Goal: Task Accomplishment & Management: Manage account settings

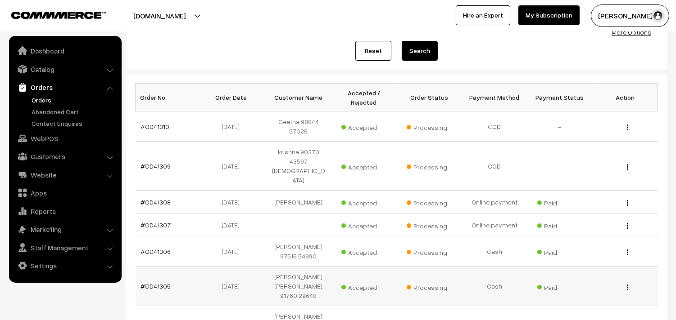
scroll to position [200, 0]
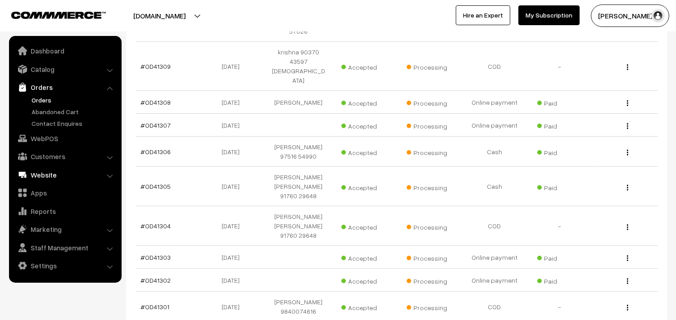
click at [42, 143] on link "WebPOS" at bounding box center [64, 139] width 107 height 16
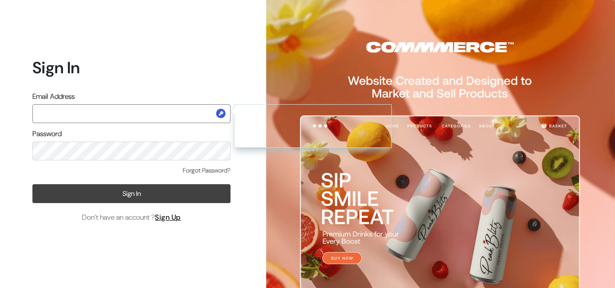
type input "annamsfoods@gmail.com"
click at [115, 196] on button "Sign In" at bounding box center [131, 194] width 198 height 19
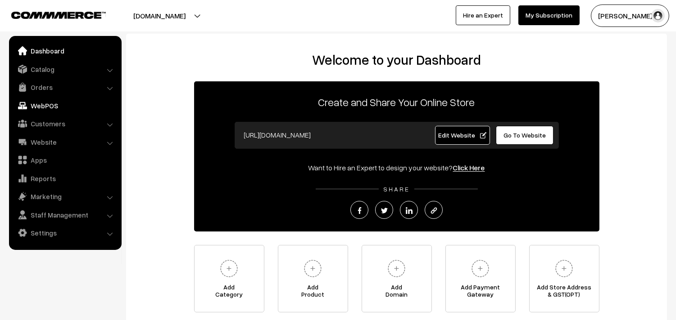
click at [52, 101] on link "WebPOS" at bounding box center [64, 106] width 107 height 16
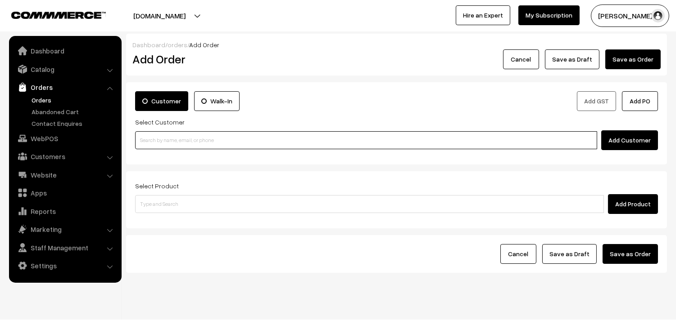
click at [175, 139] on input at bounding box center [366, 140] width 462 height 18
click at [217, 141] on input at bounding box center [366, 140] width 462 height 18
paste input "70101 76794"
click at [154, 138] on input "70101 76794" at bounding box center [366, 140] width 462 height 18
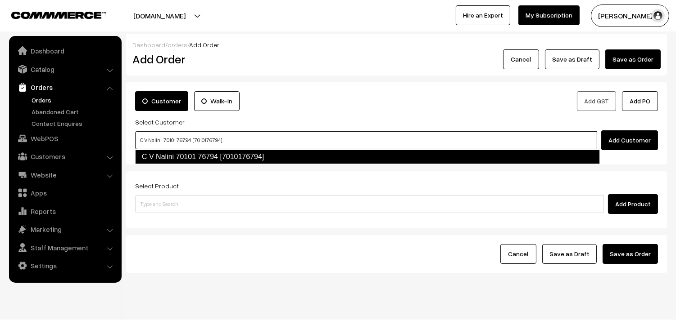
type input "C V Nalini 70101 76794 [7010176794]"
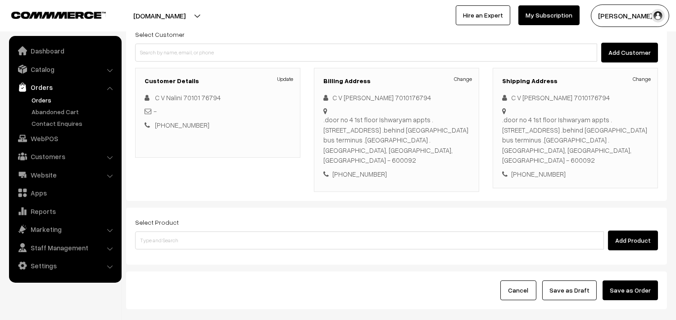
scroll to position [100, 0]
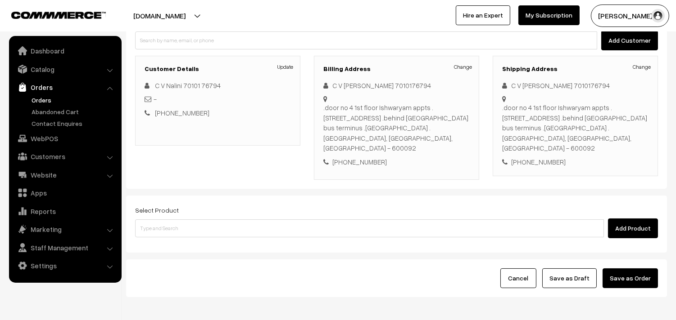
click at [227, 236] on div "Select Product Add Product" at bounding box center [396, 224] width 541 height 57
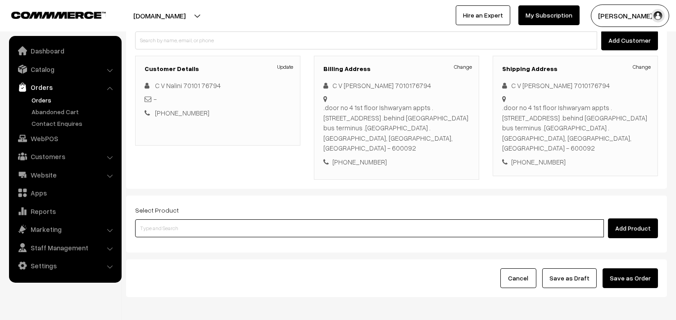
click at [231, 220] on input at bounding box center [369, 229] width 468 height 18
click at [288, 220] on input at bounding box center [369, 229] width 468 height 18
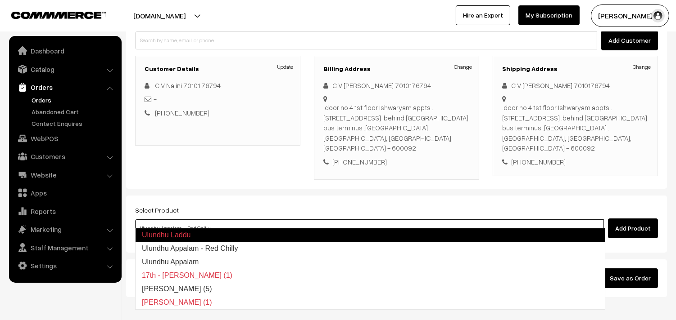
type input "Ulundhu Appalam"
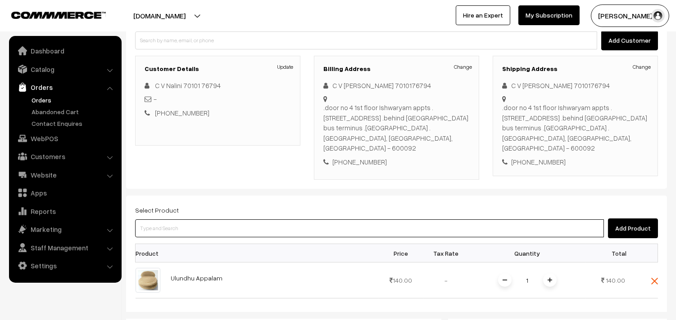
click at [288, 220] on input at bounding box center [369, 229] width 468 height 18
click at [337, 220] on input at bounding box center [369, 229] width 468 height 18
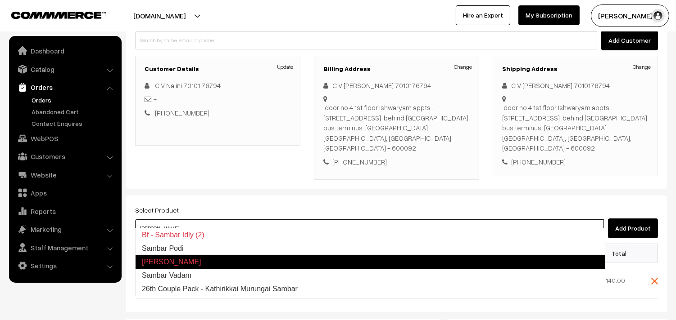
type input "Sambar Podi"
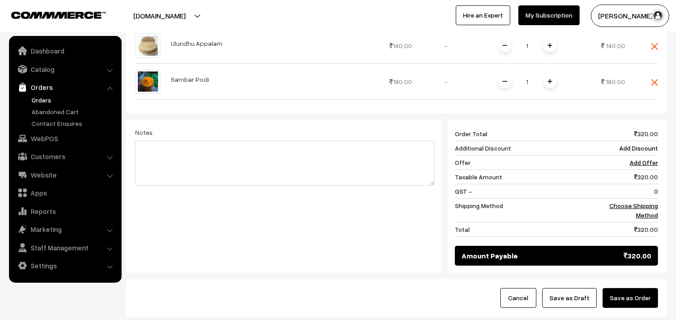
scroll to position [388, 0]
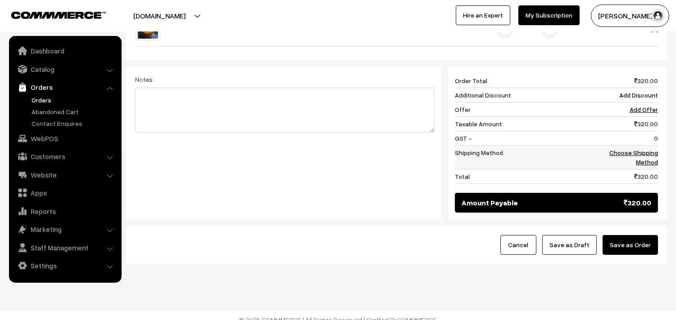
click at [643, 151] on link "Choose Shipping Method" at bounding box center [633, 157] width 49 height 17
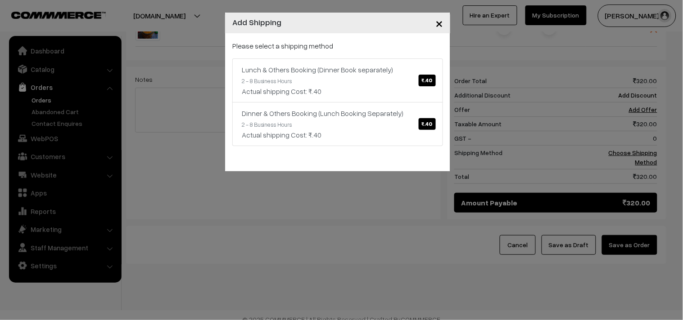
click at [404, 82] on link "Lunch & Others Booking (Dinner Book separately) ₹.40 2 - 8 Business Hours Actua…" at bounding box center [337, 81] width 211 height 44
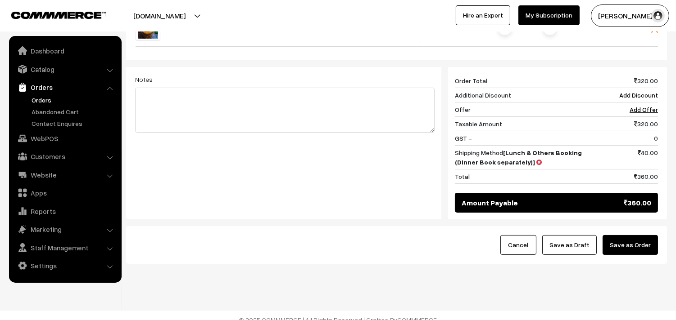
drag, startPoint x: 630, startPoint y: 248, endPoint x: 624, endPoint y: 245, distance: 7.0
click at [630, 247] on div "Cancel Save as Draft Save as Order" at bounding box center [396, 245] width 541 height 38
click at [650, 239] on button "Save as Order" at bounding box center [629, 245] width 55 height 20
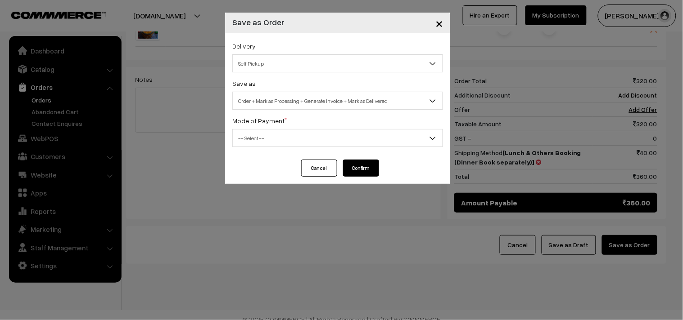
click at [364, 102] on span "Order + Mark as Processing + Generate Invoice + Mark as Delivered" at bounding box center [338, 101] width 210 height 16
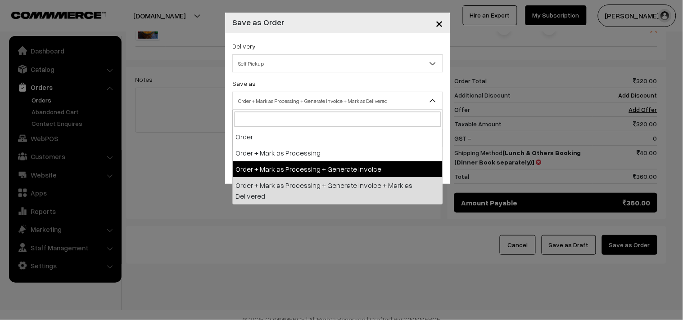
select select "3"
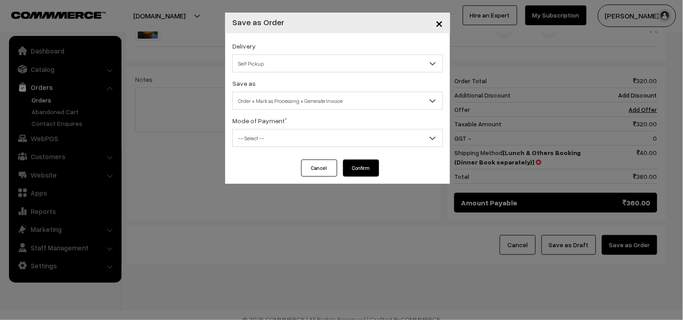
click at [281, 152] on div "Delivery Self Pickup Lunch & Others Booking (Dinner Book separately) (₹40) (2 -…" at bounding box center [337, 96] width 225 height 126
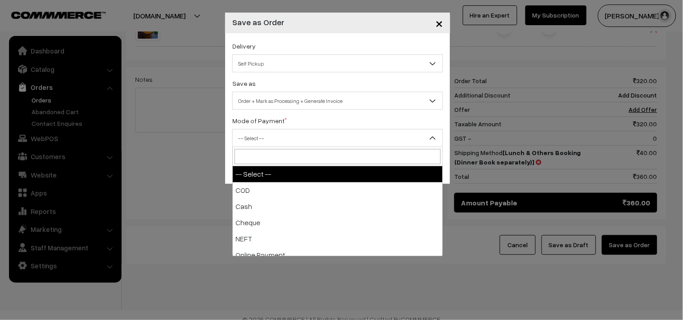
click at [281, 146] on span "-- Select --" at bounding box center [338, 139] width 210 height 16
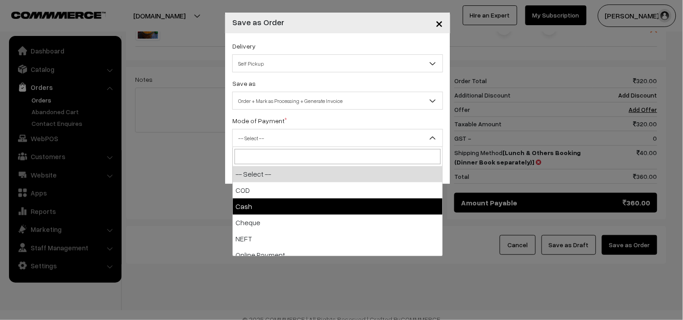
select select "2"
checkbox input "true"
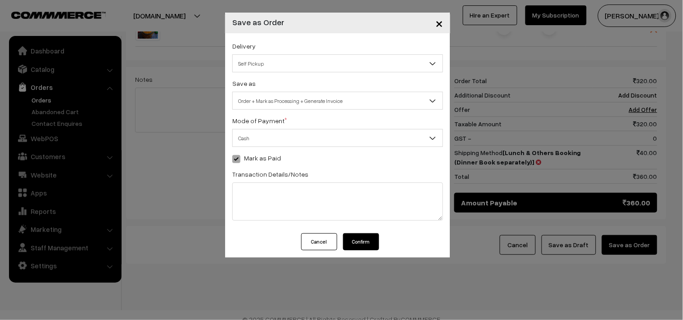
click at [359, 242] on button "Confirm" at bounding box center [361, 242] width 36 height 17
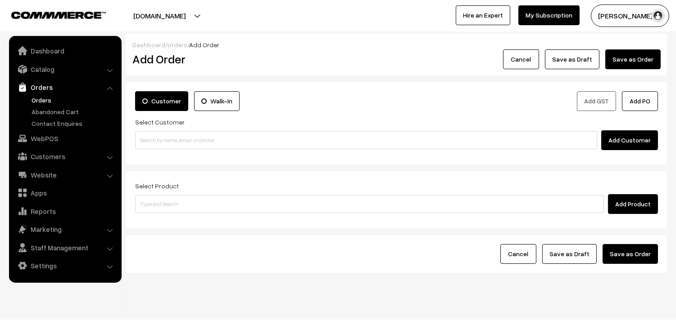
click at [50, 100] on link "Orders" at bounding box center [73, 99] width 89 height 9
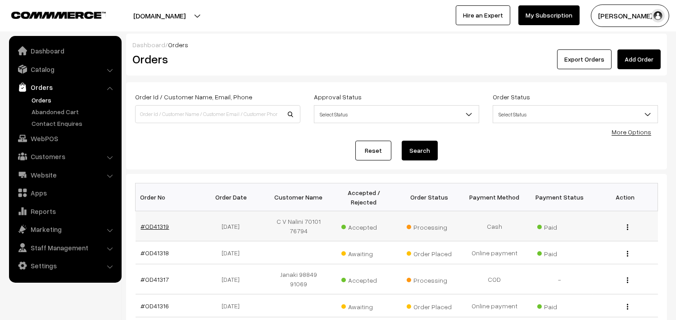
click at [158, 223] on link "#OD41319" at bounding box center [155, 227] width 28 height 8
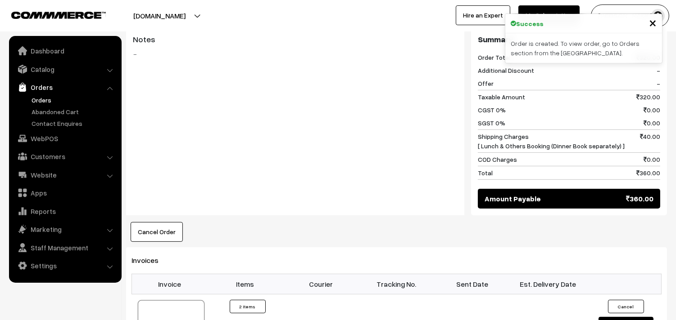
scroll to position [500, 0]
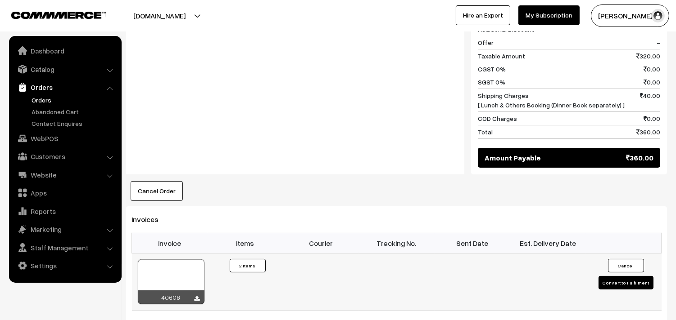
click at [179, 261] on div at bounding box center [171, 282] width 67 height 45
click at [48, 136] on link "WebPOS" at bounding box center [64, 139] width 107 height 16
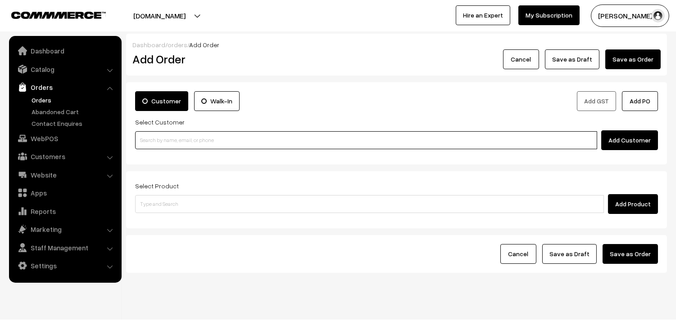
click at [167, 142] on input at bounding box center [366, 140] width 462 height 18
paste input "98849 44081"
click at [164, 140] on input "98849 44081" at bounding box center [366, 140] width 462 height 18
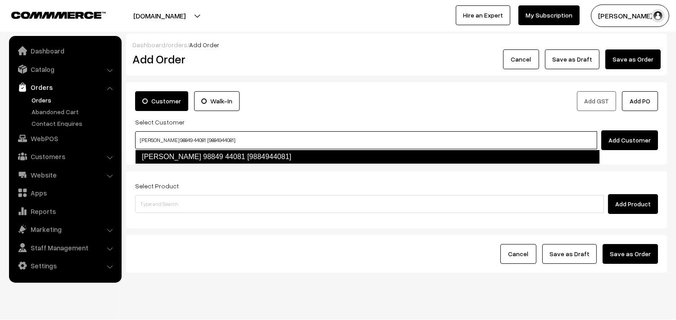
type input "Viji 98849 44081 [9884944081]"
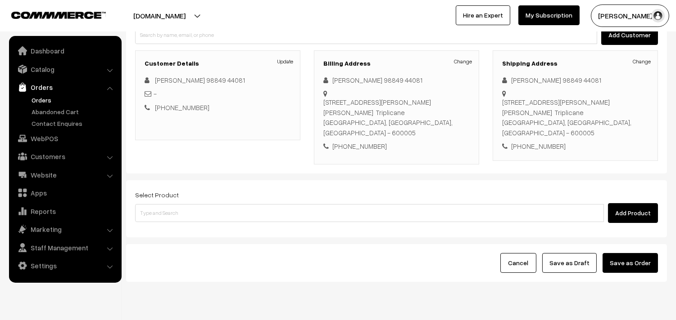
scroll to position [122, 0]
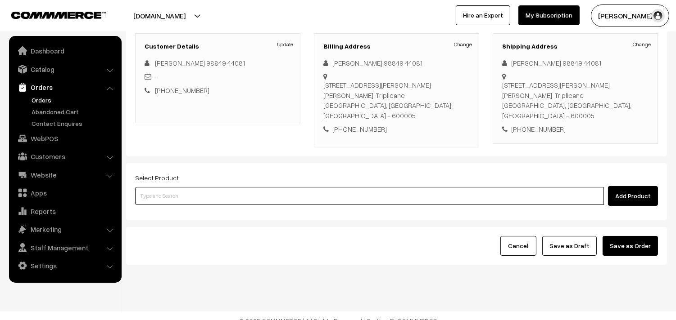
click at [288, 187] on input at bounding box center [369, 196] width 468 height 18
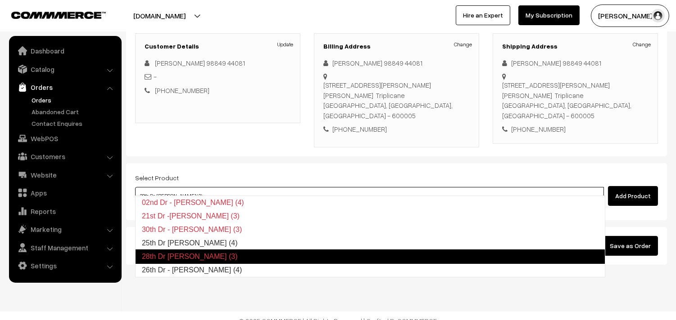
type input "26th Dr - [PERSON_NAME] (4)"
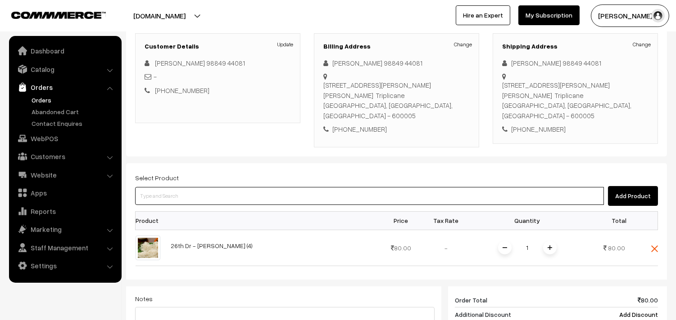
drag, startPoint x: 245, startPoint y: 189, endPoint x: 240, endPoint y: 189, distance: 5.4
click at [240, 189] on input at bounding box center [369, 196] width 468 height 18
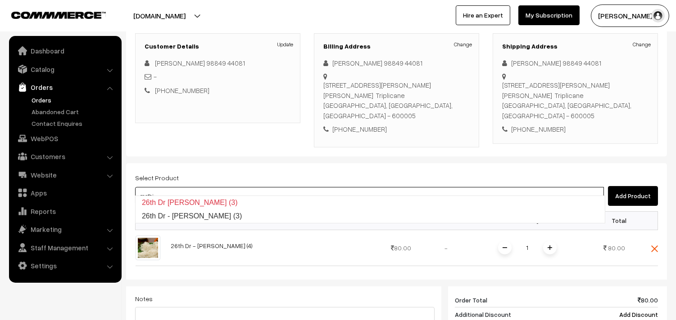
type input "26th Dr - [PERSON_NAME] (3)"
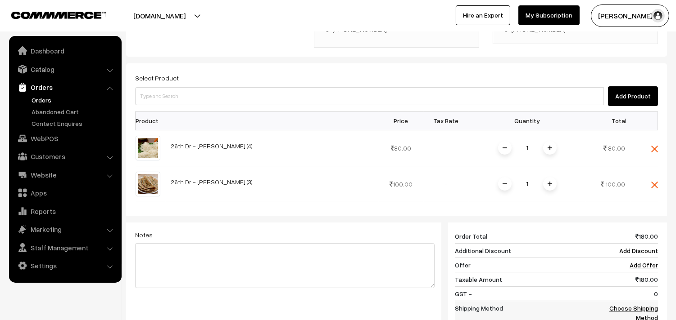
scroll to position [322, 0]
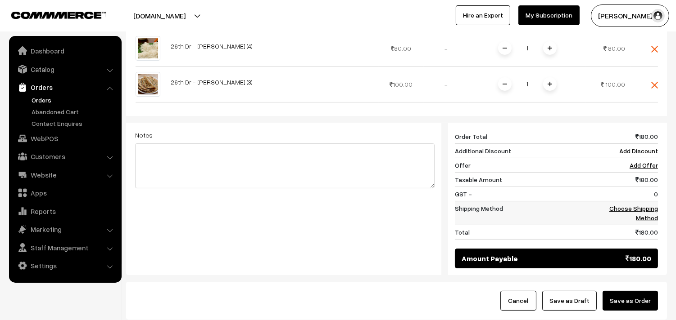
click at [655, 201] on td "Choose Shipping Method" at bounding box center [625, 213] width 65 height 24
click at [643, 205] on link "Choose Shipping Method" at bounding box center [633, 213] width 49 height 17
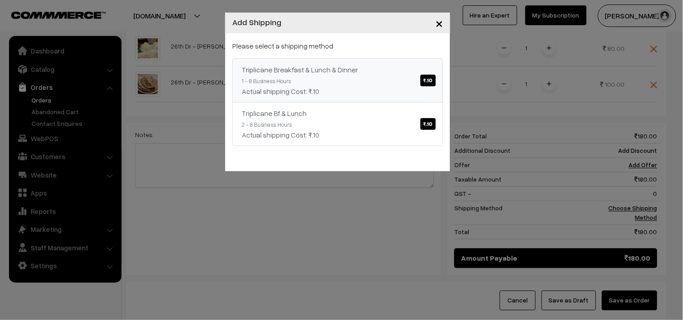
click at [347, 75] on link "Triplicane Breakfast & Lunch & Dinner ₹.10 1 - 8 Business Hours Actual shipping…" at bounding box center [337, 81] width 211 height 44
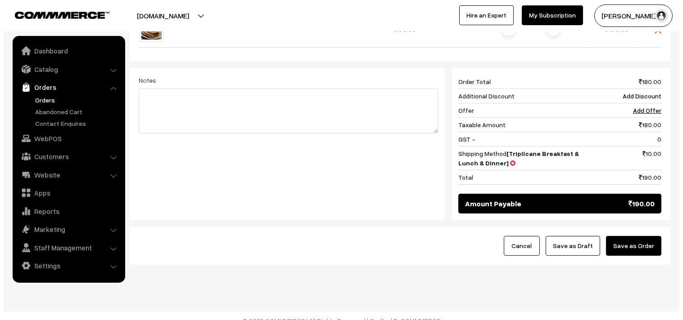
scroll to position [378, 0]
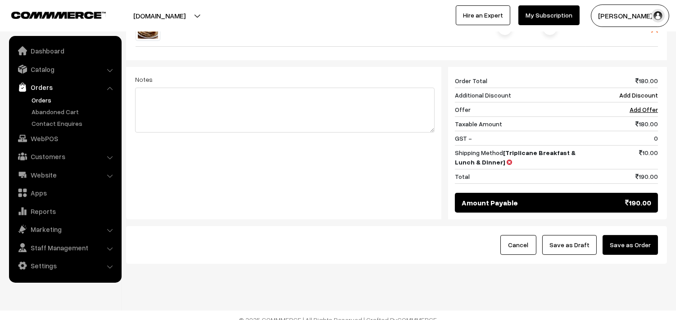
click at [647, 235] on button "Save as Order" at bounding box center [629, 245] width 55 height 20
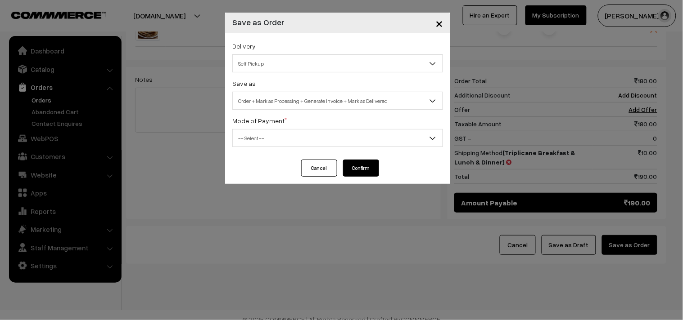
click at [290, 99] on span "Order + Mark as Processing + Generate Invoice + Mark as Delivered" at bounding box center [338, 101] width 210 height 16
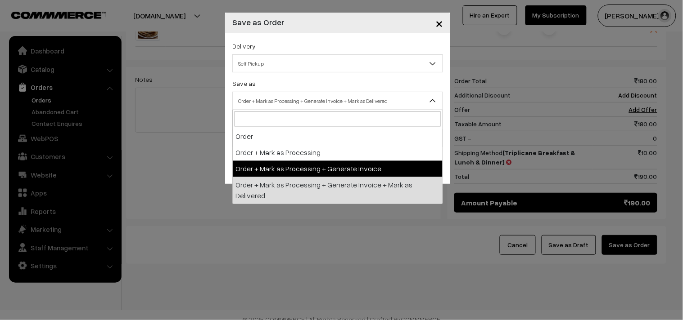
select select "3"
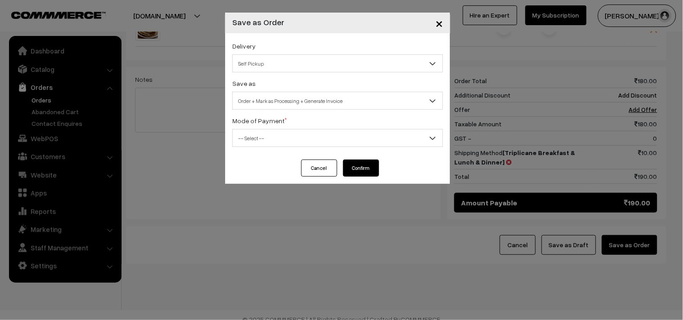
click at [259, 154] on div "Delivery Self Pickup Triplicane Breakfast & Lunch & Dinner (₹10) (1 - 8 Busines…" at bounding box center [337, 96] width 225 height 126
click at [270, 140] on span "-- Select --" at bounding box center [338, 139] width 210 height 16
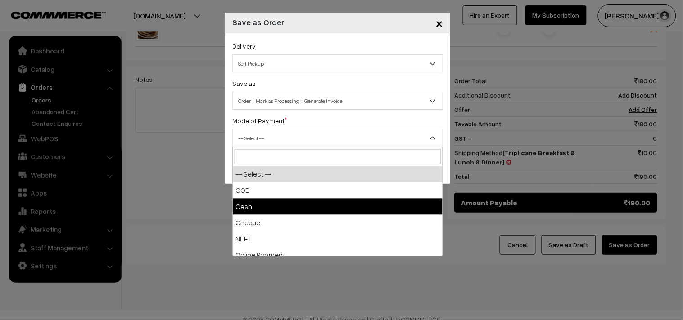
select select "2"
checkbox input "true"
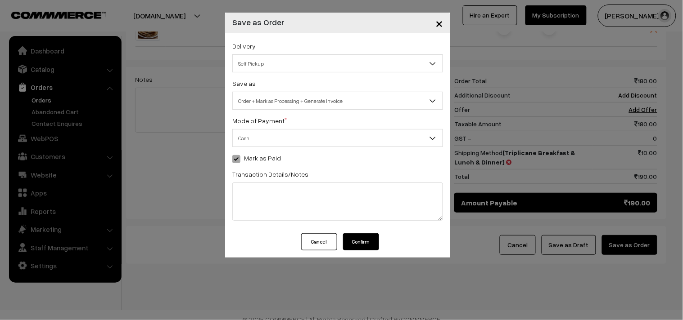
click at [365, 241] on button "Confirm" at bounding box center [361, 242] width 36 height 17
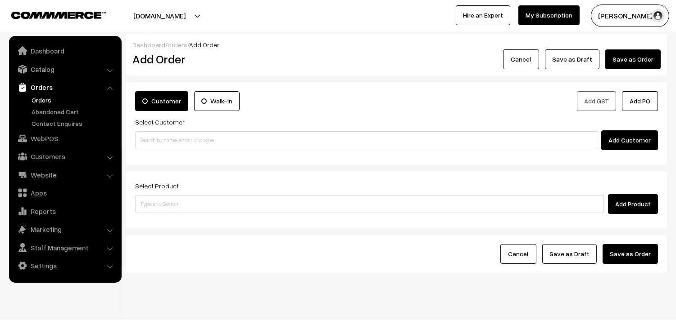
click at [47, 97] on link "Orders" at bounding box center [73, 99] width 89 height 9
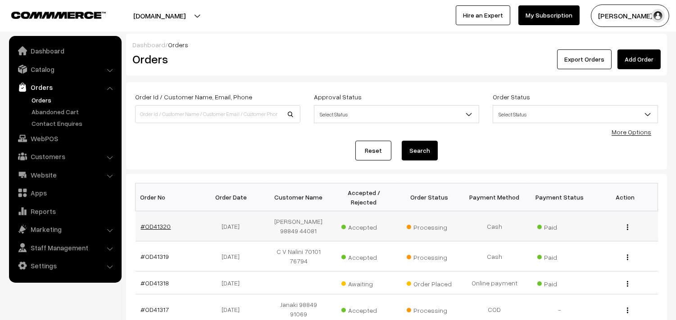
click at [152, 224] on link "#OD41320" at bounding box center [156, 227] width 30 height 8
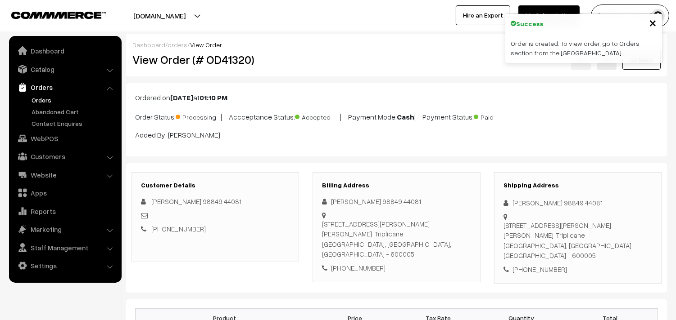
click at [167, 65] on h2 "View Order (# OD41320)" at bounding box center [215, 60] width 167 height 14
drag, startPoint x: 163, startPoint y: 56, endPoint x: 323, endPoint y: 56, distance: 159.8
click at [323, 56] on div "View Order (# OD41320) Go Back" at bounding box center [396, 60] width 541 height 21
copy div "Order (# OD41320)"
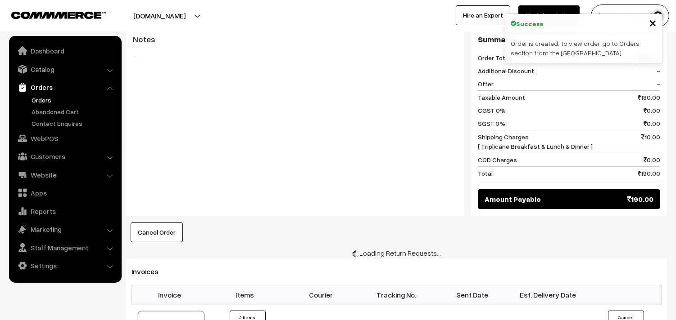
scroll to position [450, 0]
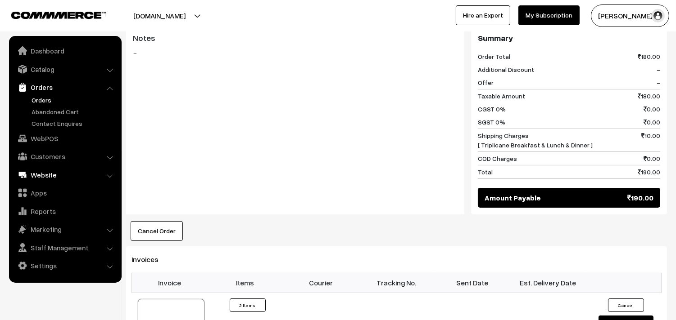
click at [30, 140] on link "WebPOS" at bounding box center [64, 139] width 107 height 16
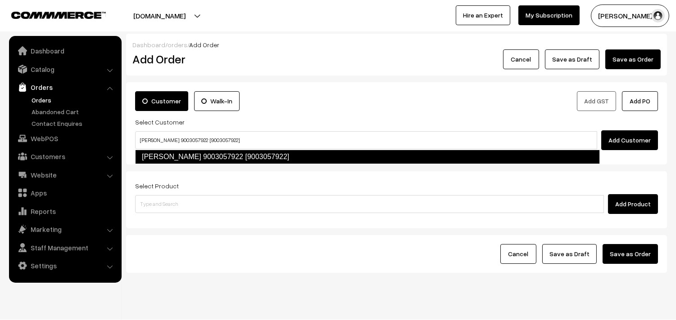
type input "[PERSON_NAME] 9003057922 [9003057922]"
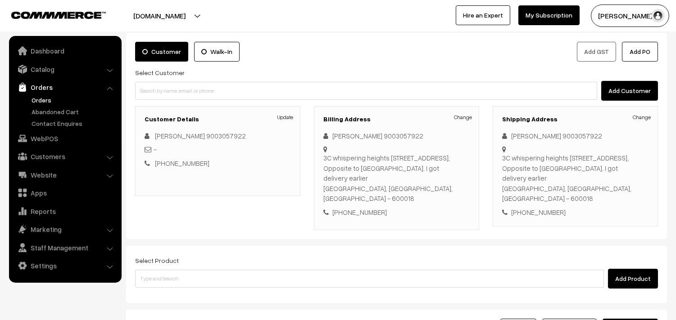
scroll to position [50, 0]
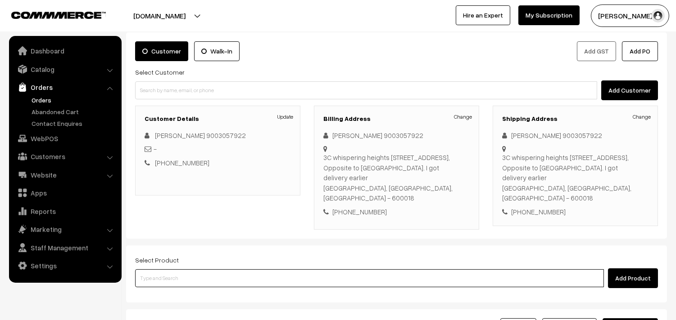
click at [284, 270] on input at bounding box center [369, 279] width 468 height 18
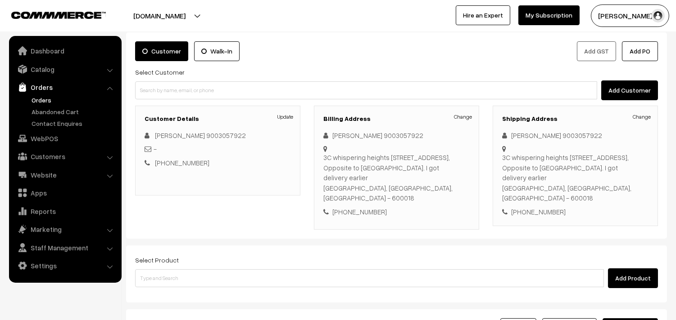
click at [255, 255] on div "Select Product Add Product" at bounding box center [396, 272] width 523 height 34
drag, startPoint x: 263, startPoint y: 268, endPoint x: 261, endPoint y: 264, distance: 4.8
click at [262, 269] on div "Add Product" at bounding box center [396, 279] width 523 height 20
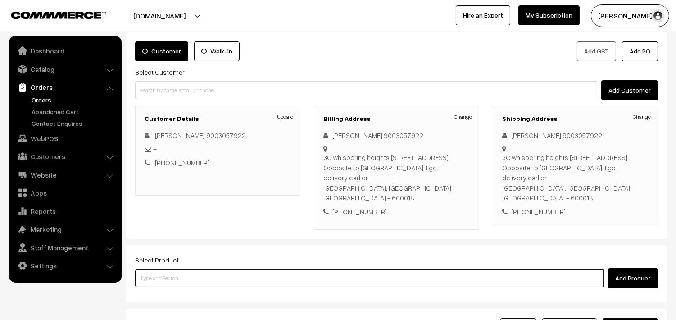
click at [263, 270] on input at bounding box center [369, 279] width 468 height 18
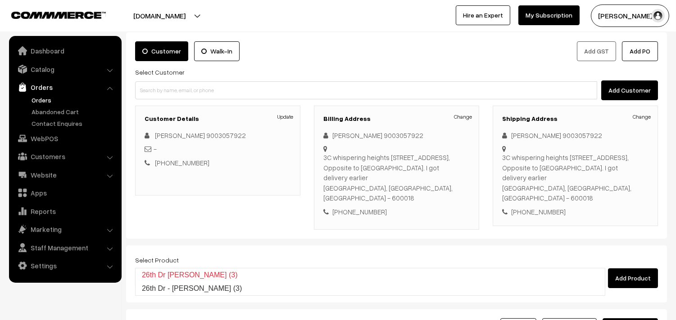
type input "26th Dr - Methi Chapapthi (3)"
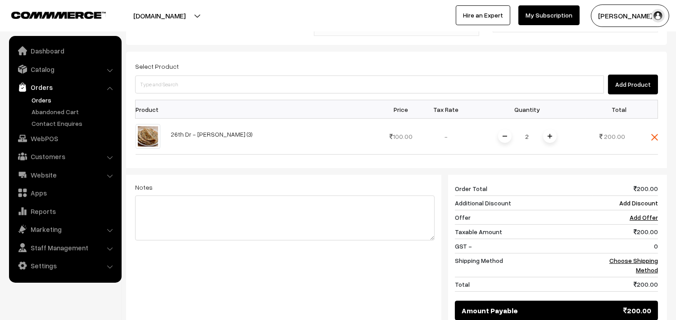
scroll to position [250, 0]
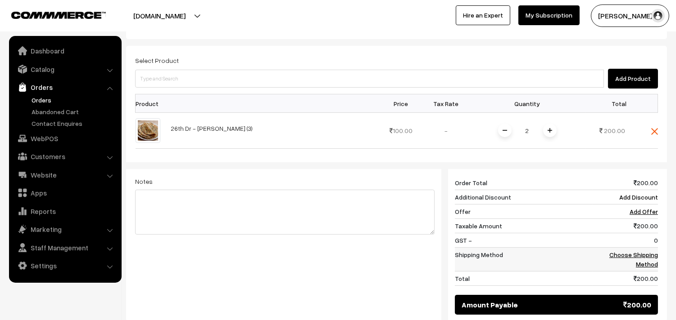
click at [650, 251] on link "Choose Shipping Method" at bounding box center [633, 259] width 49 height 17
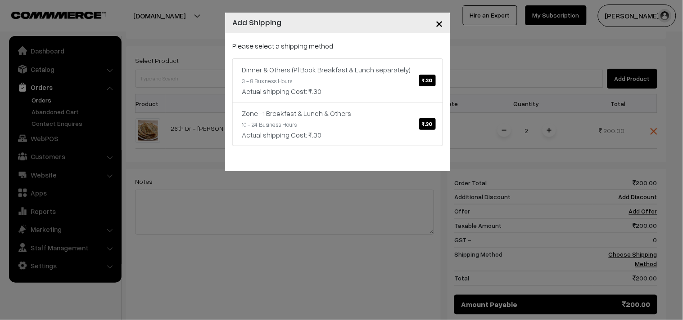
click at [354, 76] on link "Dinner & Others (Pl Book Breakfast & Lunch separately) ₹.30 3 - 8 Business Hour…" at bounding box center [337, 81] width 211 height 44
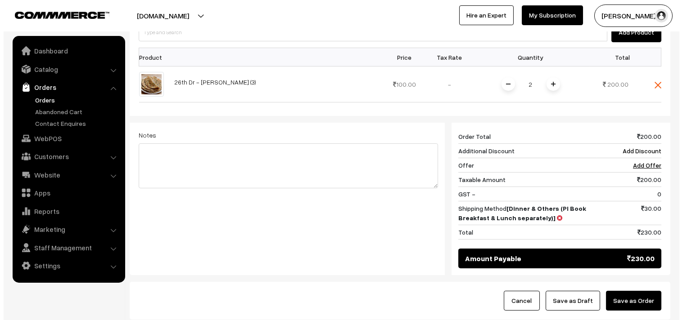
scroll to position [342, 0]
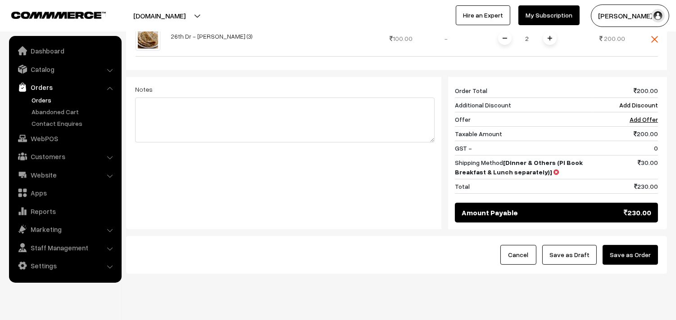
click at [626, 250] on div "Cancel Save as Draft Save as Order" at bounding box center [396, 255] width 541 height 38
click at [640, 245] on button "Save as Order" at bounding box center [629, 255] width 55 height 20
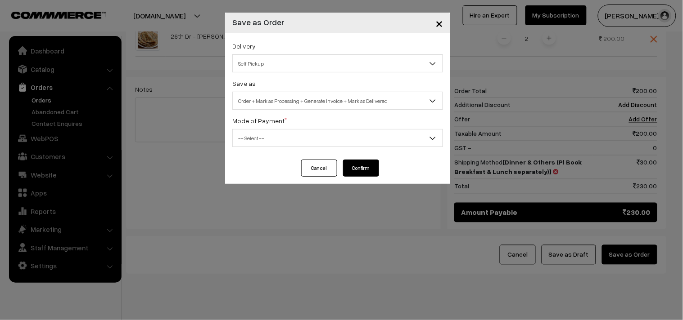
drag, startPoint x: 310, startPoint y: 107, endPoint x: 301, endPoint y: 104, distance: 9.5
click at [310, 106] on span "Order + Mark as Processing + Generate Invoice + Mark as Delivered" at bounding box center [338, 101] width 210 height 16
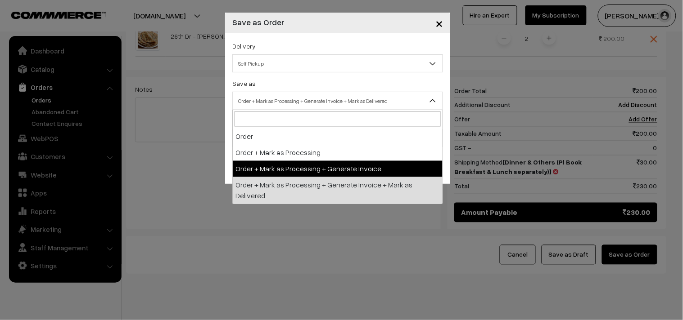
select select "3"
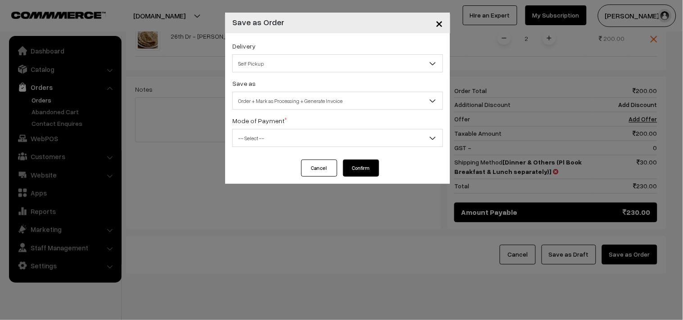
click at [267, 158] on div "Delivery Self Pickup Dinner & Others (Pl Book Breakfast & Lunch separately) (₹3…" at bounding box center [337, 96] width 225 height 126
click at [267, 142] on span "-- Select --" at bounding box center [338, 139] width 210 height 16
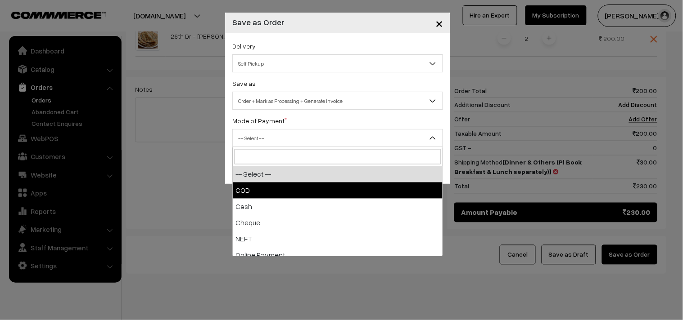
select select "1"
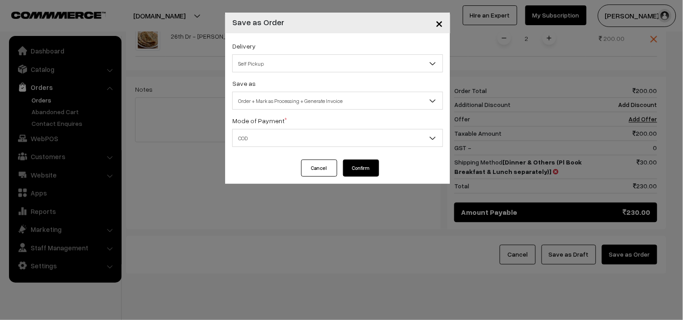
click at [354, 176] on button "Confirm" at bounding box center [361, 168] width 36 height 17
click at [358, 167] on button "Confirm" at bounding box center [361, 168] width 36 height 17
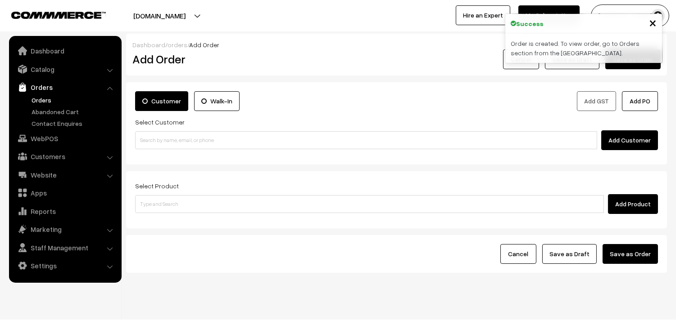
click at [54, 96] on link "Orders" at bounding box center [73, 99] width 89 height 9
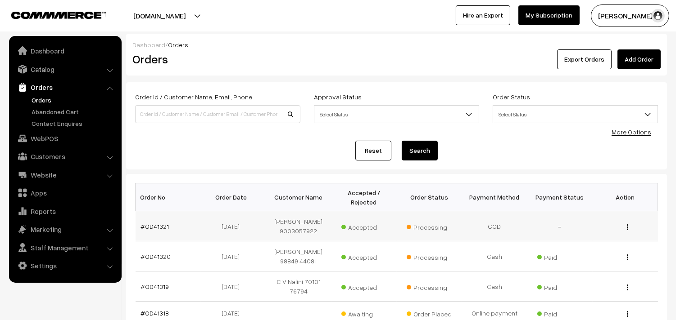
click at [153, 232] on td "#OD41321" at bounding box center [167, 227] width 65 height 30
drag, startPoint x: 152, startPoint y: 227, endPoint x: 178, endPoint y: 234, distance: 26.6
click at [152, 226] on link "#OD41321" at bounding box center [155, 227] width 28 height 8
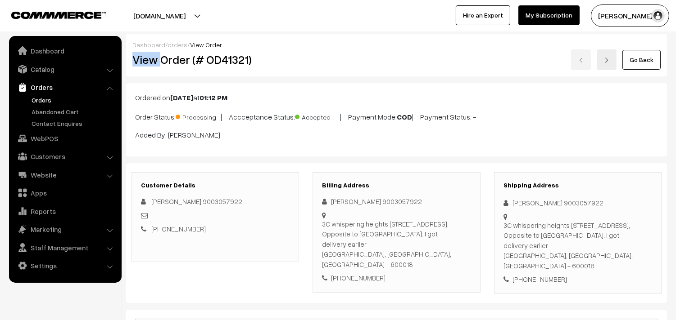
drag, startPoint x: 200, startPoint y: 61, endPoint x: 304, endPoint y: 62, distance: 103.5
click at [329, 45] on div "Dashboard / orders / View Order View Order (# OD41321) Go Back" at bounding box center [396, 55] width 541 height 43
click at [284, 51] on div "View Order (# OD41321)" at bounding box center [216, 60] width 180 height 21
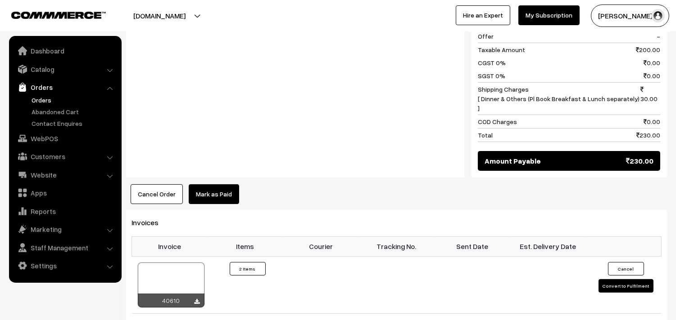
scroll to position [450, 0]
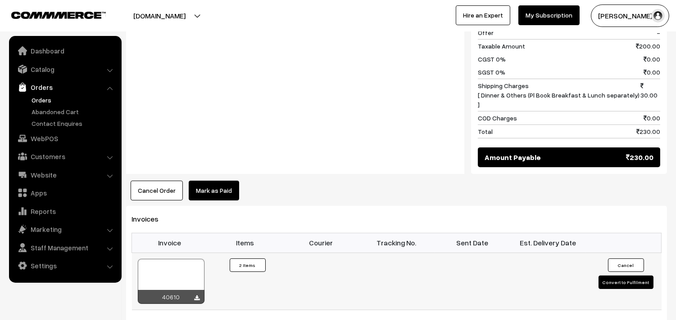
drag, startPoint x: 163, startPoint y: 228, endPoint x: 165, endPoint y: 233, distance: 5.7
click at [163, 253] on td "40610" at bounding box center [170, 281] width 76 height 57
click at [173, 259] on div at bounding box center [171, 281] width 67 height 45
click at [63, 143] on link "WebPOS" at bounding box center [64, 139] width 107 height 16
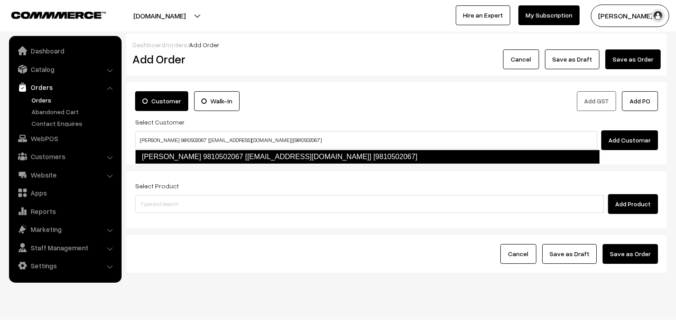
type input "[PERSON_NAME] 9810502067 [[EMAIL_ADDRESS][DOMAIN_NAME]] [9810502067]"
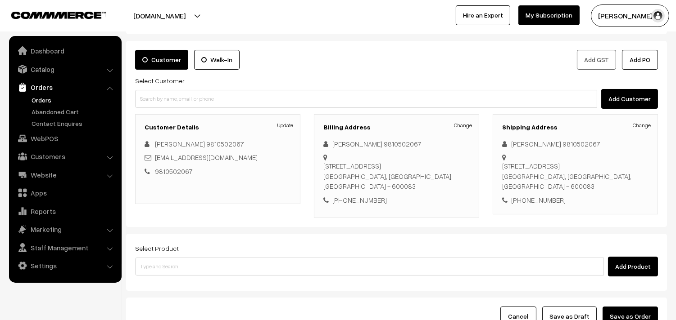
scroll to position [122, 0]
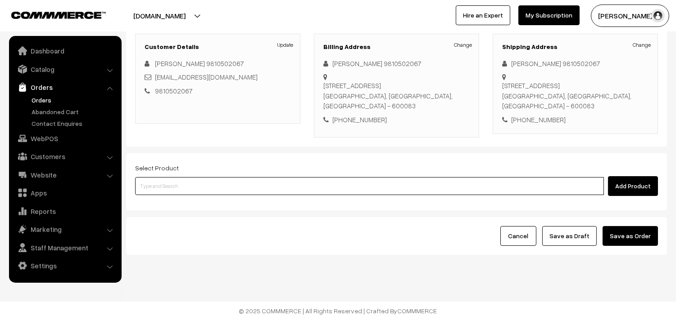
click at [218, 186] on input at bounding box center [369, 186] width 468 height 18
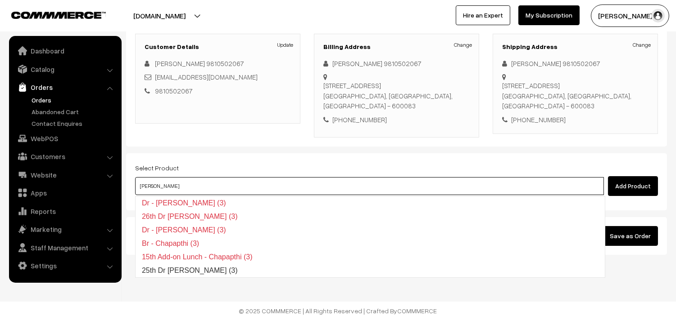
type input "25th Dr Chapathi (3)"
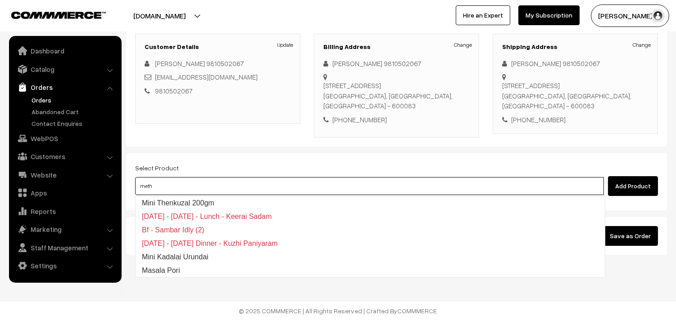
type input "methi"
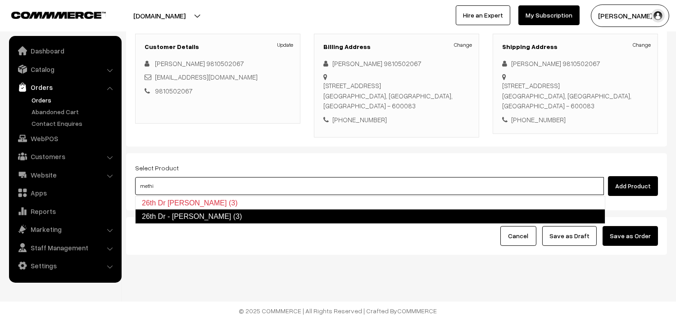
click at [234, 215] on link "26th Dr - [PERSON_NAME] (3)" at bounding box center [370, 217] width 470 height 14
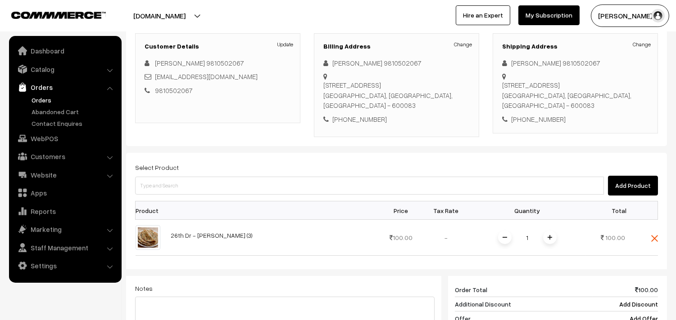
click at [546, 238] on span at bounding box center [550, 238] width 14 height 14
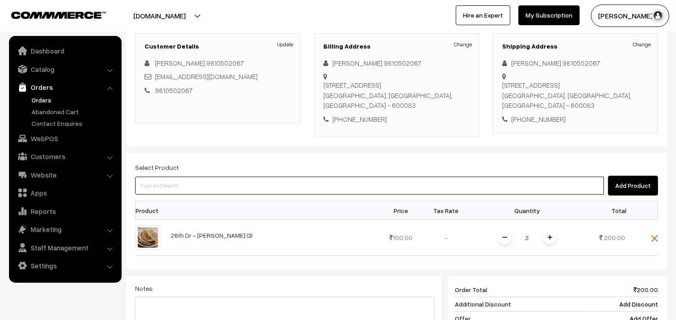
drag, startPoint x: 267, startPoint y: 185, endPoint x: 259, endPoint y: 187, distance: 7.9
click at [259, 187] on input at bounding box center [369, 186] width 468 height 18
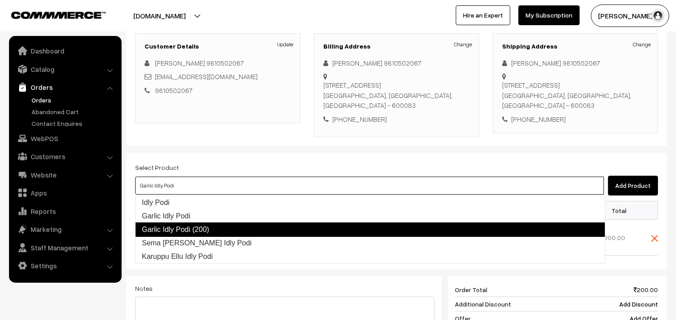
type input "Idly Podi"
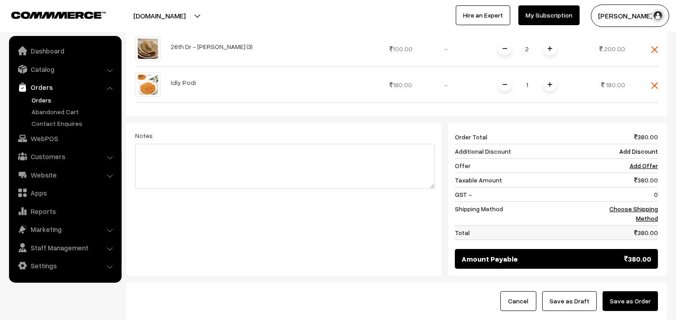
scroll to position [372, 0]
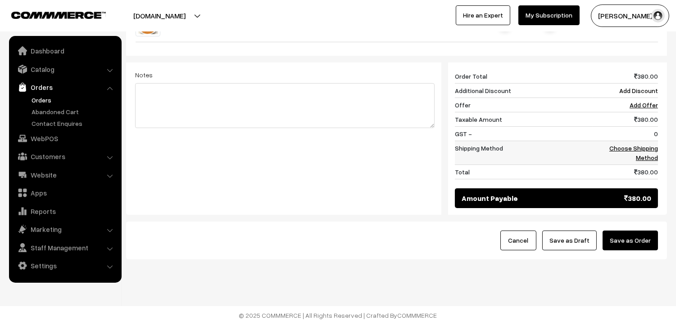
click at [644, 144] on link "Choose Shipping Method" at bounding box center [633, 152] width 49 height 17
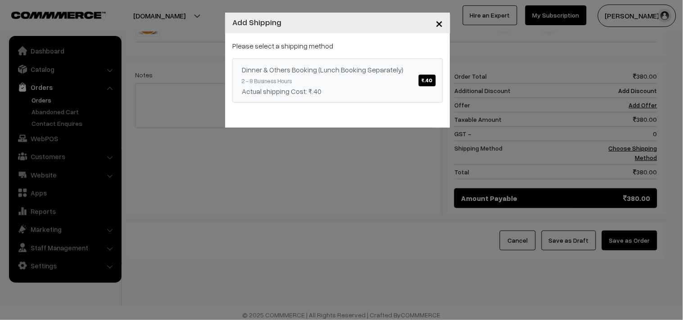
click at [352, 77] on link "Dinner & Others Booking (Lunch Booking Separately) ₹.40 2 - 8 Business Hours Ac…" at bounding box center [337, 81] width 211 height 44
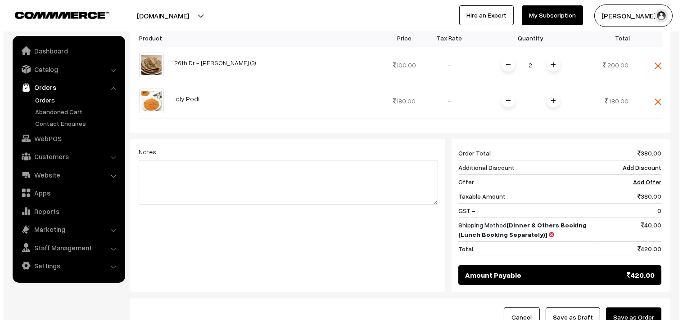
scroll to position [378, 0]
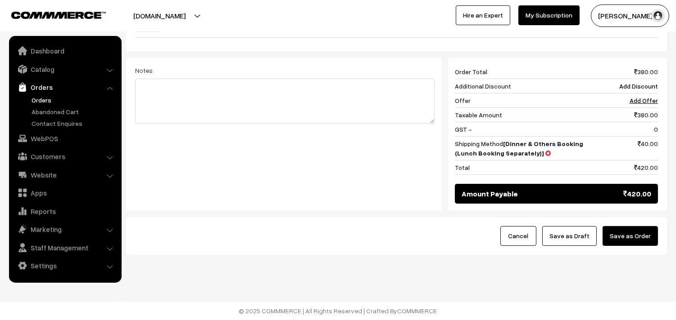
click at [633, 231] on button "Save as Order" at bounding box center [629, 236] width 55 height 20
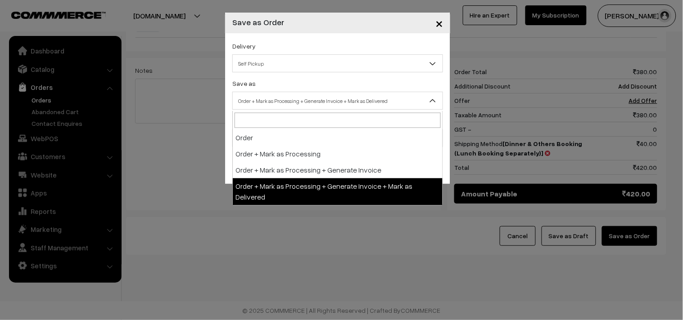
click at [279, 108] on span "Order + Mark as Processing + Generate Invoice + Mark as Delivered" at bounding box center [338, 101] width 210 height 16
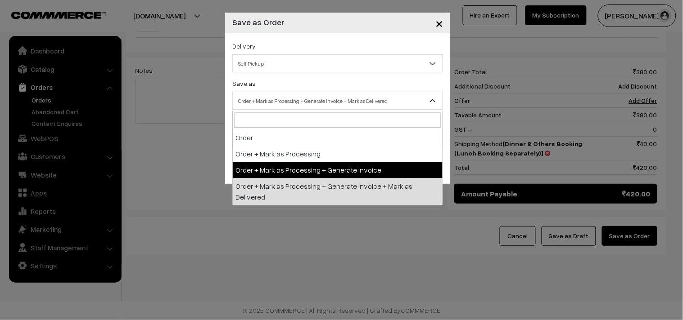
select select "3"
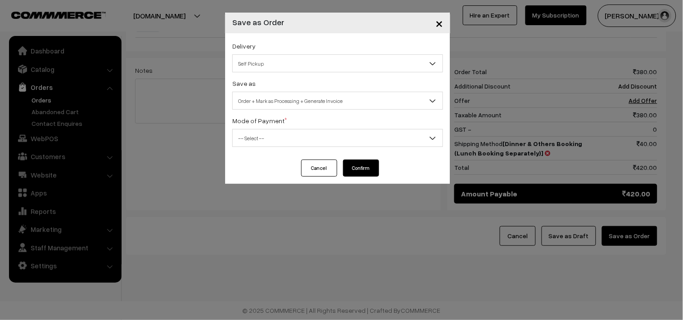
click at [260, 141] on span "-- Select --" at bounding box center [338, 139] width 210 height 16
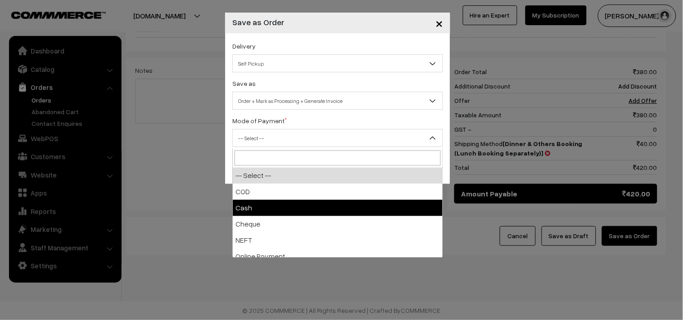
select select "2"
checkbox input "true"
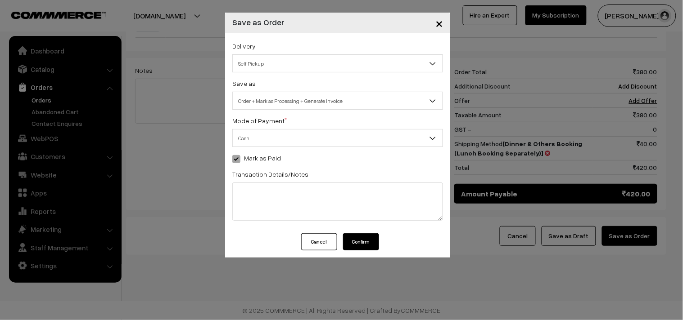
click at [358, 248] on button "Confirm" at bounding box center [361, 242] width 36 height 17
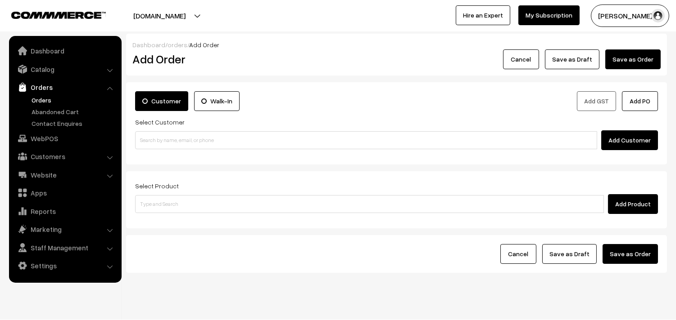
click at [52, 102] on link "Orders" at bounding box center [73, 99] width 89 height 9
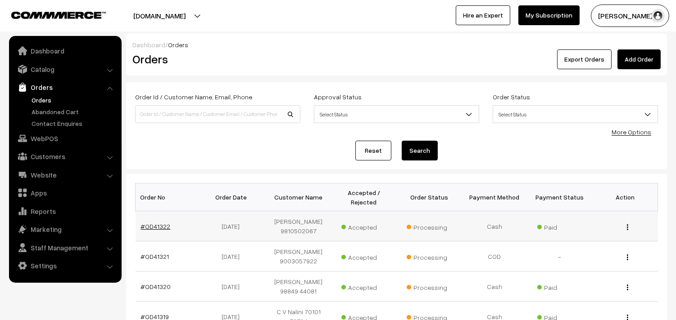
click at [161, 223] on link "#OD41322" at bounding box center [156, 227] width 30 height 8
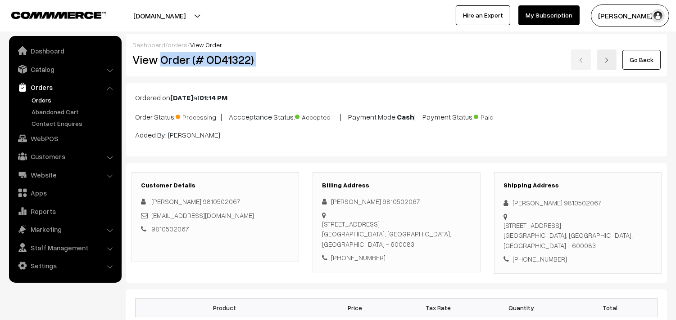
drag, startPoint x: 160, startPoint y: 59, endPoint x: 305, endPoint y: 79, distance: 146.8
click at [318, 54] on div "View Order (# OD41322) Go Back" at bounding box center [396, 60] width 541 height 21
copy div "Order (# OD41322)"
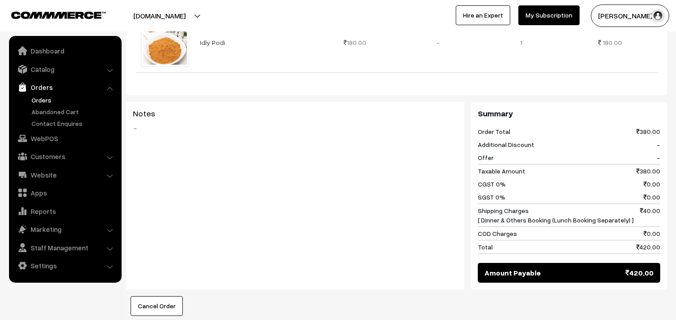
scroll to position [500, 0]
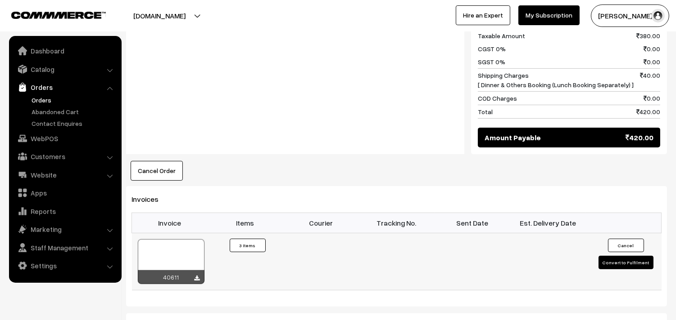
click at [184, 242] on div at bounding box center [171, 261] width 67 height 45
click at [44, 145] on link "WebPOS" at bounding box center [64, 139] width 107 height 16
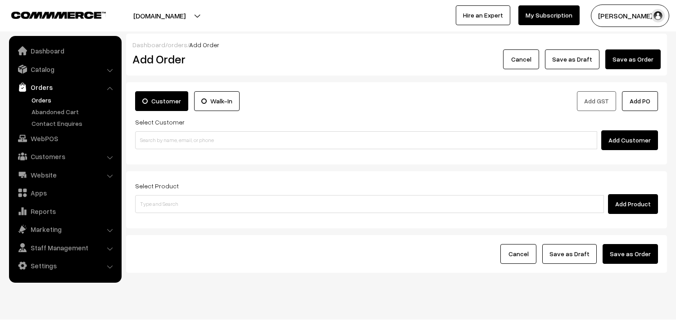
click at [181, 141] on input at bounding box center [366, 140] width 462 height 18
click at [150, 137] on input "98401 64388" at bounding box center [366, 140] width 462 height 18
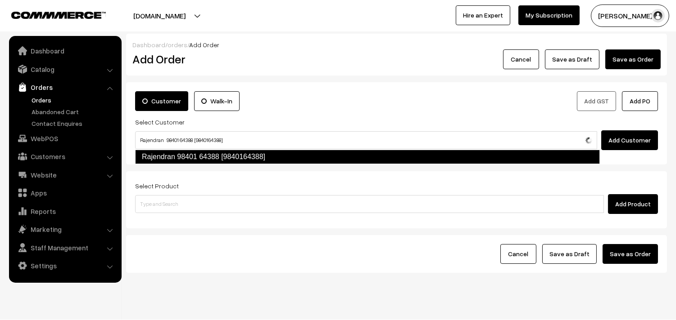
type input "Rajendran 98401 64388 [9840164388]"
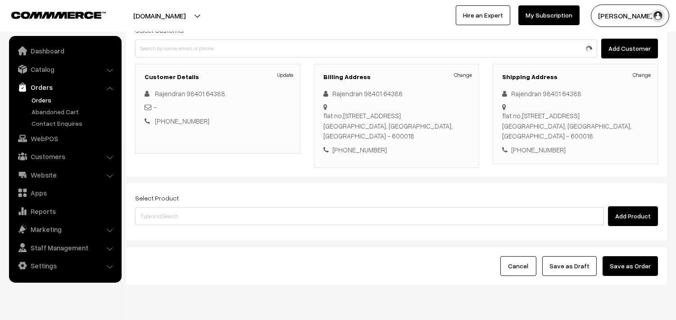
scroll to position [100, 0]
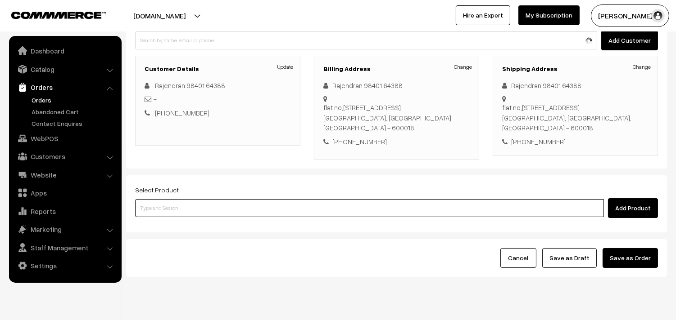
drag, startPoint x: 249, startPoint y: 212, endPoint x: 239, endPoint y: 213, distance: 9.9
click at [239, 213] on input at bounding box center [369, 208] width 468 height 18
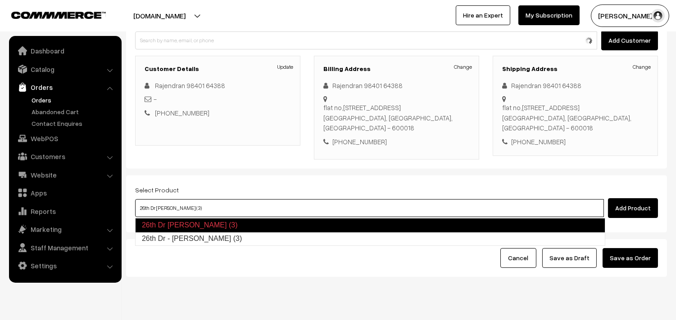
type input "26th Dr - Methi Chapapthi (3)"
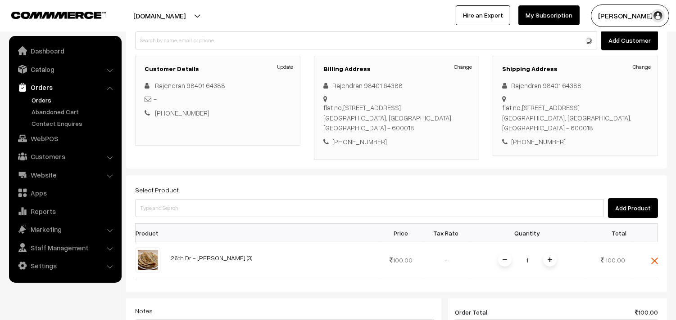
click at [548, 259] on img at bounding box center [549, 260] width 5 height 5
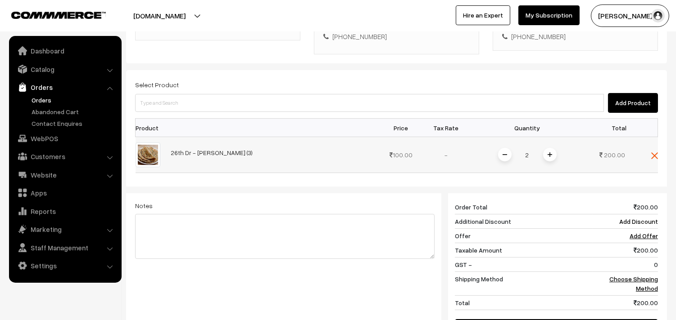
scroll to position [250, 0]
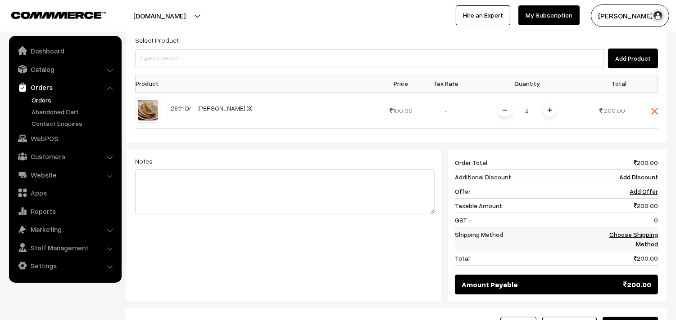
click at [653, 237] on link "Choose Shipping Method" at bounding box center [633, 239] width 49 height 17
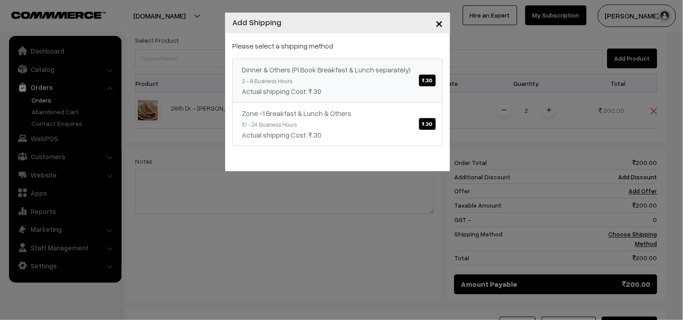
drag, startPoint x: 363, startPoint y: 98, endPoint x: 361, endPoint y: 90, distance: 8.0
click at [364, 97] on link "Dinner & Others (Pl Book Breakfast & Lunch separately) ₹.30 3 - 8 Business Hour…" at bounding box center [337, 81] width 211 height 44
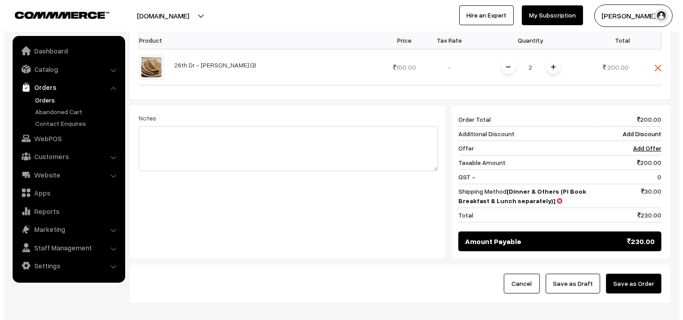
scroll to position [342, 0]
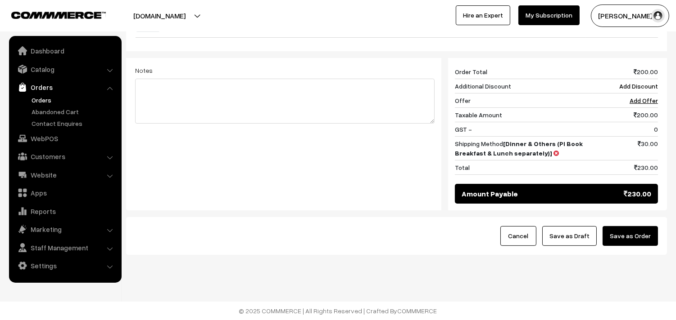
click at [635, 225] on div "Cancel Save as Draft Save as Order" at bounding box center [396, 236] width 541 height 38
click at [640, 235] on button "Save as Order" at bounding box center [629, 236] width 55 height 20
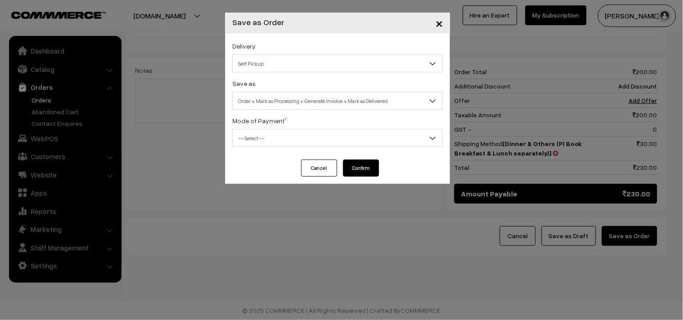
click at [258, 101] on span "Order + Mark as Processing + Generate Invoice + Mark as Delivered" at bounding box center [338, 101] width 210 height 16
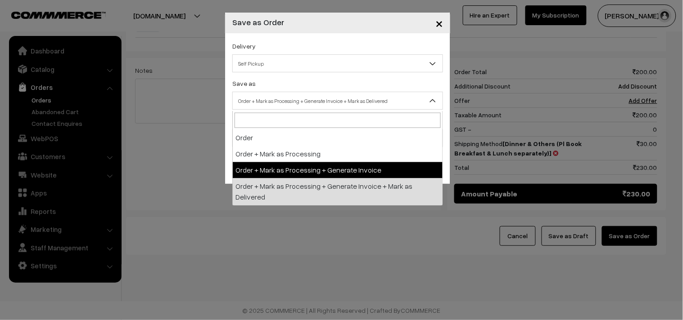
select select "3"
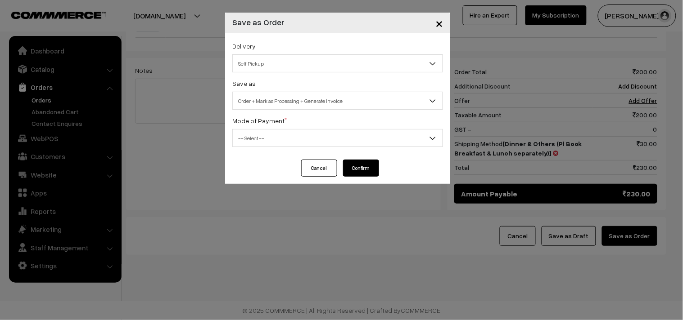
click at [253, 133] on span "-- Select --" at bounding box center [338, 139] width 210 height 16
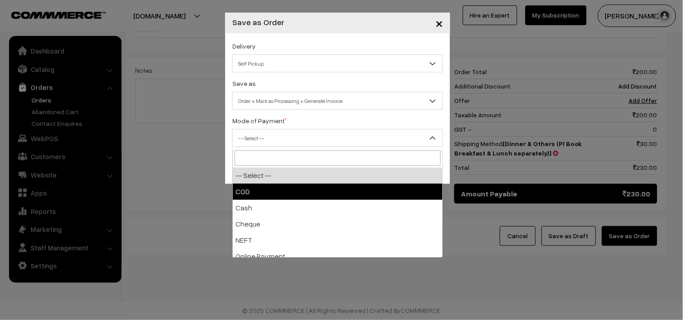
select select "1"
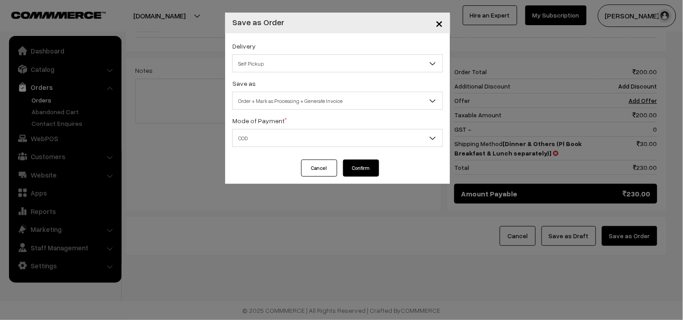
click at [365, 162] on button "Confirm" at bounding box center [361, 168] width 36 height 17
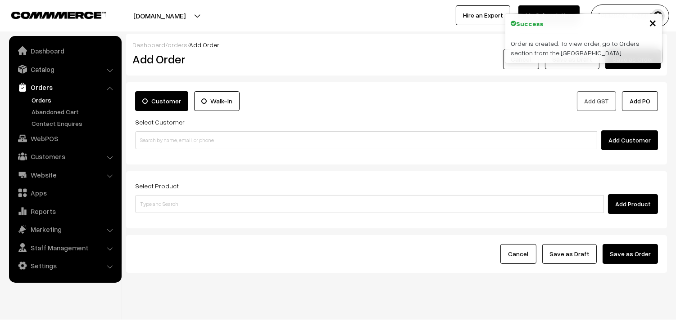
drag, startPoint x: 48, startPoint y: 96, endPoint x: 47, endPoint y: 103, distance: 6.4
click at [48, 96] on link "Orders" at bounding box center [73, 99] width 89 height 9
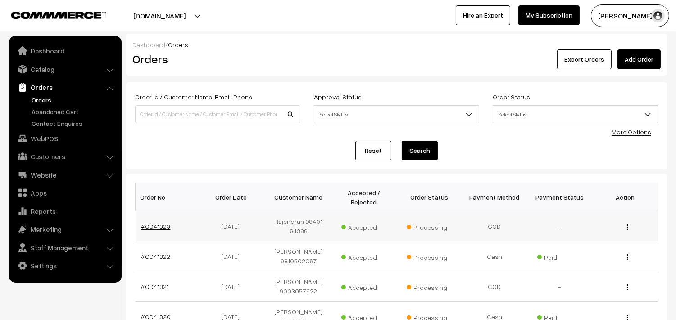
click at [159, 230] on link "#OD41323" at bounding box center [156, 227] width 30 height 8
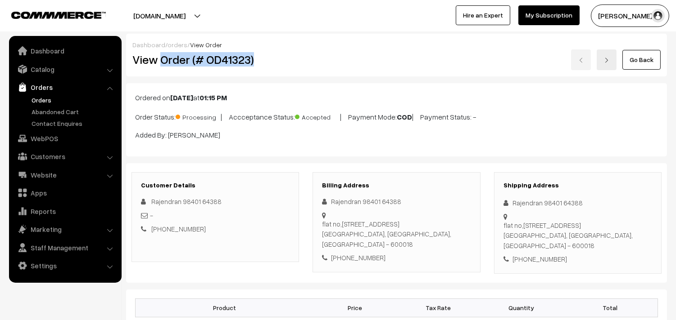
drag, startPoint x: 193, startPoint y: 60, endPoint x: 274, endPoint y: 51, distance: 81.5
click at [275, 48] on div "Dashboard / orders / View Order View Order (# OD41323) Go Back" at bounding box center [396, 55] width 541 height 43
click at [285, 59] on h2 "View Order (# OD41323)" at bounding box center [215, 60] width 167 height 14
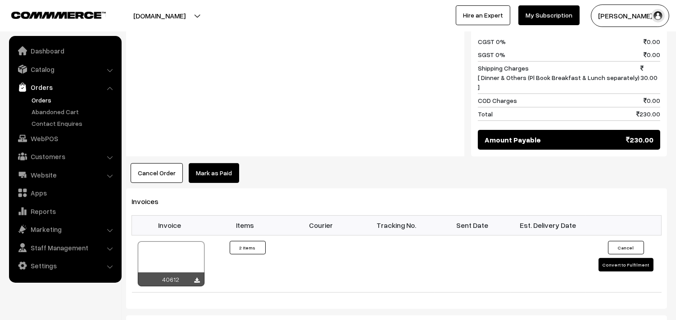
scroll to position [450, 0]
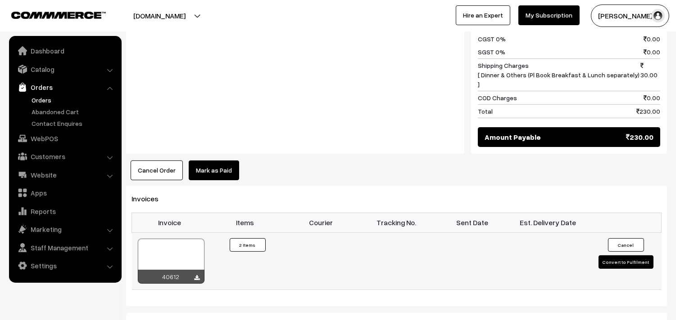
click at [163, 241] on div at bounding box center [171, 261] width 67 height 45
click at [61, 147] on ul "Dashboard Catalog" at bounding box center [65, 159] width 113 height 247
click at [59, 135] on link "WebPOS" at bounding box center [64, 139] width 107 height 16
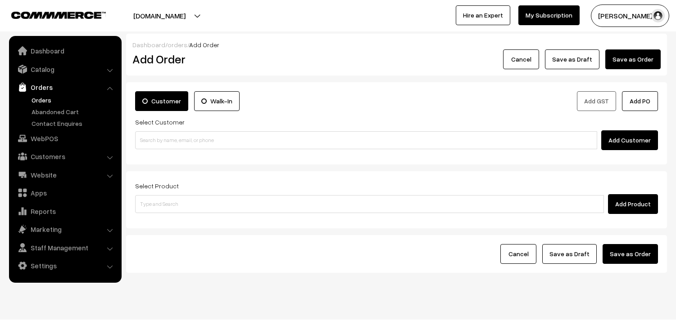
click at [190, 143] on input at bounding box center [366, 140] width 462 height 18
click at [154, 141] on input "94440 20109" at bounding box center [366, 140] width 462 height 18
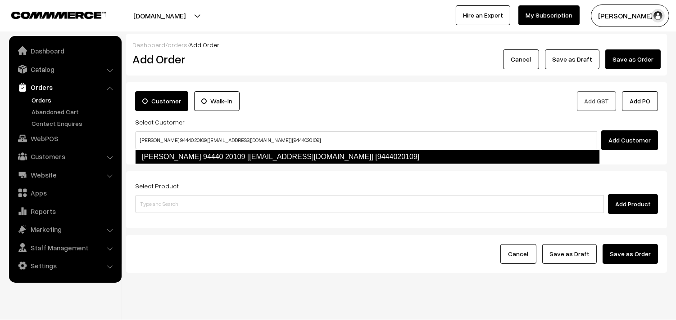
type input "[PERSON_NAME] 94440 20109 [[EMAIL_ADDRESS][DOMAIN_NAME]] [9444020109]"
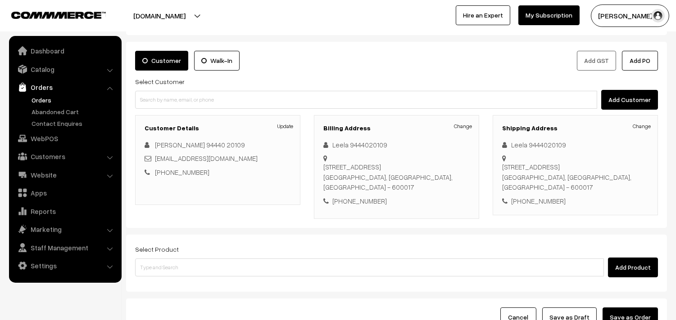
scroll to position [108, 0]
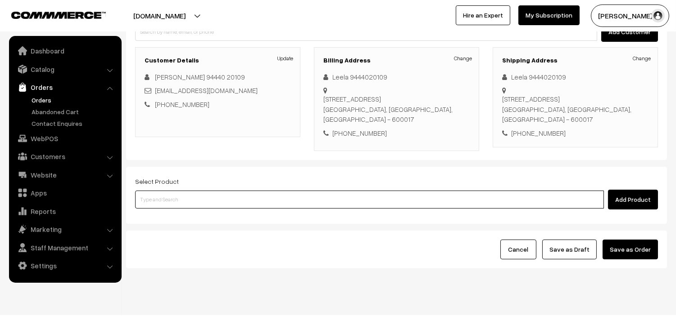
click at [385, 191] on input at bounding box center [369, 200] width 468 height 18
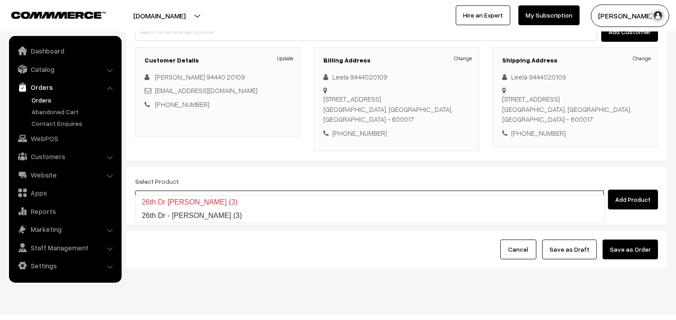
type input "26th Dr - [PERSON_NAME] (3)"
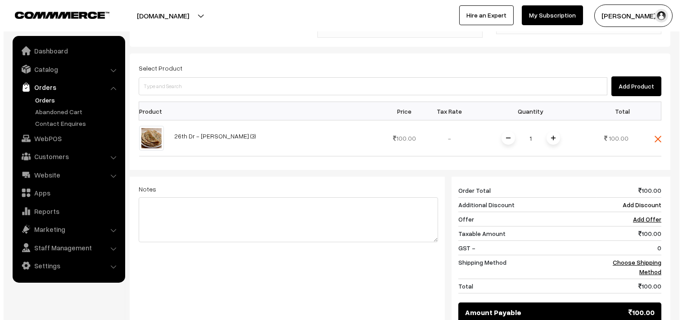
scroll to position [308, 0]
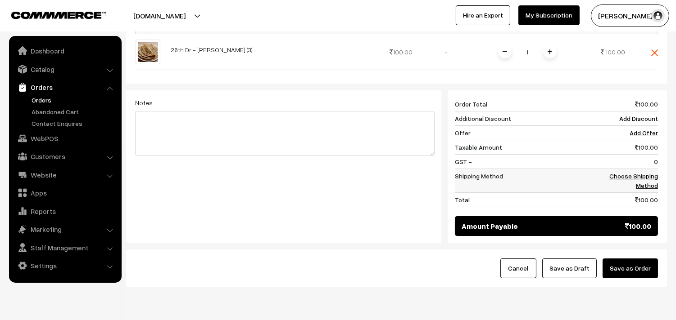
click at [651, 172] on link "Choose Shipping Method" at bounding box center [633, 180] width 49 height 17
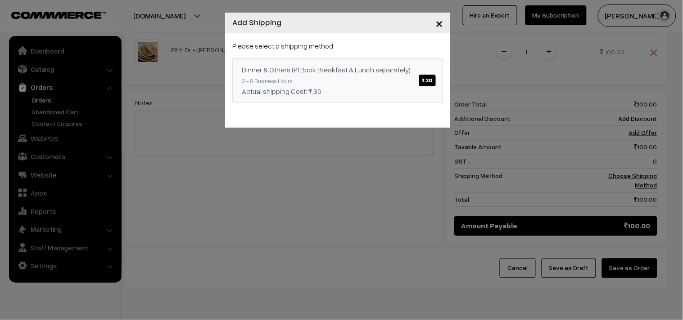
click at [309, 71] on div "Dinner & Others (Pl Book Breakfast & Lunch separately) ₹.30" at bounding box center [338, 69] width 192 height 11
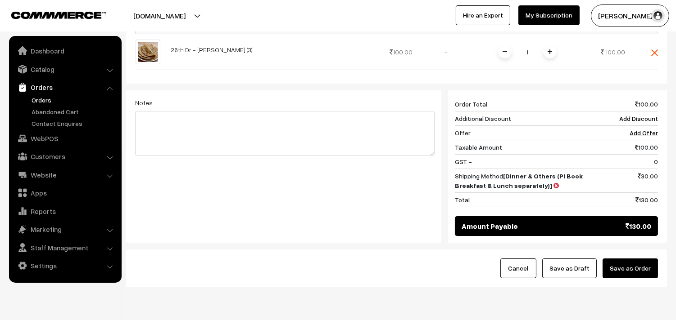
click at [652, 262] on button "Save as Order" at bounding box center [629, 269] width 55 height 20
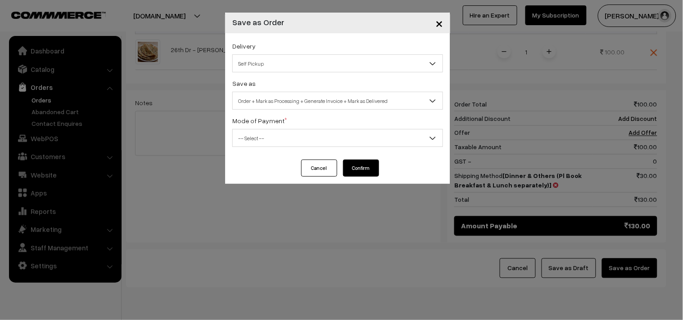
click at [277, 138] on span "-- Select --" at bounding box center [338, 139] width 210 height 16
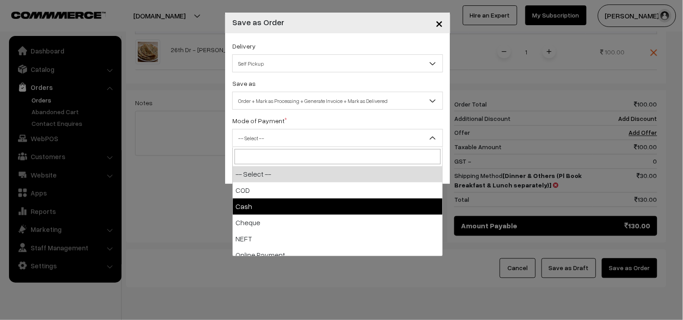
select select "1"
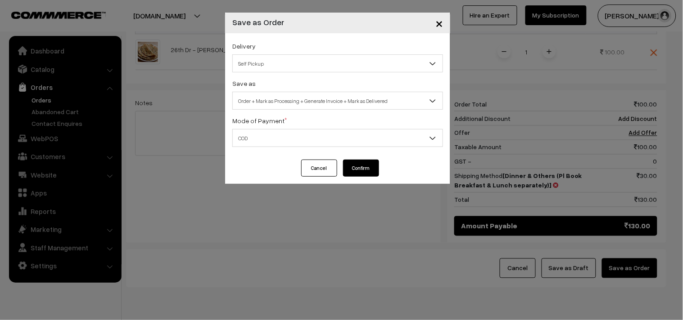
click at [308, 95] on span "Order + Mark as Processing + Generate Invoice + Mark as Delivered" at bounding box center [338, 101] width 210 height 16
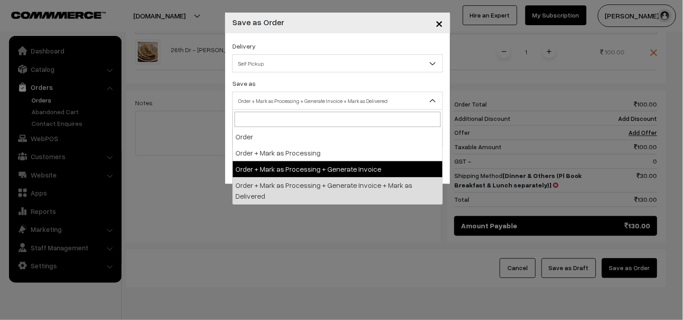
select select "3"
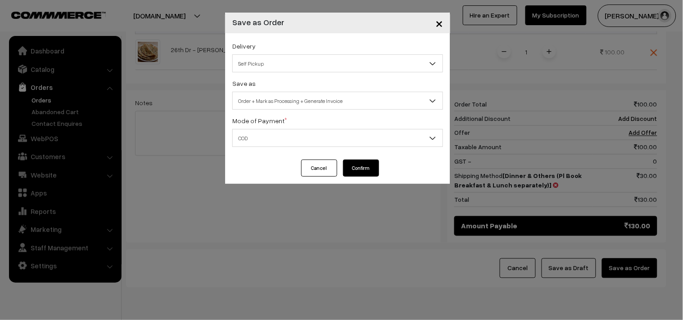
click at [361, 167] on button "Confirm" at bounding box center [361, 168] width 36 height 17
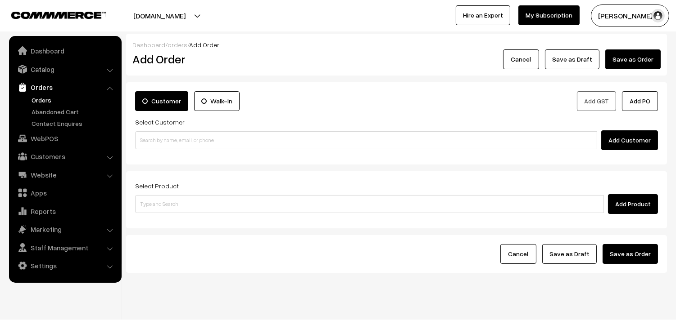
click at [43, 102] on link "Orders" at bounding box center [73, 99] width 89 height 9
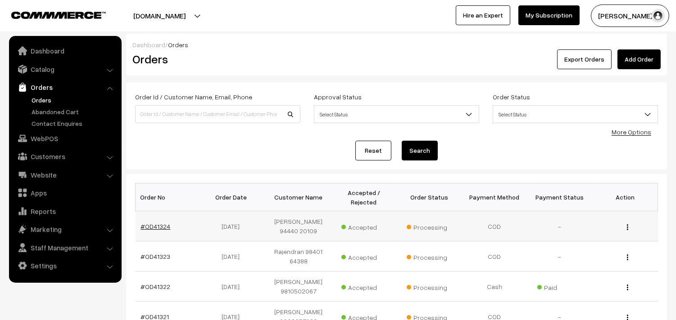
click at [153, 229] on link "#OD41324" at bounding box center [156, 227] width 30 height 8
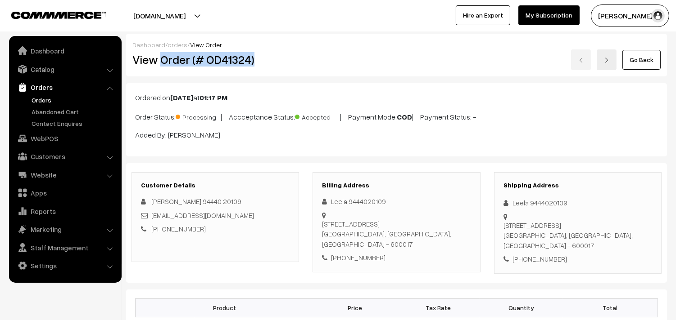
drag, startPoint x: 161, startPoint y: 59, endPoint x: 302, endPoint y: 61, distance: 141.8
click at [302, 61] on div "View Order (# OD41324)" at bounding box center [216, 60] width 180 height 21
copy h2 "Order (# OD41324)"
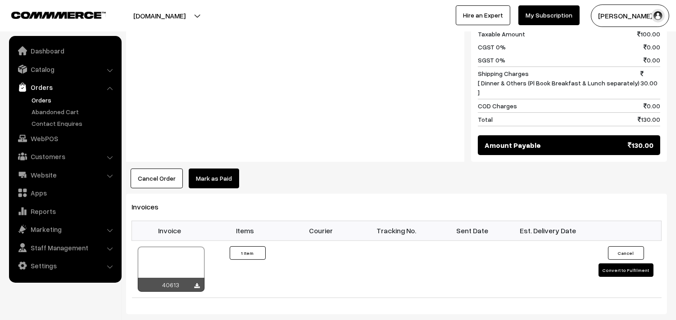
scroll to position [450, 0]
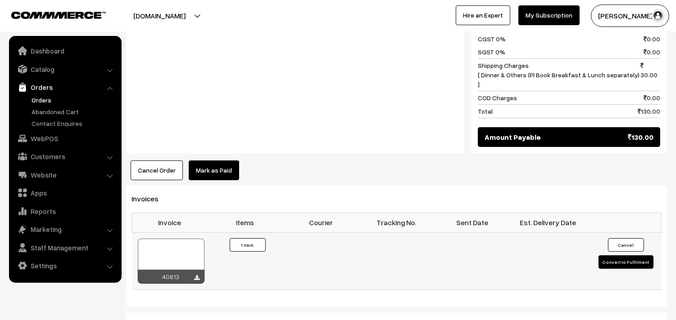
drag, startPoint x: 168, startPoint y: 234, endPoint x: 164, endPoint y: 232, distance: 4.9
click at [167, 239] on div at bounding box center [171, 261] width 67 height 45
click at [48, 136] on link "WebPOS" at bounding box center [64, 139] width 107 height 16
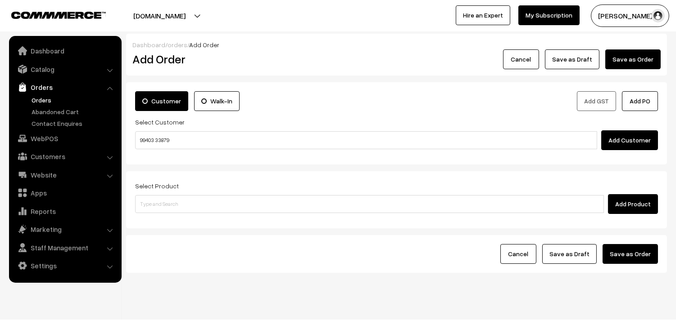
click at [159, 138] on input "99403 33879" at bounding box center [366, 140] width 462 height 18
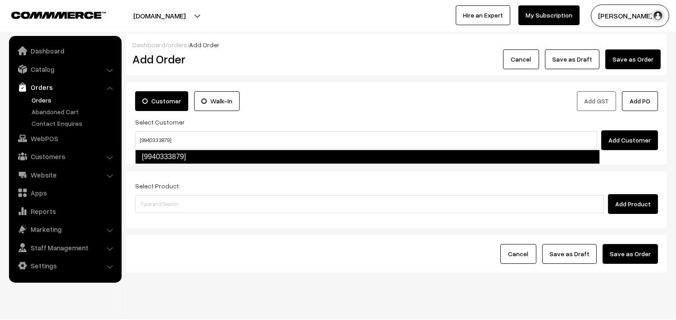
type input "[9940333879]"
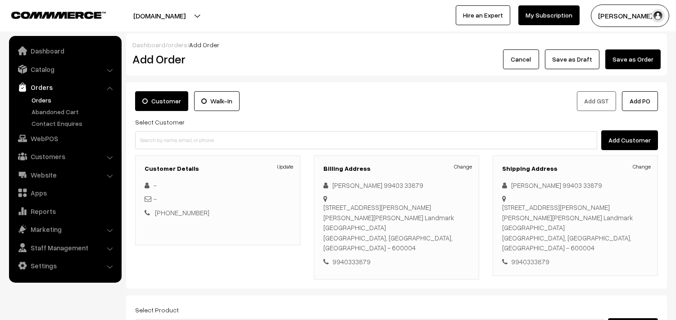
scroll to position [50, 0]
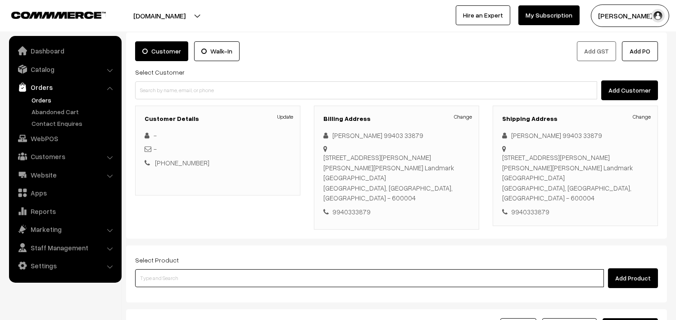
click at [255, 270] on input at bounding box center [369, 279] width 468 height 18
click at [212, 270] on input at bounding box center [369, 279] width 468 height 18
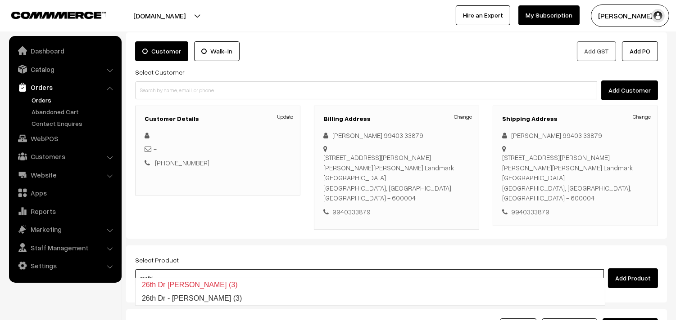
type input "26th Dr - [PERSON_NAME] (3)"
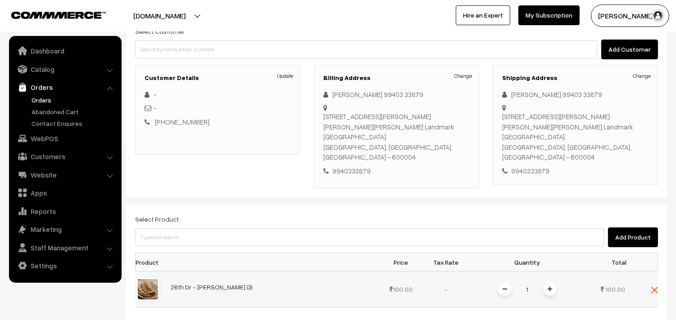
scroll to position [200, 0]
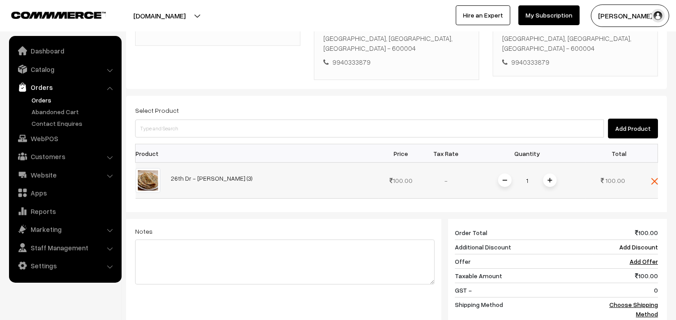
click at [557, 173] on div "1" at bounding box center [527, 181] width 68 height 16
click at [548, 178] on img at bounding box center [549, 180] width 5 height 5
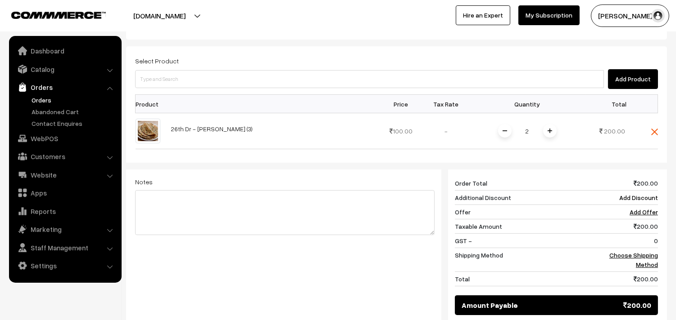
scroll to position [250, 0]
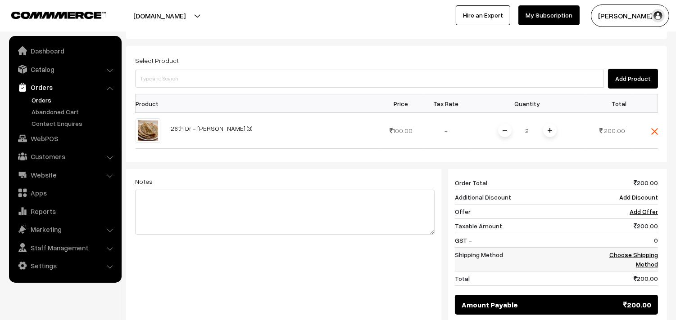
click at [646, 251] on link "Choose Shipping Method" at bounding box center [633, 259] width 49 height 17
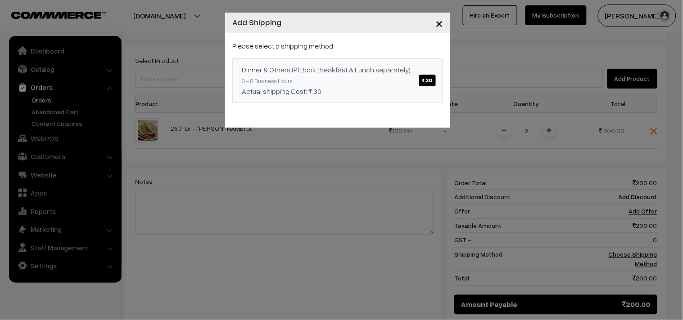
drag, startPoint x: 325, startPoint y: 82, endPoint x: 358, endPoint y: 144, distance: 69.9
click at [325, 81] on link "Dinner & Others (Pl Book Breakfast & Lunch separately) ₹.30 3 - 8 Business Hour…" at bounding box center [337, 81] width 211 height 44
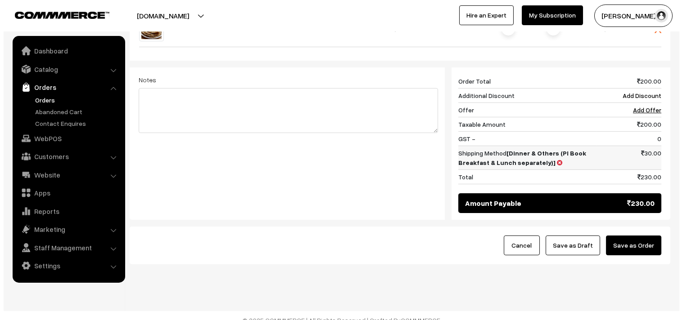
scroll to position [352, 0]
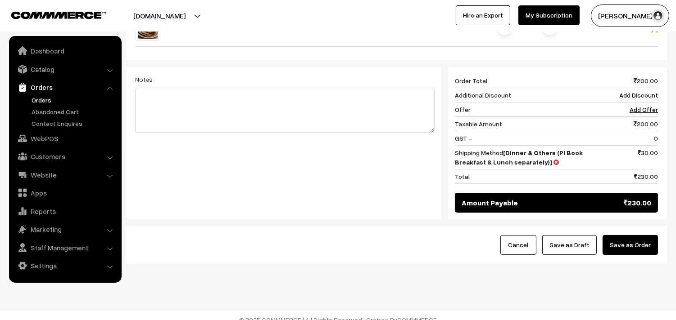
click at [642, 235] on button "Save as Order" at bounding box center [629, 245] width 55 height 20
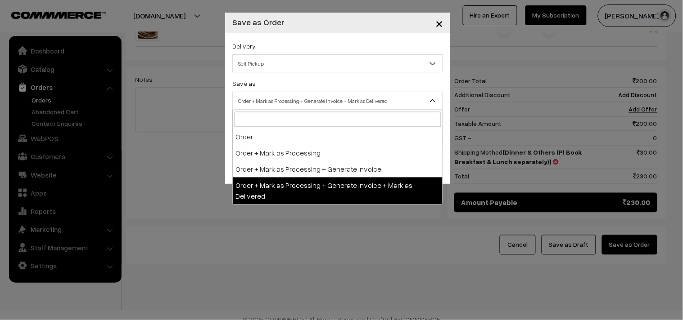
click at [300, 103] on span "Order + Mark as Processing + Generate Invoice + Mark as Delivered" at bounding box center [338, 101] width 210 height 16
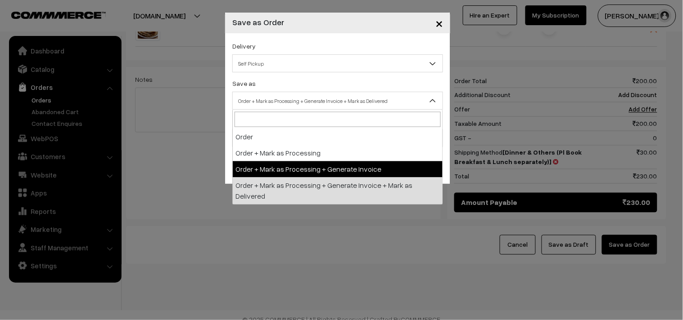
select select "3"
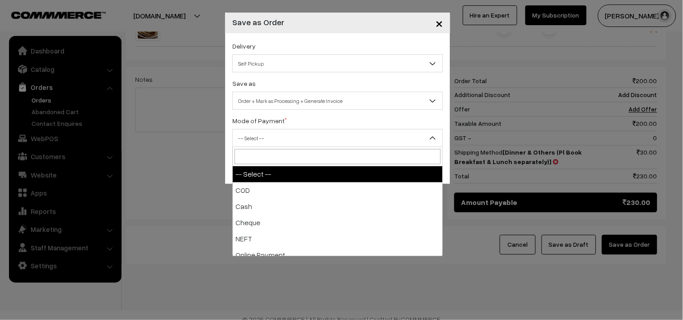
click at [272, 137] on span "-- Select --" at bounding box center [338, 139] width 210 height 16
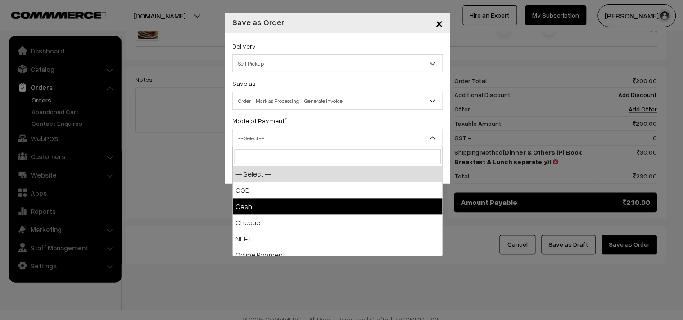
select select "2"
checkbox input "true"
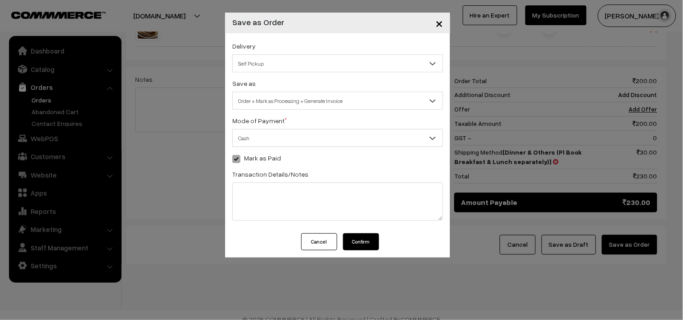
click at [363, 245] on button "Confirm" at bounding box center [361, 242] width 36 height 17
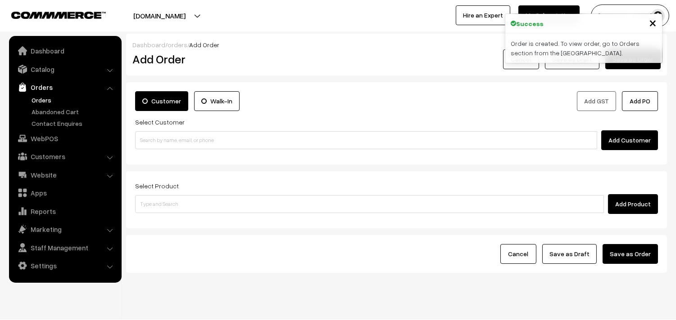
click at [32, 99] on link "Orders" at bounding box center [73, 99] width 89 height 9
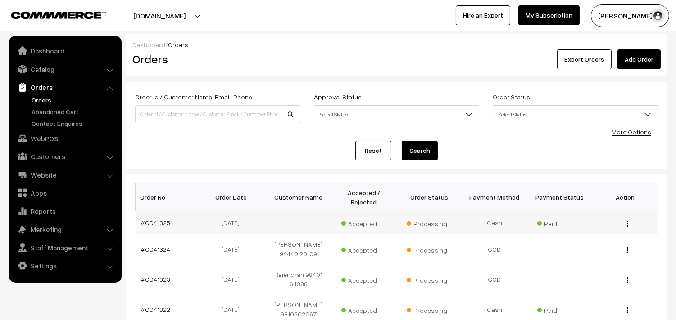
click at [155, 221] on link "#OD41325" at bounding box center [156, 223] width 30 height 8
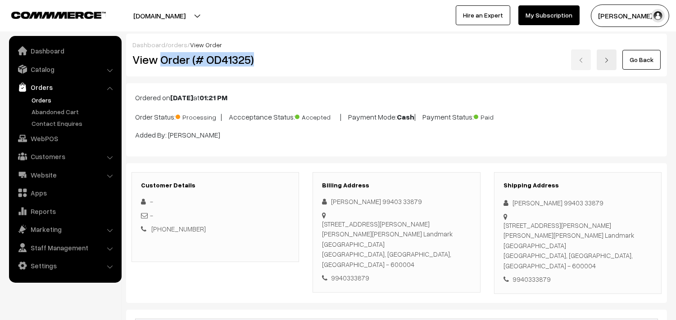
drag, startPoint x: 159, startPoint y: 61, endPoint x: 299, endPoint y: 50, distance: 139.9
click at [299, 50] on div "View Order (# OD41325)" at bounding box center [216, 60] width 180 height 21
copy h2 "Order (# OD41325)"
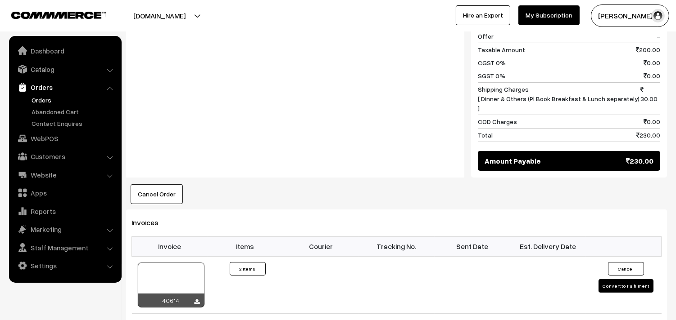
scroll to position [450, 0]
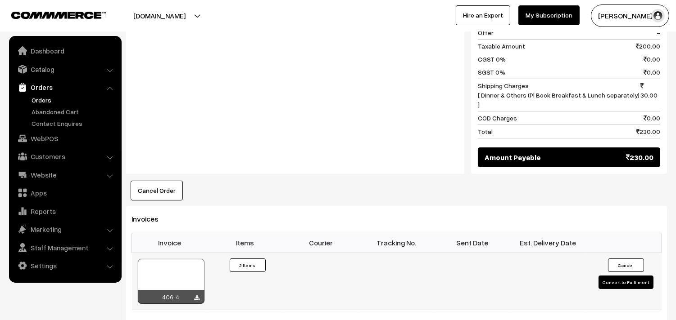
click at [187, 264] on div at bounding box center [171, 281] width 67 height 45
click at [50, 136] on link "WebPOS" at bounding box center [64, 139] width 107 height 16
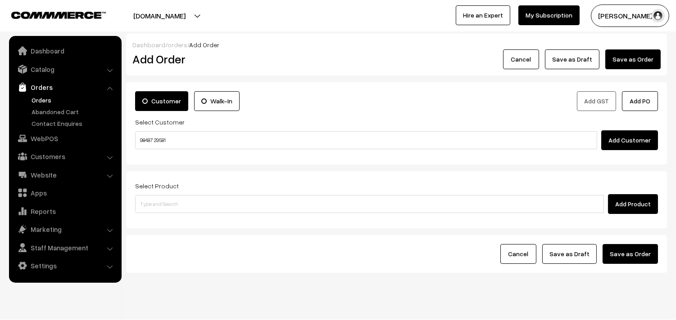
click at [161, 137] on input "98487 29581" at bounding box center [366, 140] width 462 height 18
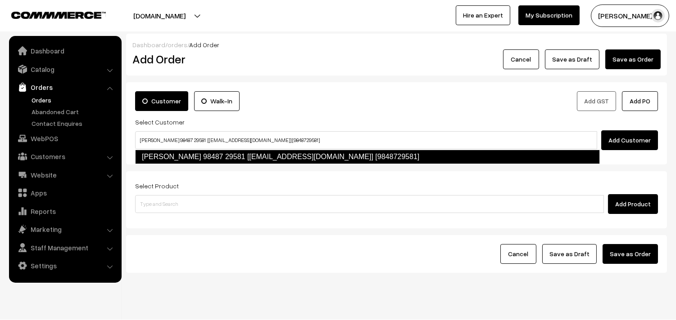
type input "vijayasarathy 98487 29581 [Annam25@gmail.com] [9848729581]"
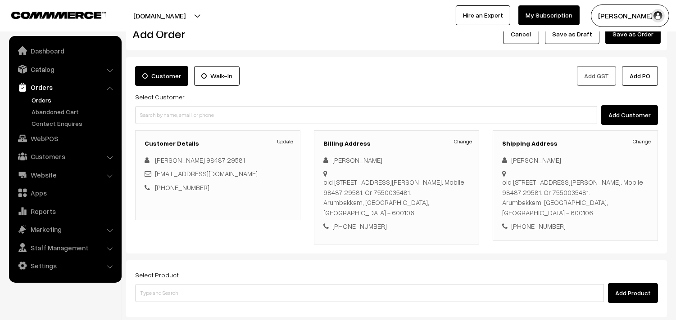
scroll to position [50, 0]
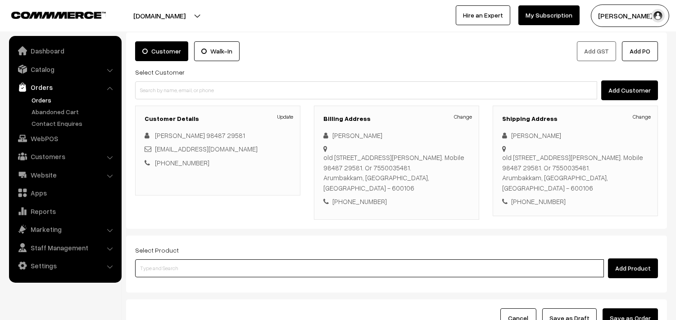
click at [243, 264] on input at bounding box center [369, 269] width 468 height 18
type input "26th Dr - Methi Chapapthi (3)"
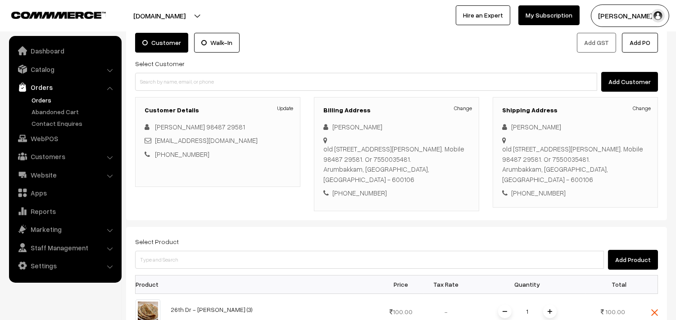
scroll to position [300, 0]
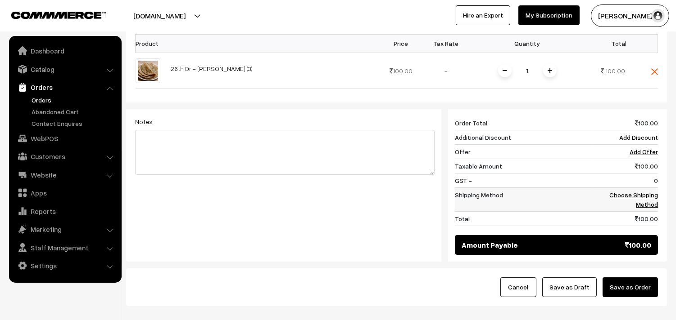
click at [640, 194] on link "Choose Shipping Method" at bounding box center [633, 199] width 49 height 17
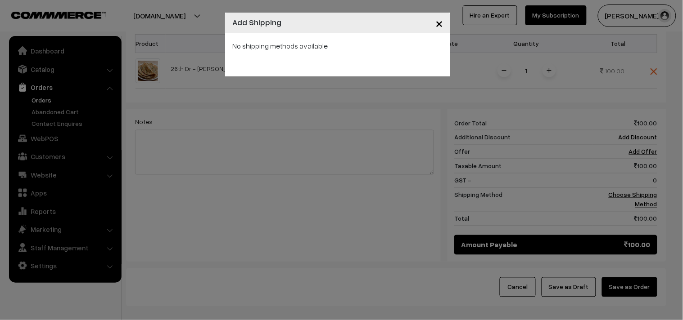
drag, startPoint x: 445, startPoint y: 98, endPoint x: 447, endPoint y: 93, distance: 5.6
click at [445, 98] on div "× Add Shipping No shipping methods available" at bounding box center [341, 160] width 683 height 320
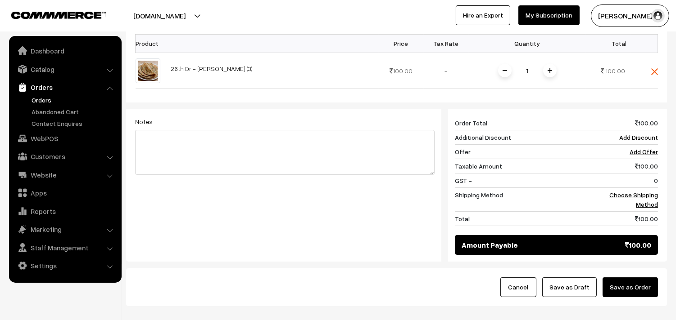
click at [551, 68] on span at bounding box center [550, 71] width 14 height 14
click at [655, 195] on link "Choose Shipping Method" at bounding box center [633, 199] width 49 height 17
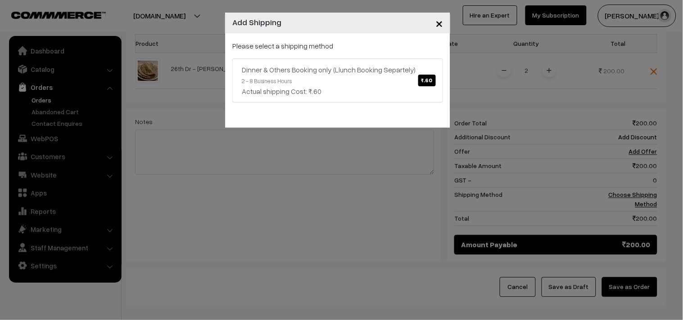
click at [315, 52] on div "Please select a shipping method Dinner & Others Booking only (Llunch Booking Se…" at bounding box center [337, 72] width 211 height 62
click at [353, 85] on link "Dinner & Others Booking only (Llunch Booking Separtely) ₹.60 2 - 8 Business Hou…" at bounding box center [337, 81] width 211 height 44
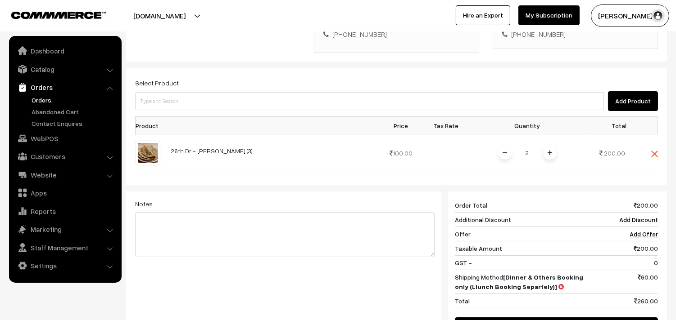
scroll to position [100, 0]
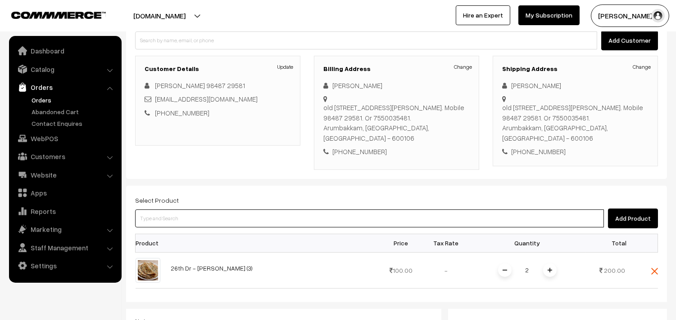
drag, startPoint x: 218, startPoint y: 217, endPoint x: 214, endPoint y: 214, distance: 5.4
click at [218, 217] on input at bounding box center [369, 219] width 468 height 18
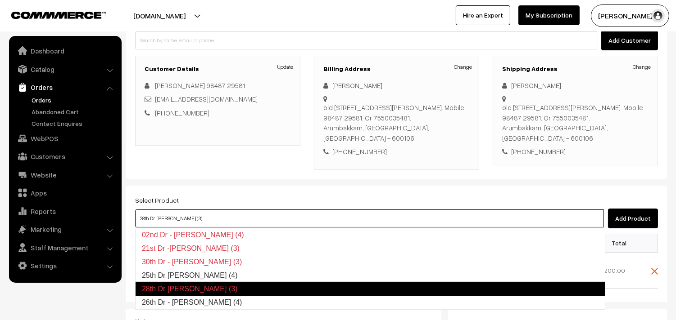
type input "26th Dr - Idiyappam (4)"
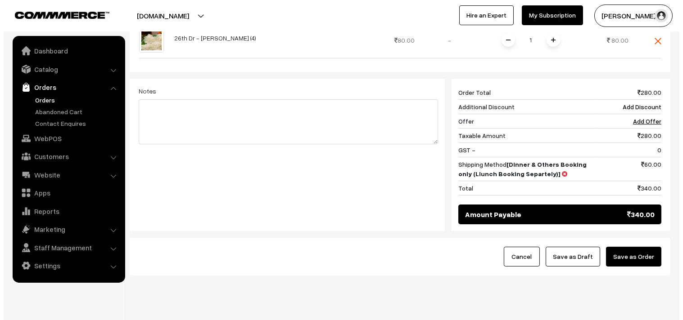
scroll to position [388, 0]
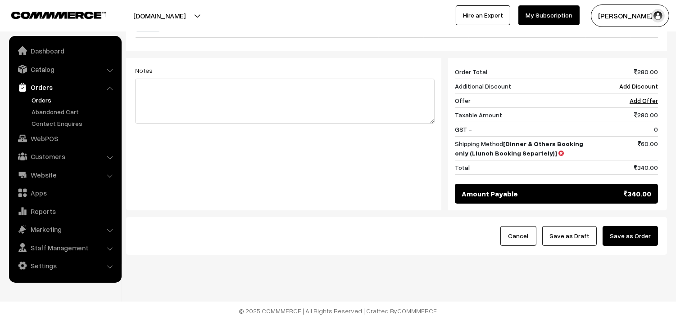
click at [639, 239] on button "Save as Order" at bounding box center [629, 236] width 55 height 20
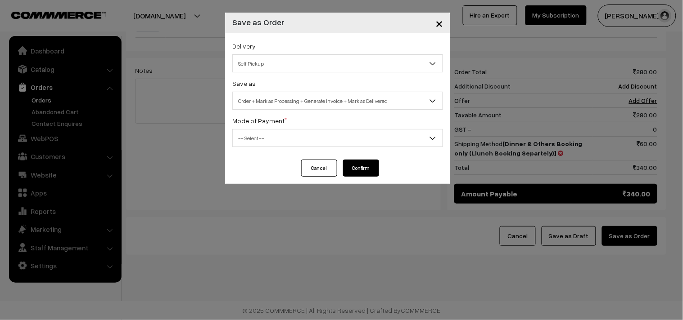
click at [269, 138] on span "-- Select --" at bounding box center [338, 139] width 210 height 16
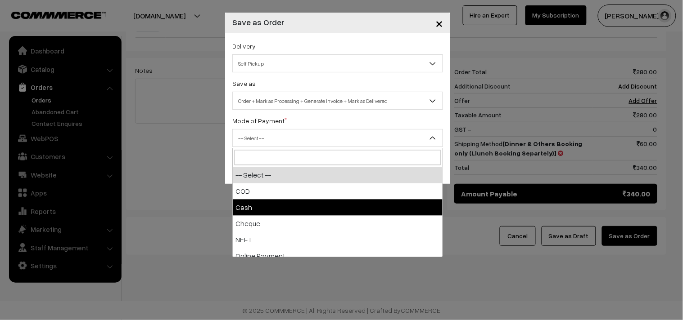
drag, startPoint x: 246, startPoint y: 203, endPoint x: 253, endPoint y: 174, distance: 29.7
select select "2"
checkbox input "true"
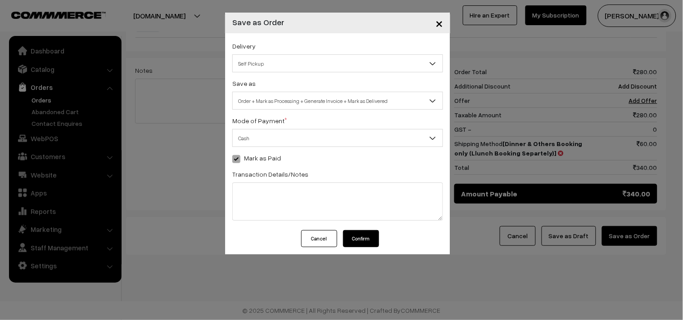
click at [260, 111] on div "Delivery Self Pickup Dinner & Others Booking only (Llunch Booking Separtely) (₹…" at bounding box center [337, 131] width 225 height 197
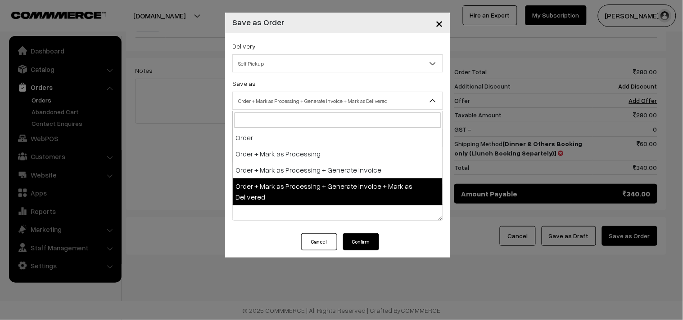
click at [263, 104] on span "Order + Mark as Processing + Generate Invoice + Mark as Delivered" at bounding box center [338, 101] width 210 height 16
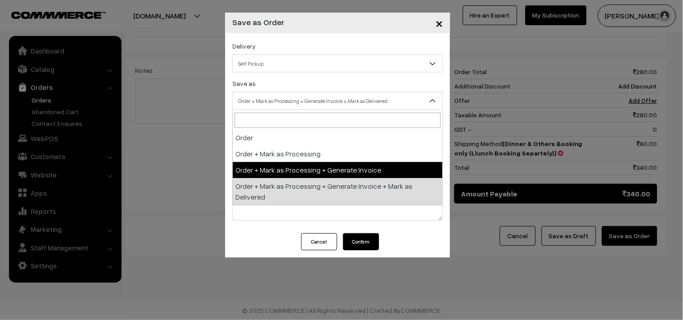
select select "3"
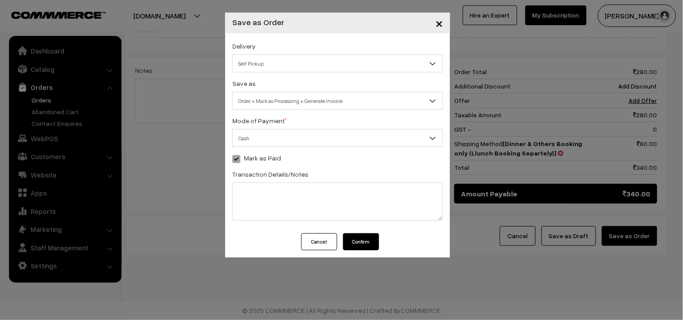
click at [351, 244] on button "Confirm" at bounding box center [361, 242] width 36 height 17
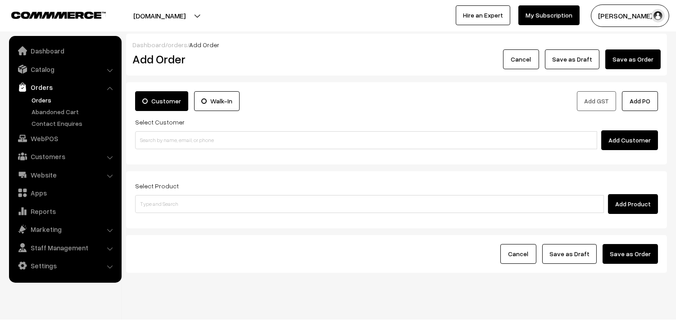
click at [39, 97] on link "Orders" at bounding box center [73, 99] width 89 height 9
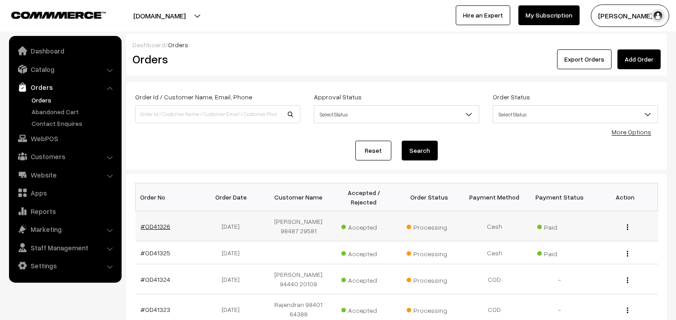
click at [156, 228] on link "#OD41326" at bounding box center [156, 227] width 30 height 8
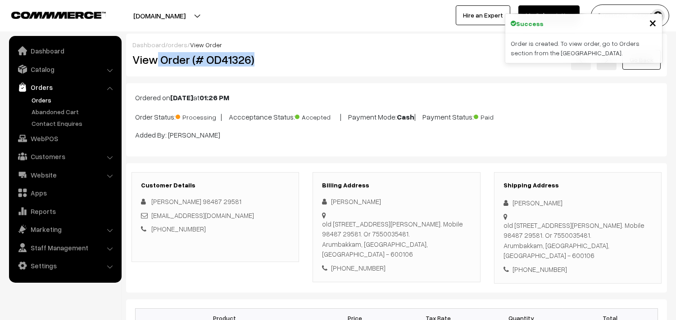
drag, startPoint x: 155, startPoint y: 59, endPoint x: 272, endPoint y: 63, distance: 116.6
click at [284, 56] on h2 "View Order (# OD41326)" at bounding box center [215, 60] width 167 height 14
copy h2 "Order (# OD41326)"
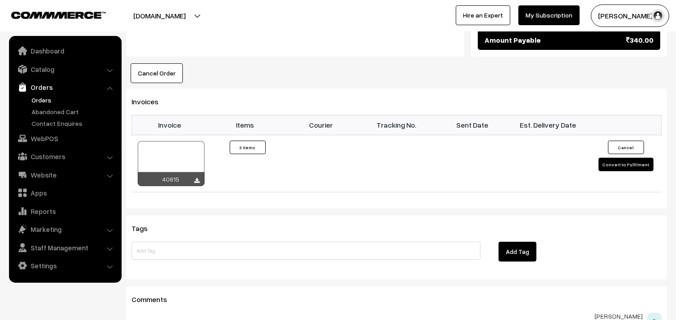
scroll to position [650, 0]
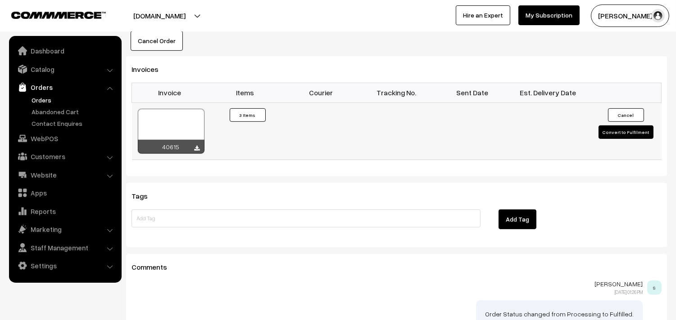
click at [169, 111] on div at bounding box center [171, 131] width 67 height 45
click at [41, 142] on link "WebPOS" at bounding box center [64, 139] width 107 height 16
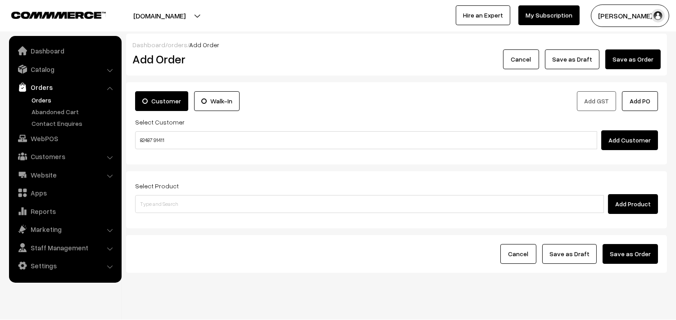
click at [160, 140] on input "82487 91411" at bounding box center [366, 140] width 462 height 18
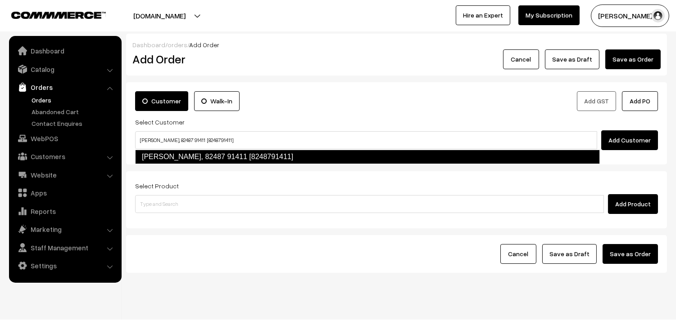
type input "[PERSON_NAME], 82487 91411 [8248791411]"
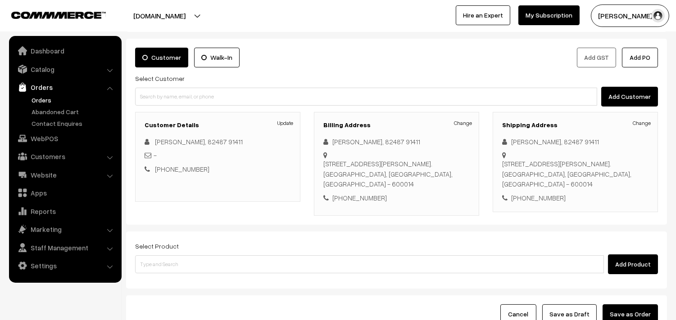
scroll to position [72, 0]
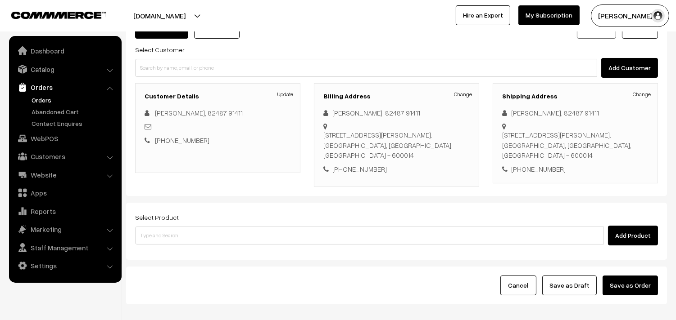
click at [289, 252] on div "Select Product Add Product" at bounding box center [396, 231] width 541 height 57
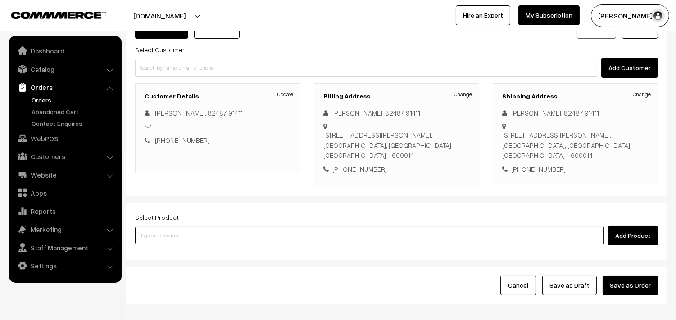
click at [294, 238] on input at bounding box center [369, 236] width 468 height 18
click at [314, 229] on input at bounding box center [369, 236] width 468 height 18
type input "26th Dr - Methi Chapapthi (3)"
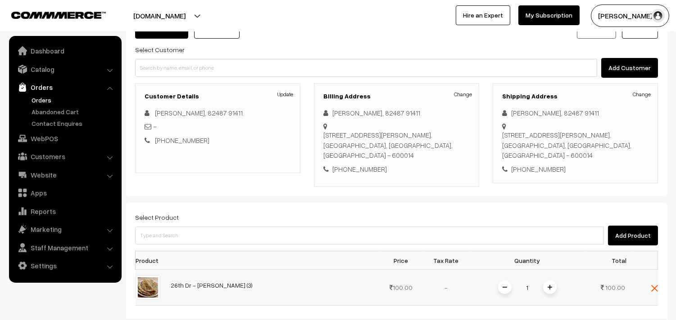
click at [552, 289] on span at bounding box center [550, 288] width 14 height 14
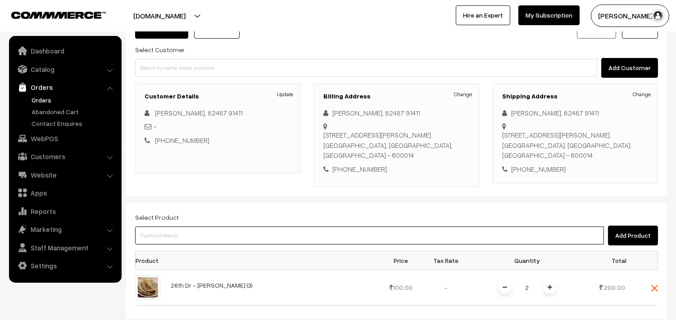
click at [498, 236] on input at bounding box center [369, 236] width 468 height 18
click at [267, 228] on input at bounding box center [369, 236] width 468 height 18
type input "idiyappam"
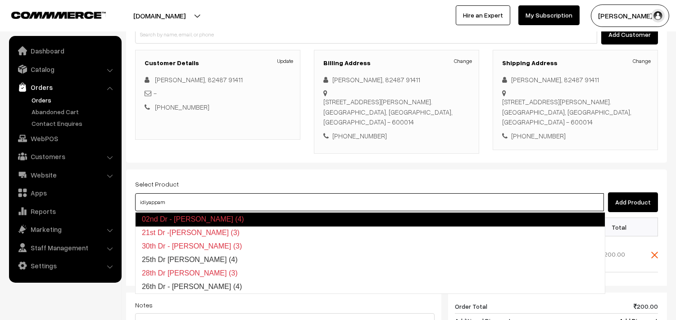
scroll to position [172, 0]
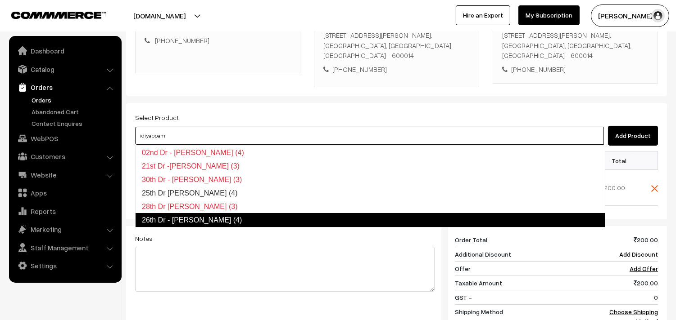
click at [221, 222] on link "26th Dr - Idiyappam (4)" at bounding box center [370, 220] width 470 height 14
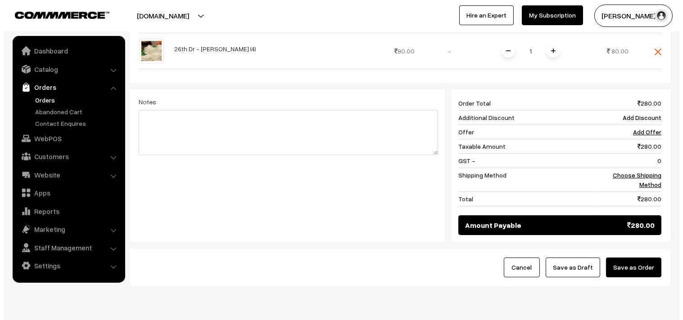
scroll to position [328, 0]
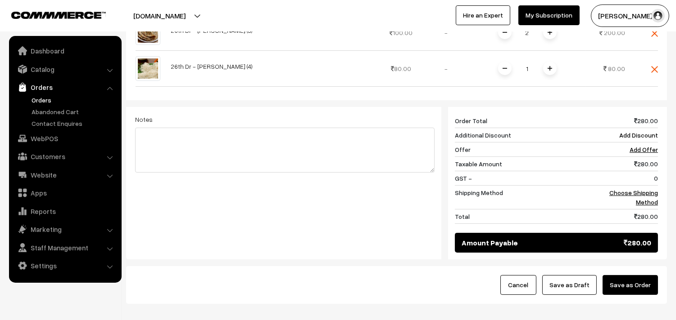
click at [549, 71] on span at bounding box center [550, 69] width 14 height 14
click at [646, 203] on link "Choose Shipping Method" at bounding box center [633, 197] width 49 height 17
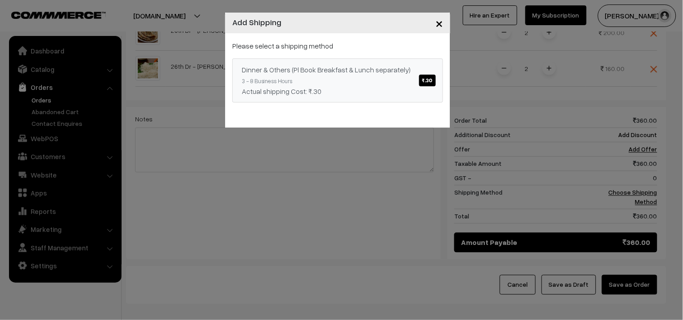
click at [382, 84] on link "Dinner & Others (Pl Book Breakfast & Lunch separately) ₹.30 3 - 8 Business Hour…" at bounding box center [337, 81] width 211 height 44
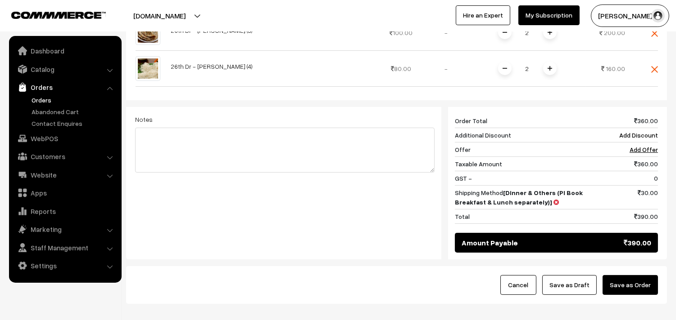
click at [645, 286] on button "Save as Order" at bounding box center [629, 285] width 55 height 20
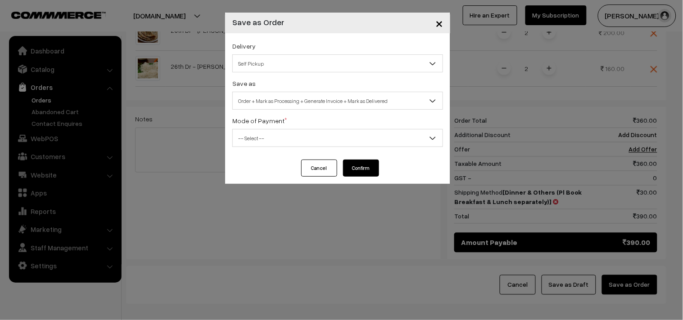
click at [279, 100] on span "Order + Mark as Processing + Generate Invoice + Mark as Delivered" at bounding box center [338, 101] width 210 height 16
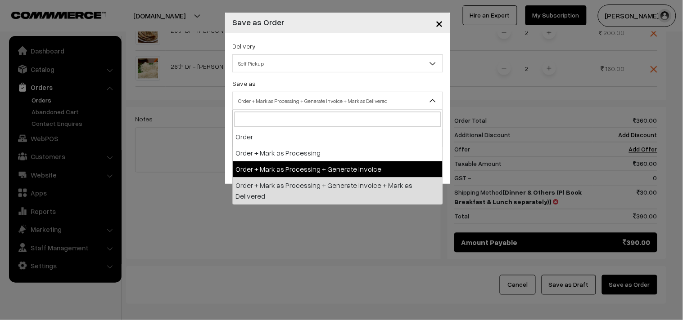
drag, startPoint x: 269, startPoint y: 176, endPoint x: 270, endPoint y: 167, distance: 9.6
select select "3"
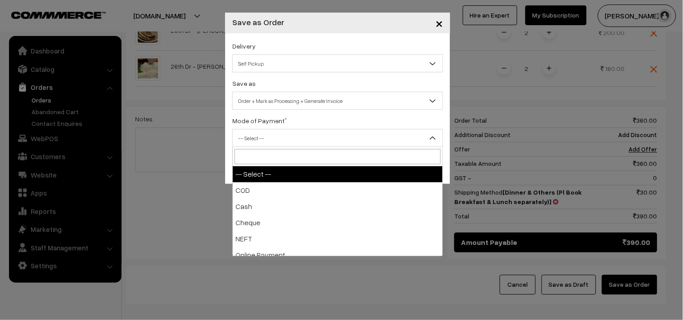
click at [264, 132] on span "-- Select --" at bounding box center [338, 139] width 210 height 16
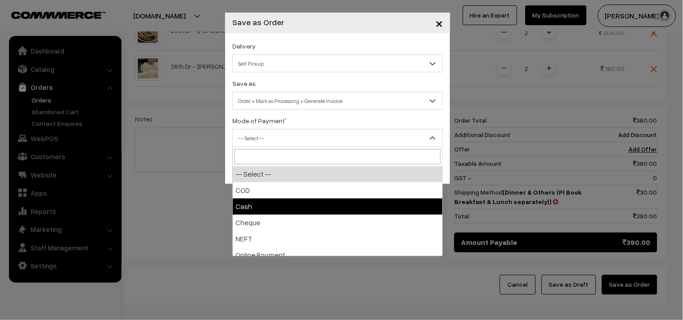
select select "2"
checkbox input "true"
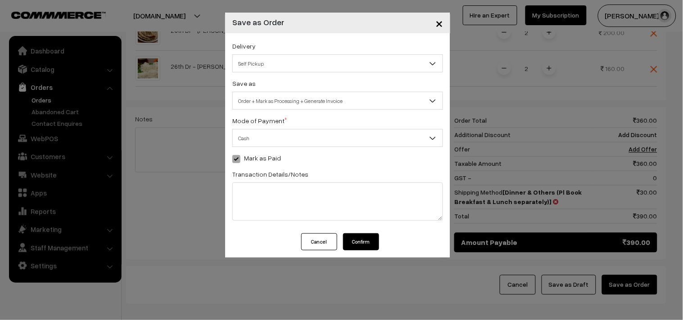
click at [364, 246] on button "Confirm" at bounding box center [361, 242] width 36 height 17
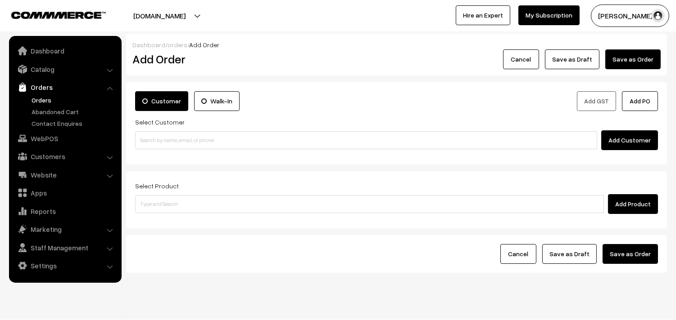
click at [39, 95] on li "Orders Orders" at bounding box center [65, 103] width 108 height 49
click at [46, 96] on link "Orders" at bounding box center [73, 99] width 89 height 9
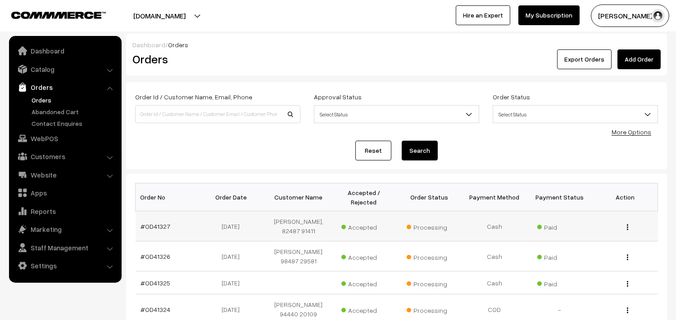
click at [158, 235] on td "#OD41327" at bounding box center [167, 227] width 65 height 30
click at [158, 230] on link "#OD41327" at bounding box center [156, 227] width 30 height 8
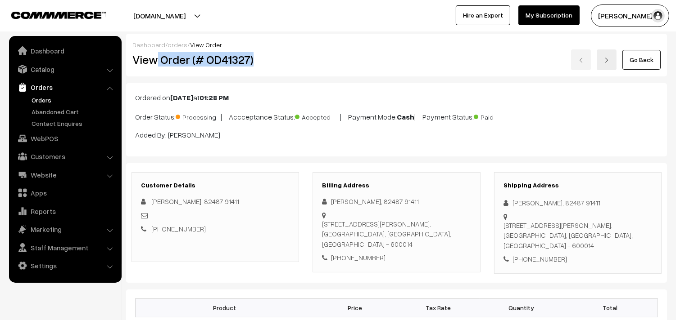
drag, startPoint x: 158, startPoint y: 59, endPoint x: 282, endPoint y: 67, distance: 124.9
click at [288, 67] on div "View Order (# OD41327)" at bounding box center [216, 60] width 180 height 21
copy h2 "Order (# OD41327)"
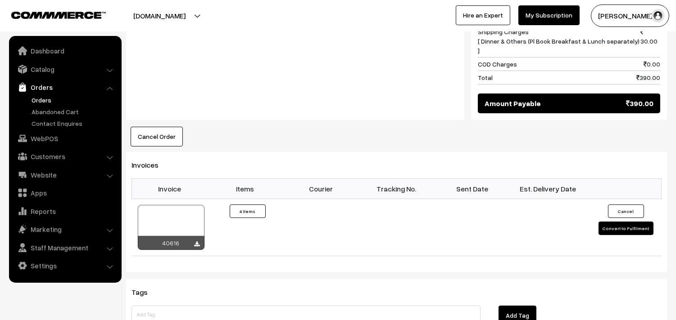
scroll to position [550, 0]
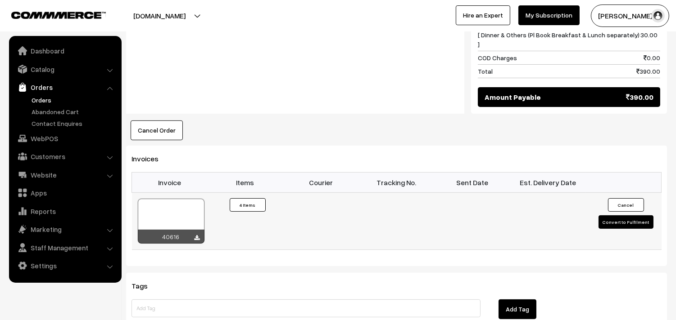
click at [190, 199] on div at bounding box center [171, 221] width 67 height 45
click at [45, 135] on link "WebPOS" at bounding box center [64, 139] width 107 height 16
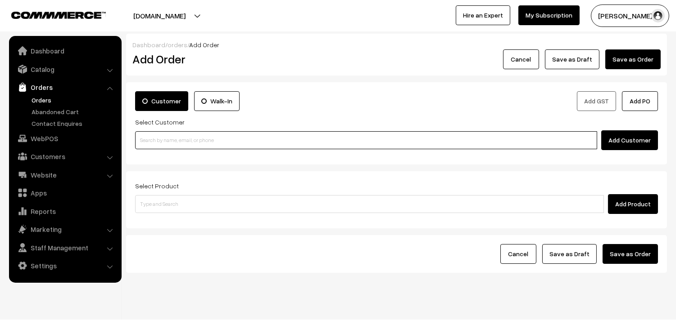
click at [173, 141] on input at bounding box center [366, 140] width 462 height 18
paste input "98409 42161"
click at [159, 136] on input "98409 42161" at bounding box center [366, 140] width 462 height 18
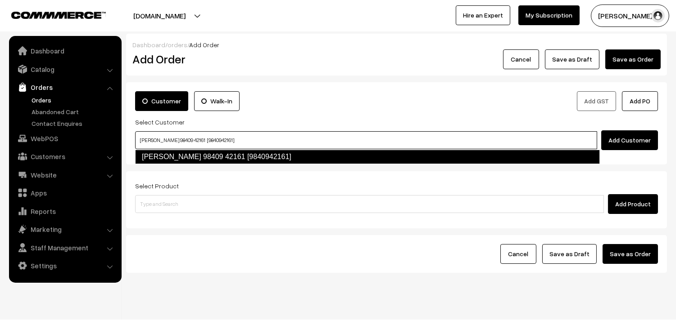
type input "[PERSON_NAME] 98409 42161 [9840942161]"
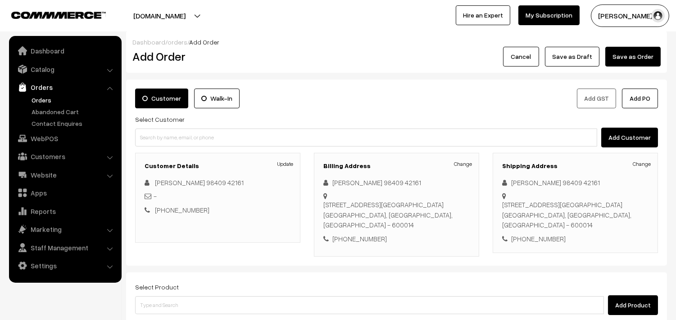
scroll to position [108, 0]
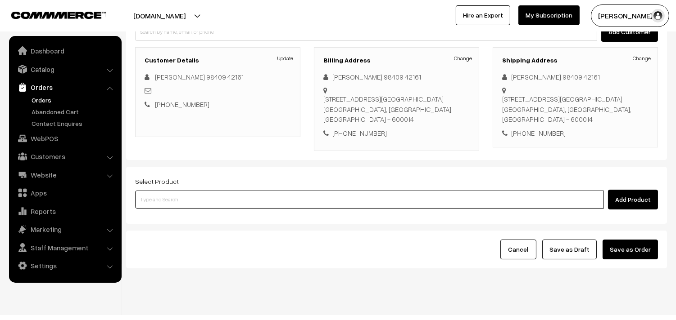
click at [313, 191] on input at bounding box center [369, 200] width 468 height 18
click at [327, 191] on input at bounding box center [369, 200] width 468 height 18
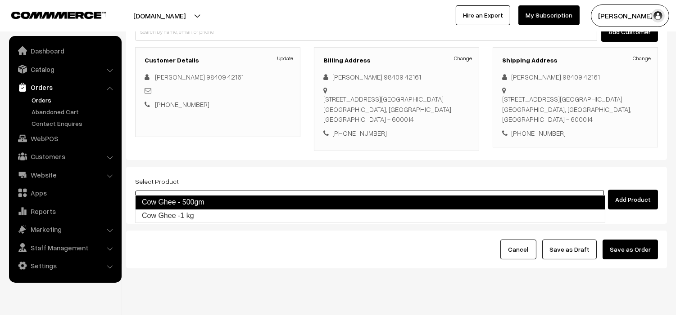
type input "Cow Ghee -1 kg"
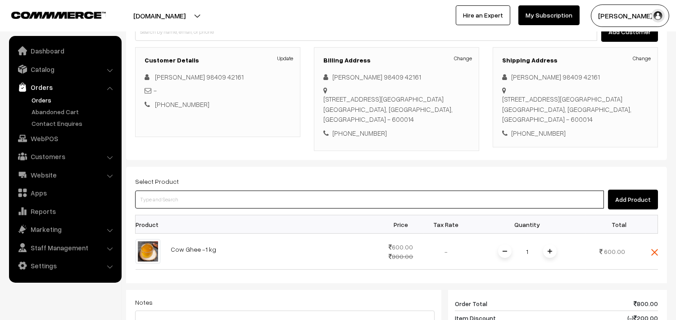
click at [327, 191] on input at bounding box center [369, 200] width 468 height 18
click at [312, 191] on input at bounding box center [369, 200] width 468 height 18
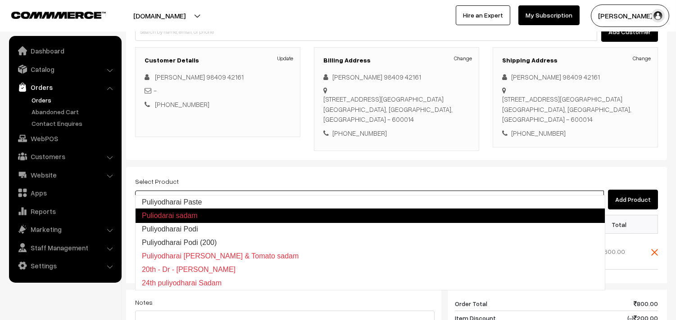
type input "Puliyodharai Paste"
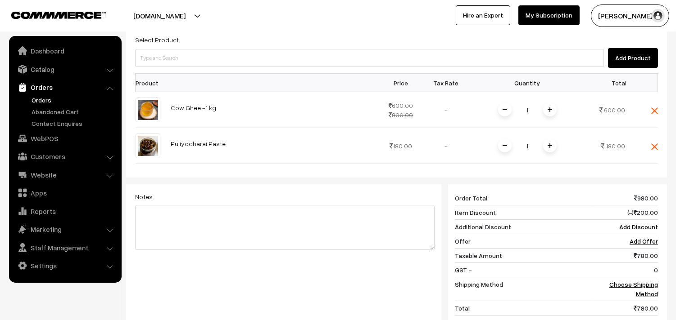
scroll to position [258, 0]
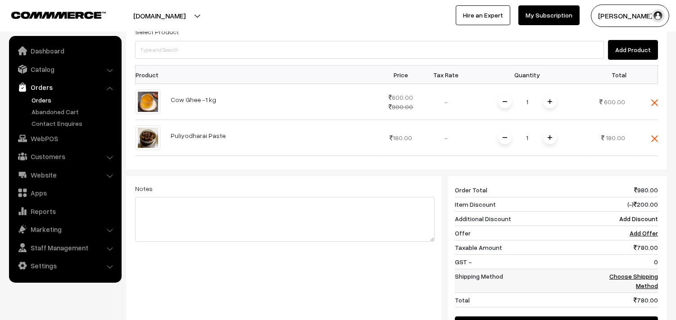
click at [650, 273] on link "Choose Shipping Method" at bounding box center [633, 281] width 49 height 17
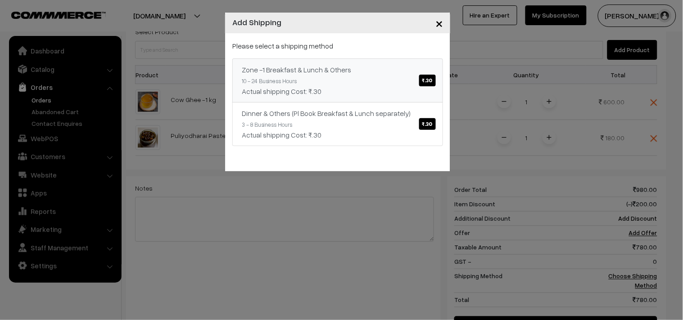
click at [385, 90] on div "Actual shipping Cost: ₹.30" at bounding box center [338, 91] width 192 height 11
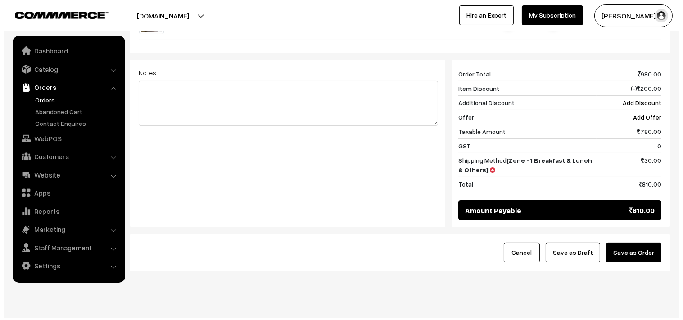
scroll to position [378, 0]
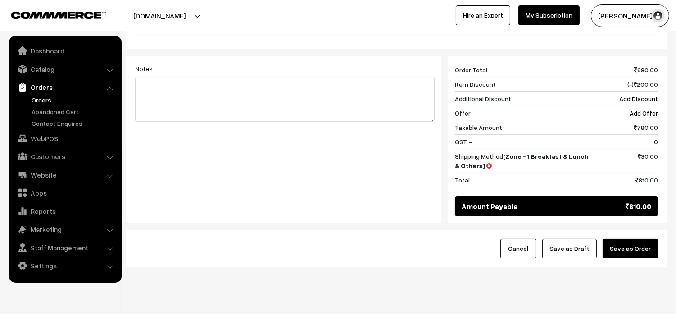
click at [638, 230] on div "Cancel Save as Draft Save as Order" at bounding box center [396, 249] width 541 height 38
click at [644, 239] on button "Save as Order" at bounding box center [629, 249] width 55 height 20
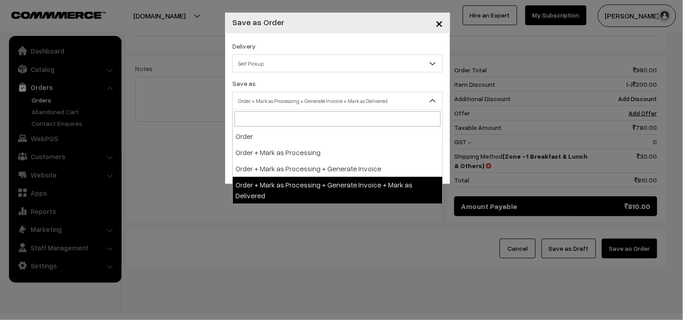
click at [277, 108] on span "Order + Mark as Processing + Generate Invoice + Mark as Delivered" at bounding box center [338, 101] width 210 height 16
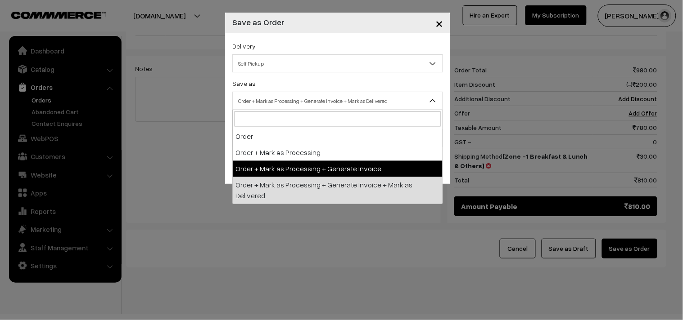
select select "3"
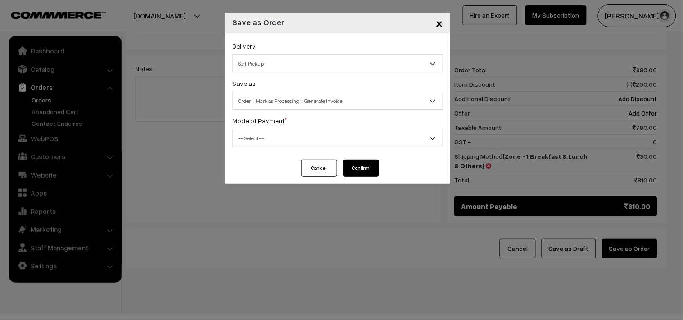
click at [257, 131] on span "-- Select --" at bounding box center [338, 139] width 210 height 16
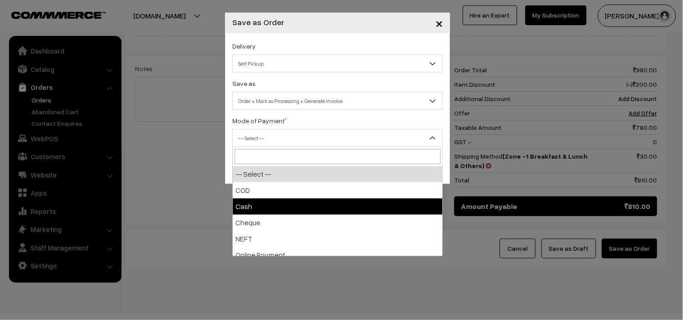
select select "2"
checkbox input "true"
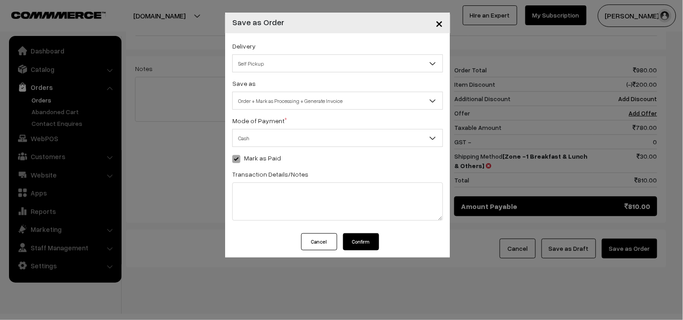
click at [352, 239] on button "Confirm" at bounding box center [361, 242] width 36 height 17
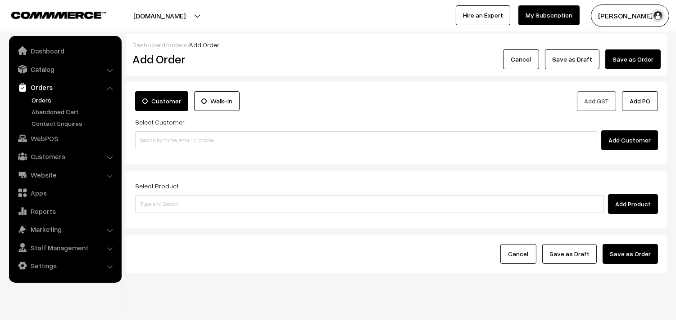
click at [42, 100] on link "Orders" at bounding box center [73, 99] width 89 height 9
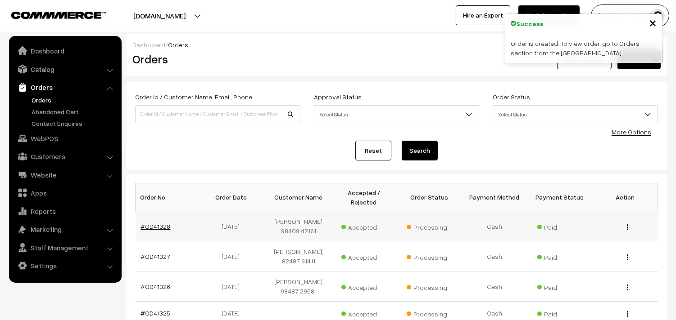
click at [167, 225] on link "#OD41328" at bounding box center [156, 227] width 30 height 8
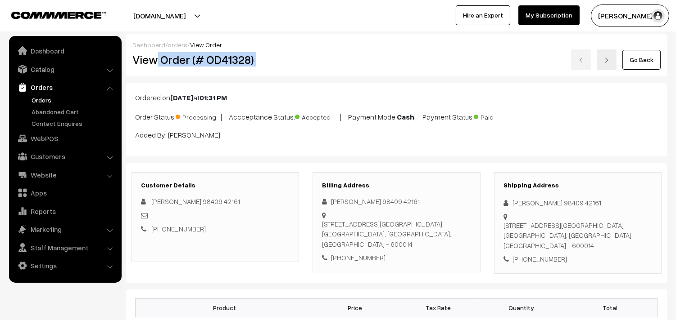
drag, startPoint x: 158, startPoint y: 65, endPoint x: 307, endPoint y: 69, distance: 149.5
click at [307, 68] on div "View Order (# OD41328) Go Back" at bounding box center [396, 60] width 541 height 21
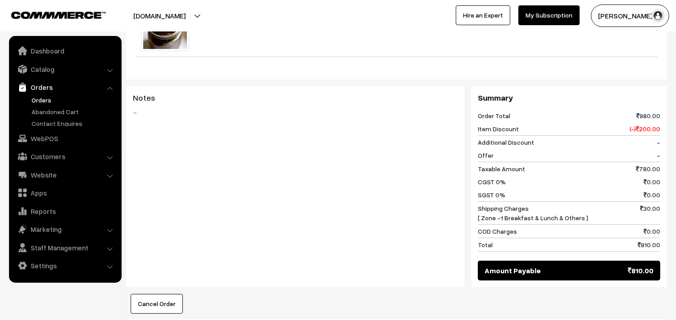
scroll to position [500, 0]
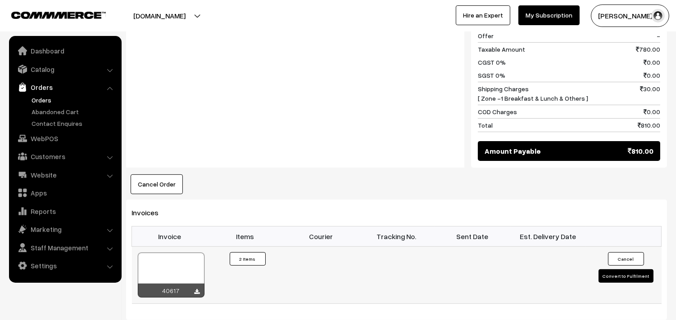
drag, startPoint x: 179, startPoint y: 249, endPoint x: 177, endPoint y: 244, distance: 5.3
click at [178, 253] on div at bounding box center [171, 275] width 67 height 45
click at [48, 96] on link "Orders" at bounding box center [73, 99] width 89 height 9
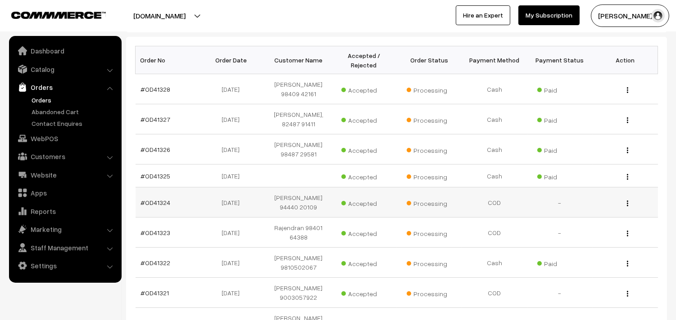
scroll to position [250, 0]
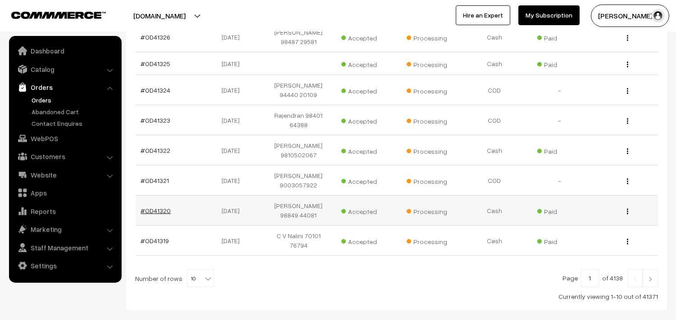
click at [163, 208] on link "#OD41320" at bounding box center [156, 211] width 30 height 8
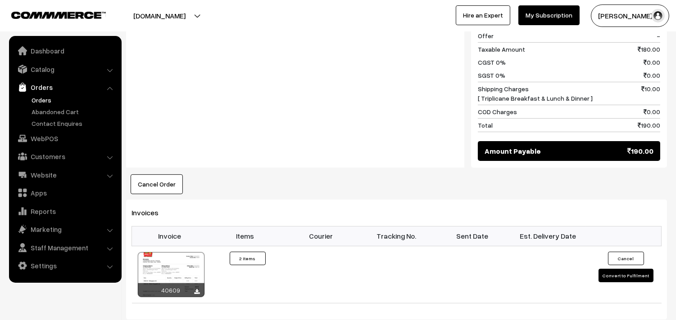
scroll to position [500, 0]
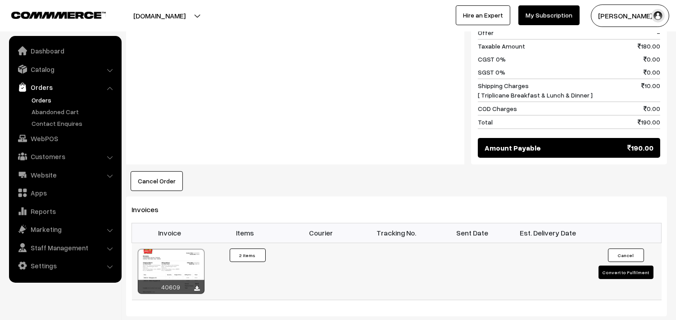
click at [176, 251] on div at bounding box center [171, 271] width 67 height 45
click at [51, 99] on link "Orders" at bounding box center [73, 99] width 89 height 9
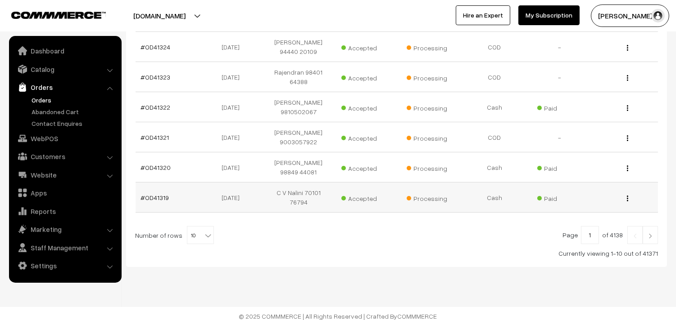
scroll to position [294, 0]
click at [187, 226] on span "10" at bounding box center [200, 235] width 26 height 18
select select "100"
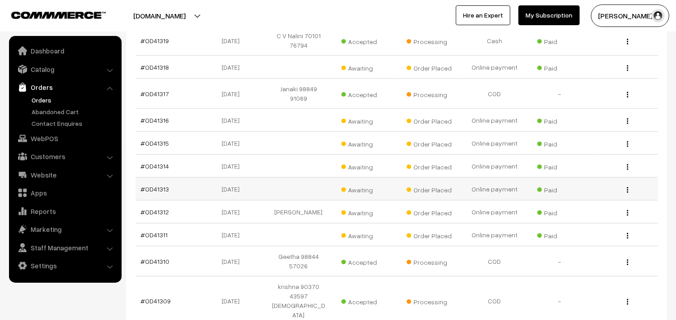
scroll to position [400, 0]
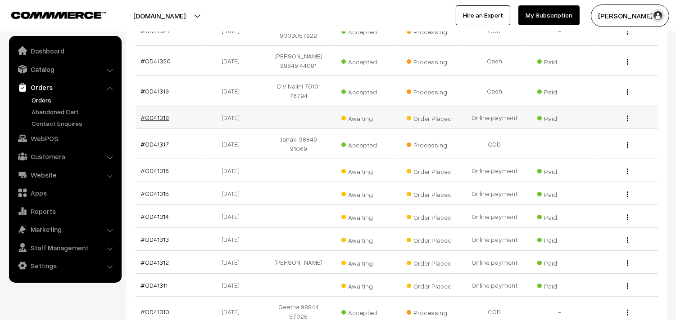
click at [150, 114] on link "#OD41318" at bounding box center [155, 118] width 28 height 8
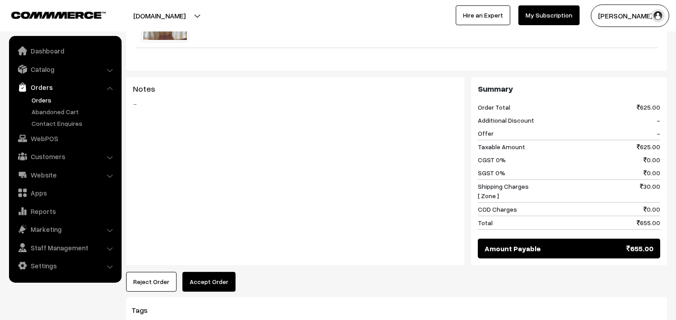
click at [210, 276] on button "Accept Order" at bounding box center [208, 282] width 53 height 20
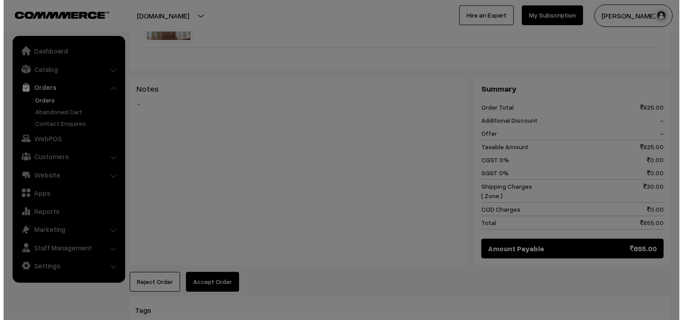
scroll to position [385, 0]
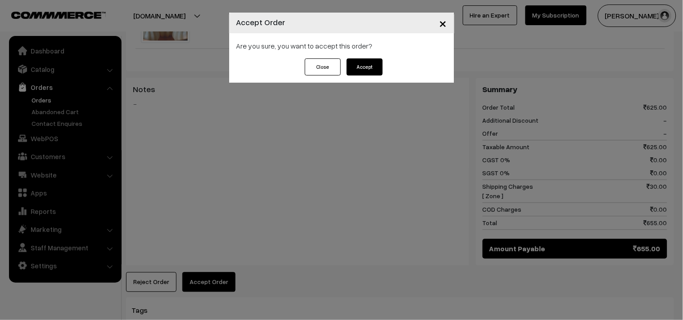
click at [379, 72] on button "Accept" at bounding box center [365, 67] width 36 height 17
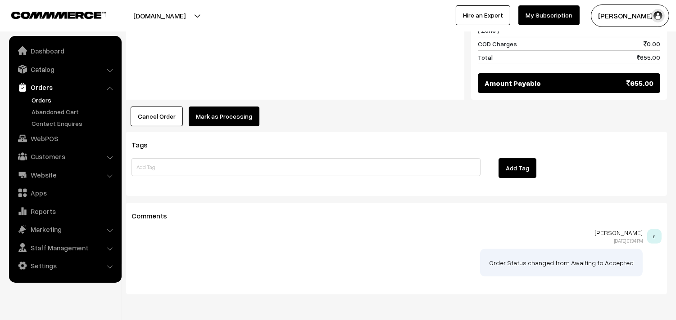
click at [218, 124] on button "Mark as Processing" at bounding box center [224, 117] width 71 height 20
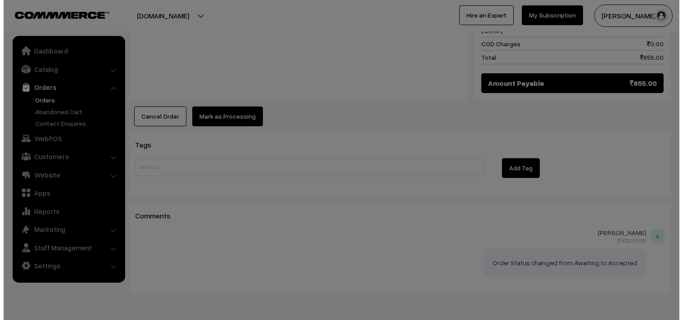
scroll to position [552, 0]
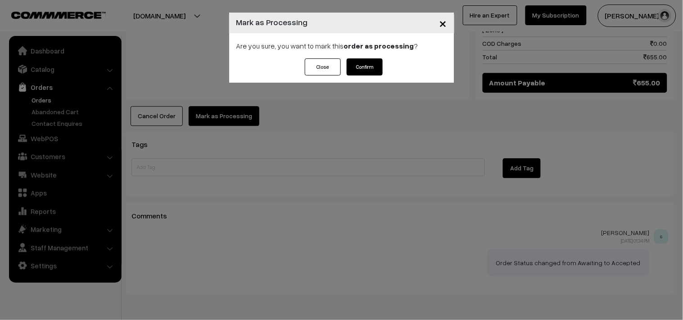
drag, startPoint x: 361, startPoint y: 73, endPoint x: 349, endPoint y: 86, distance: 17.5
click at [360, 72] on button "Confirm" at bounding box center [365, 67] width 36 height 17
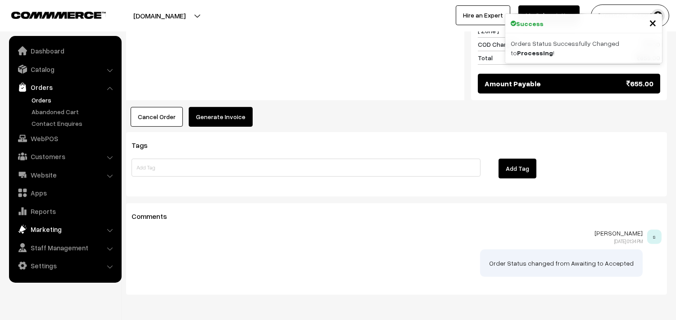
scroll to position [550, 0]
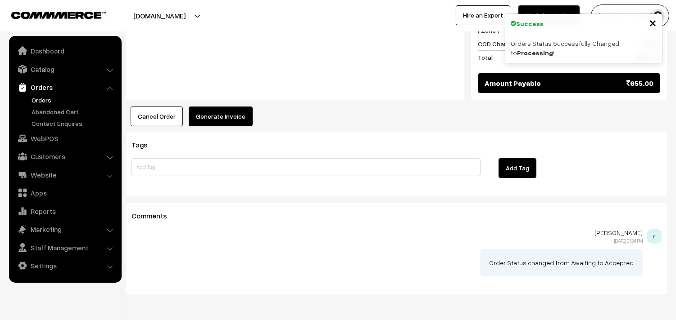
click at [234, 113] on button "Generate Invoice" at bounding box center [221, 117] width 64 height 20
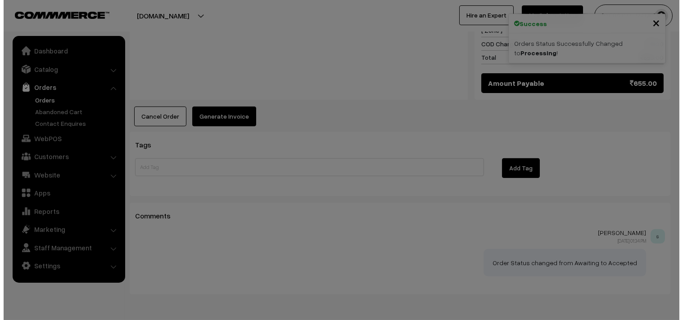
scroll to position [552, 0]
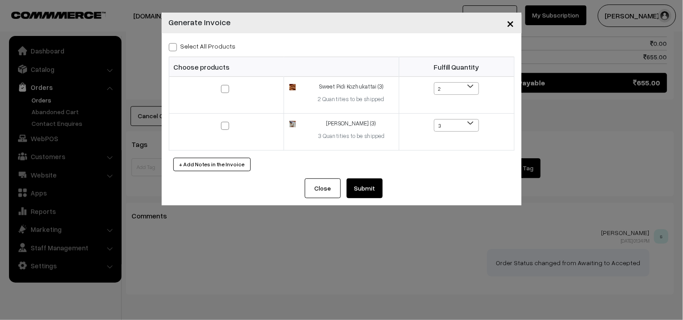
click at [204, 54] on div "Select All Products Choose products Fulfill Quantity 2 1 2 3 2" at bounding box center [342, 105] width 360 height 145
click at [207, 42] on label "Select All Products" at bounding box center [202, 45] width 67 height 9
click at [219, 45] on label "Select All Products" at bounding box center [202, 45] width 67 height 9
click at [175, 45] on input "Select All Products" at bounding box center [172, 46] width 6 height 6
checkbox input "true"
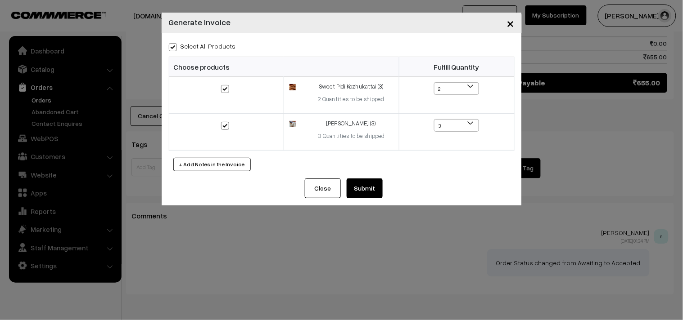
checkbox input "true"
click at [361, 188] on button "Submit" at bounding box center [365, 189] width 36 height 20
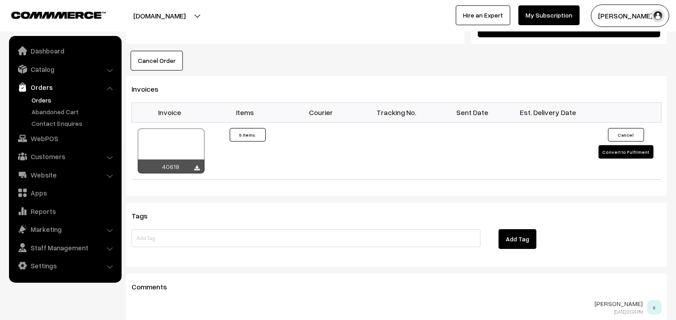
scroll to position [700, 0]
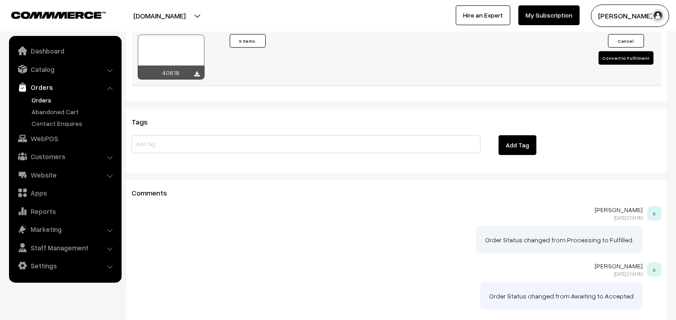
click at [155, 46] on div at bounding box center [171, 57] width 67 height 45
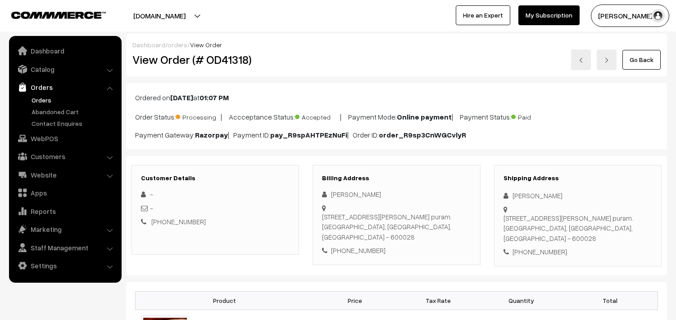
scroll to position [384, 0]
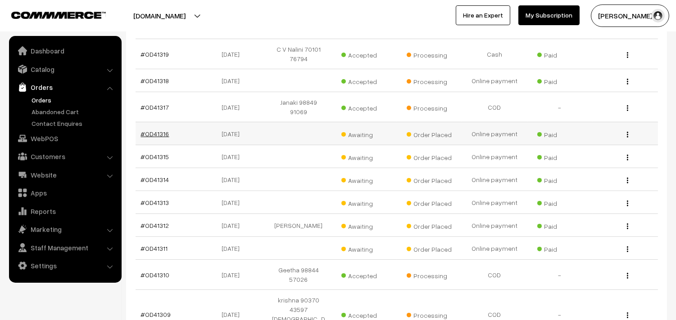
scroll to position [450, 0]
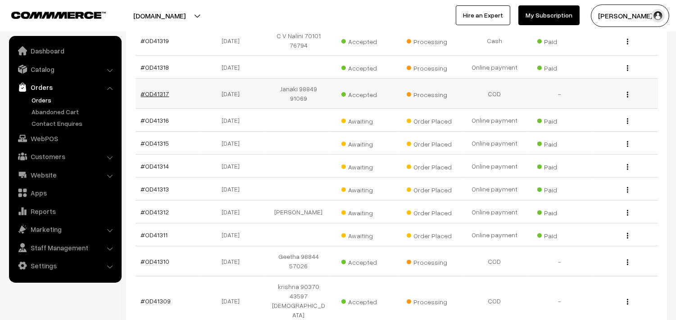
click at [156, 90] on link "#OD41317" at bounding box center [155, 94] width 28 height 8
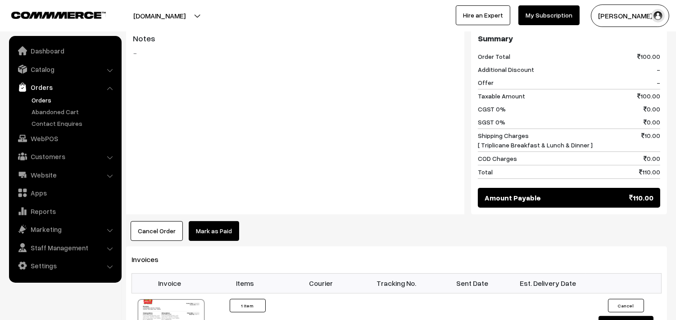
scroll to position [400, 0]
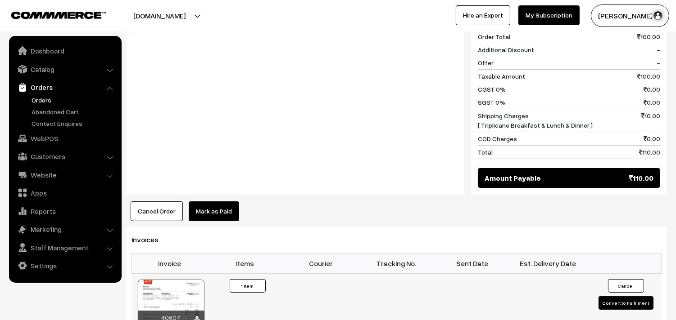
click at [169, 284] on div at bounding box center [171, 302] width 67 height 45
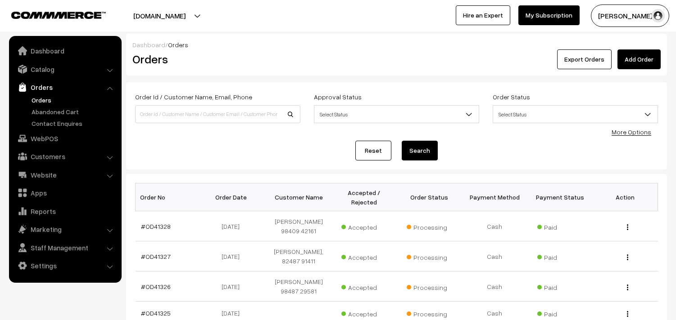
scroll to position [450, 0]
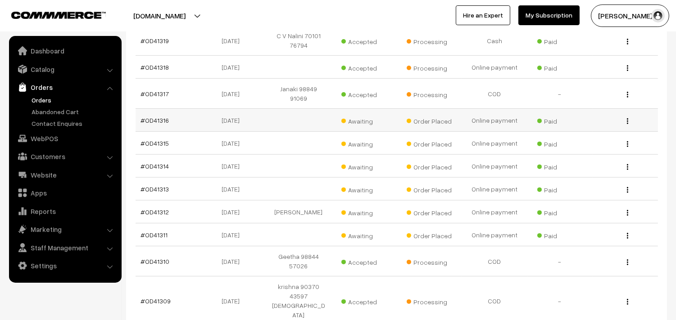
click at [159, 109] on td "#OD41316" at bounding box center [167, 120] width 65 height 23
click at [157, 117] on link "#OD41316" at bounding box center [155, 121] width 28 height 8
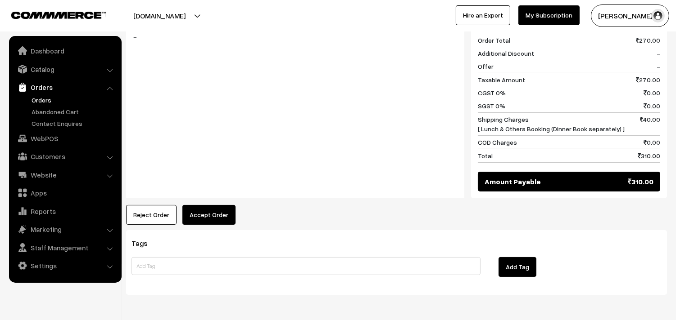
click at [209, 205] on button "Accept Order" at bounding box center [208, 215] width 53 height 20
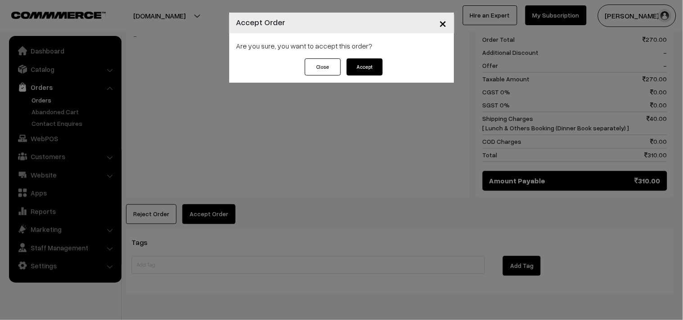
click at [340, 65] on button "Close" at bounding box center [323, 67] width 36 height 17
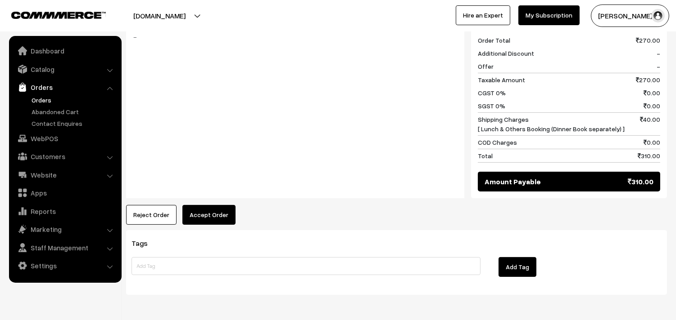
click at [221, 207] on button "Accept Order" at bounding box center [208, 215] width 53 height 20
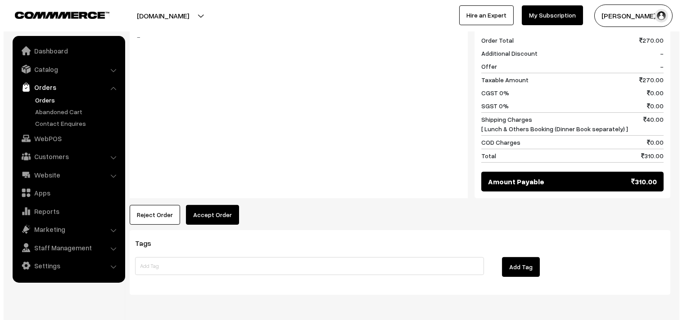
scroll to position [401, 0]
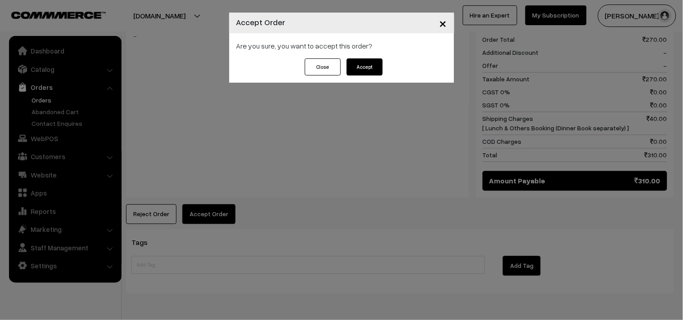
click at [369, 70] on button "Accept" at bounding box center [365, 67] width 36 height 17
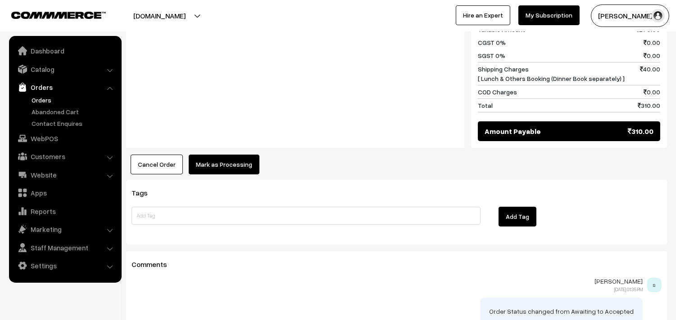
click at [232, 155] on button "Mark as Processing" at bounding box center [224, 165] width 71 height 20
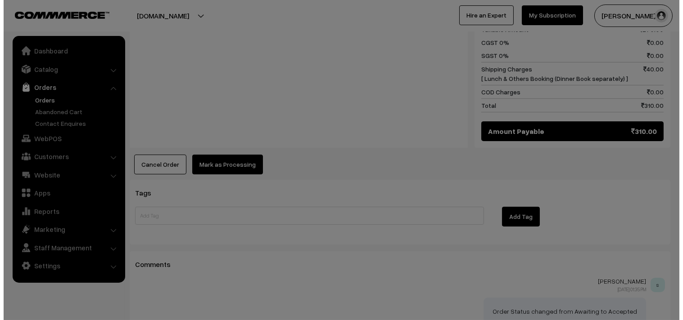
scroll to position [451, 0]
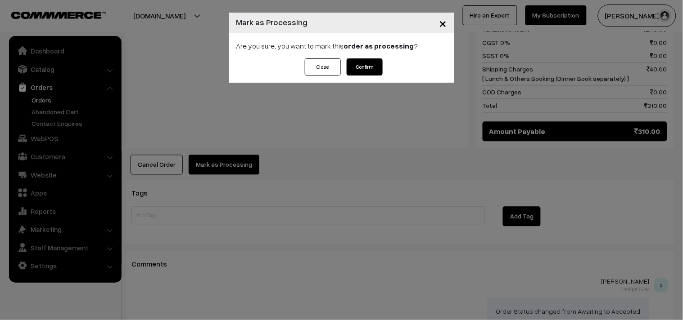
click at [357, 61] on button "Confirm" at bounding box center [365, 67] width 36 height 17
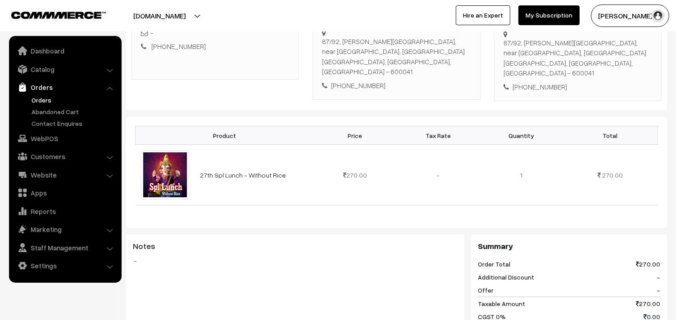
scroll to position [200, 0]
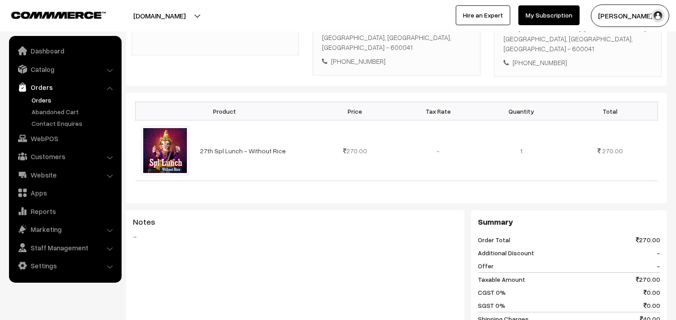
click at [360, 56] on div "[PHONE_NUMBER]" at bounding box center [396, 61] width 149 height 10
copy div "9363251235"
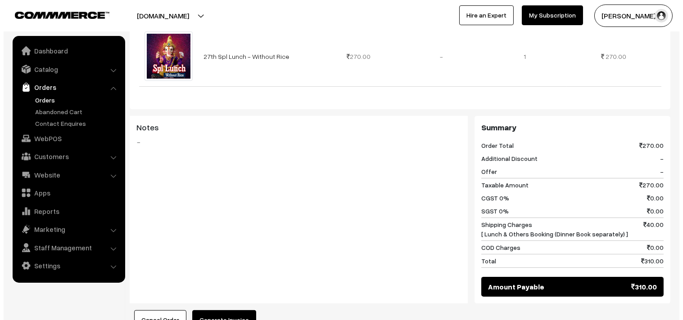
scroll to position [300, 0]
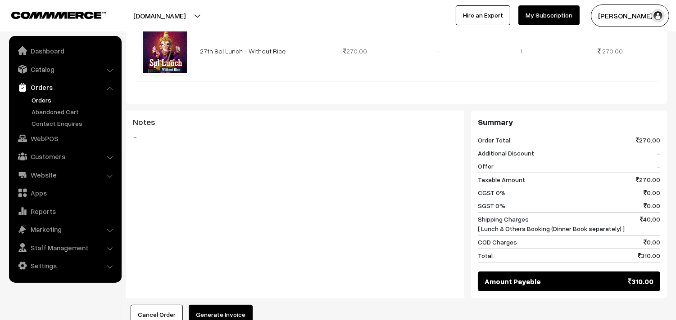
click at [227, 311] on button "Generate Invoice" at bounding box center [221, 315] width 64 height 20
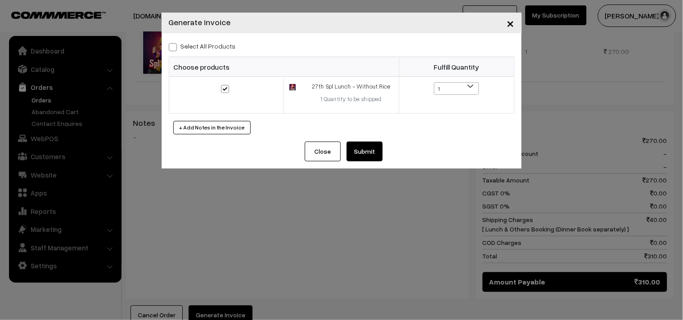
click at [356, 152] on button "Submit" at bounding box center [365, 152] width 36 height 20
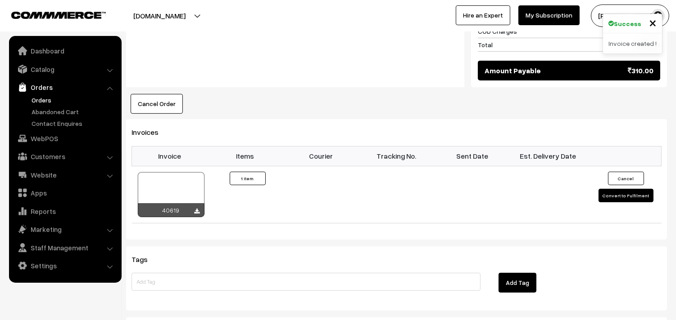
scroll to position [545, 0]
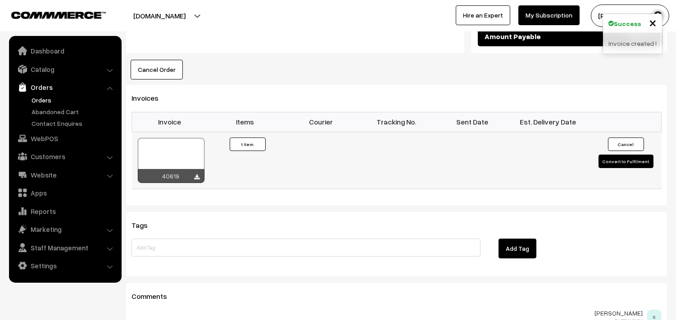
click at [174, 150] on div at bounding box center [171, 160] width 67 height 45
click at [43, 95] on link "Orders" at bounding box center [73, 99] width 89 height 9
click at [43, 97] on link "Orders" at bounding box center [73, 99] width 89 height 9
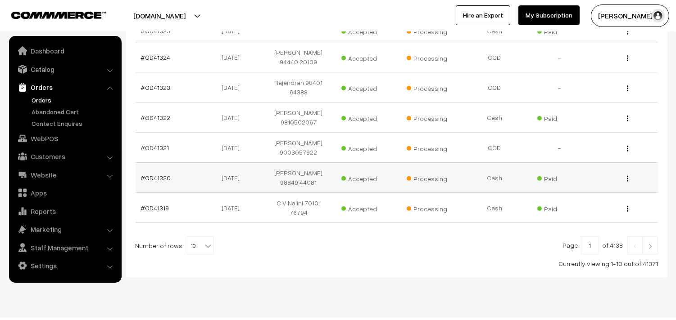
scroll to position [294, 0]
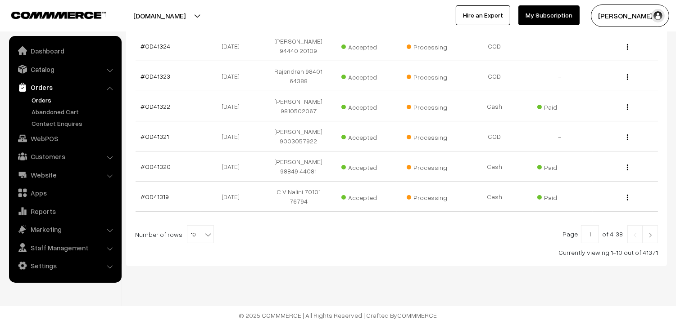
drag, startPoint x: 188, startPoint y: 233, endPoint x: 187, endPoint y: 223, distance: 9.9
click at [188, 233] on span "10" at bounding box center [200, 235] width 26 height 18
select select "100"
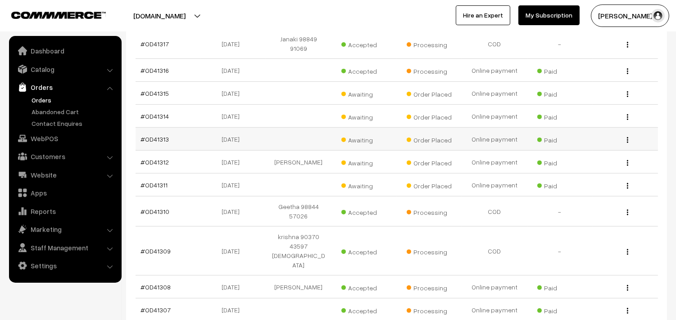
scroll to position [450, 0]
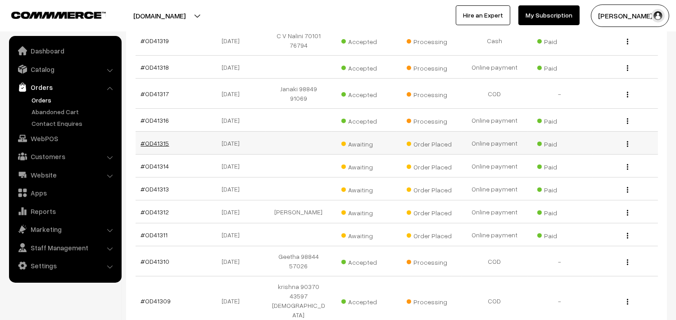
click at [155, 140] on link "#OD41315" at bounding box center [155, 144] width 28 height 8
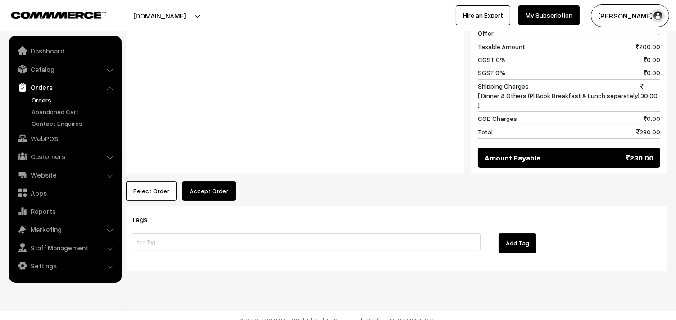
click at [204, 182] on button "Accept Order" at bounding box center [208, 191] width 53 height 20
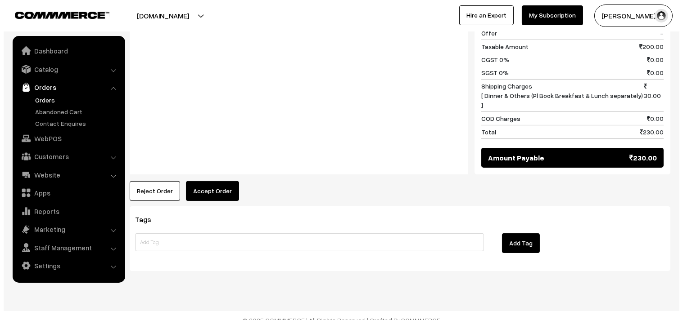
scroll to position [423, 0]
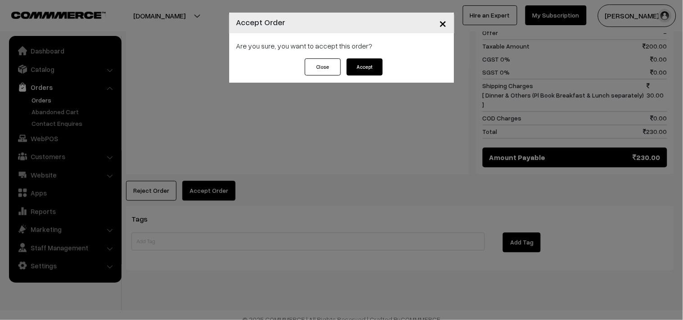
click at [366, 69] on button "Accept" at bounding box center [365, 67] width 36 height 17
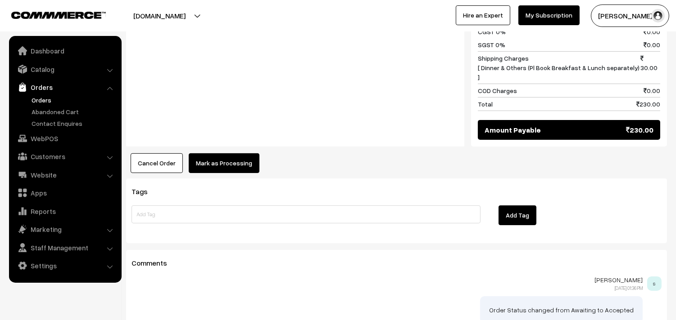
click at [218, 154] on button "Mark as Processing" at bounding box center [224, 163] width 71 height 20
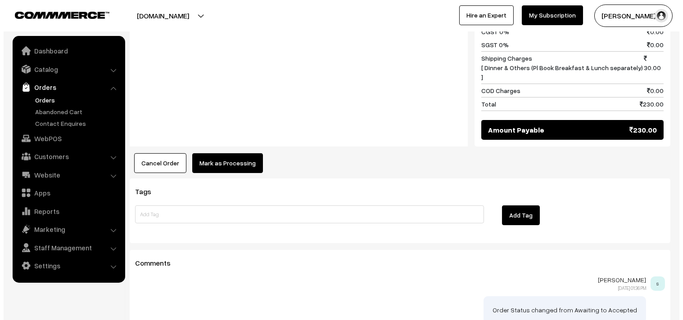
scroll to position [450, 0]
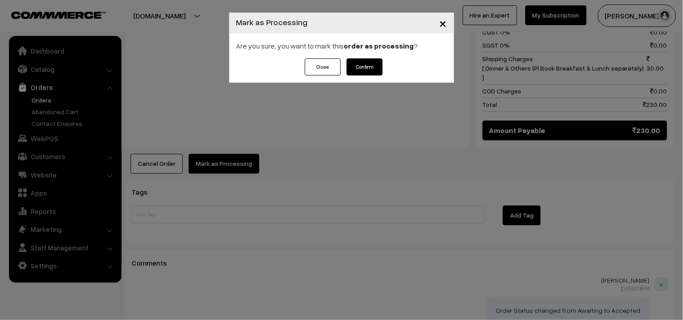
click at [367, 66] on button "Confirm" at bounding box center [365, 67] width 36 height 17
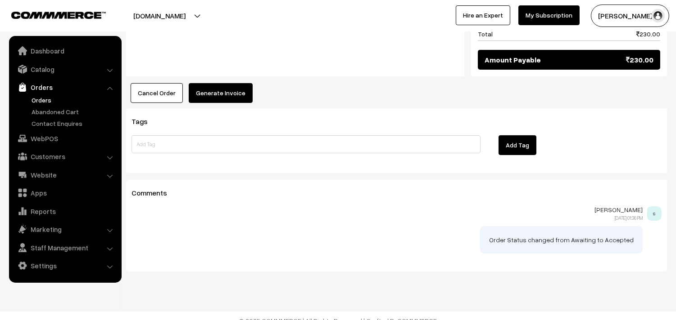
click at [222, 83] on button "Generate Invoice" at bounding box center [221, 93] width 64 height 20
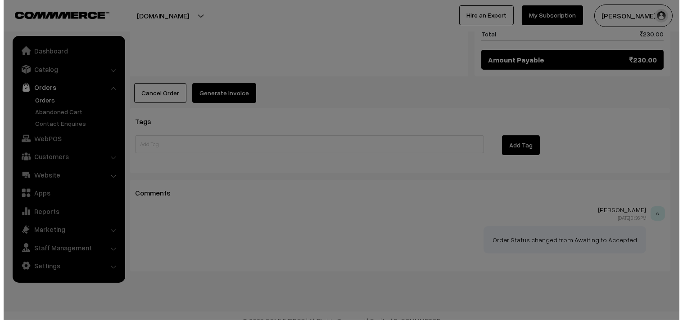
scroll to position [521, 0]
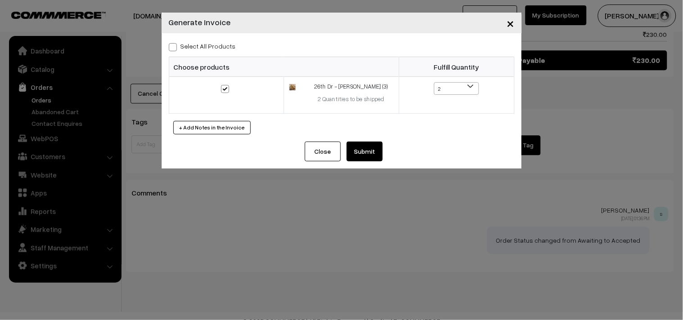
click at [365, 151] on button "Submit" at bounding box center [365, 152] width 36 height 20
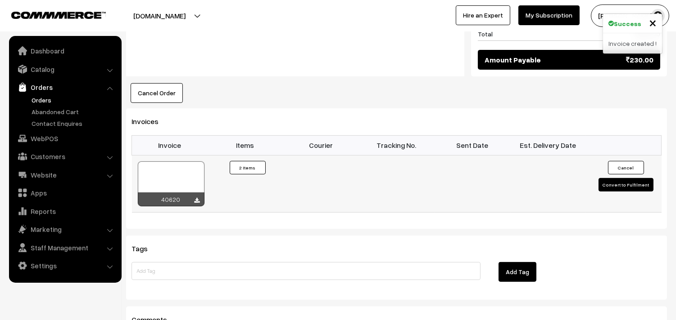
scroll to position [520, 0]
click at [185, 162] on div at bounding box center [171, 184] width 67 height 45
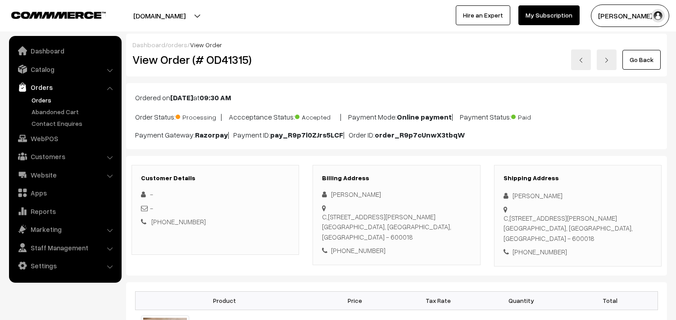
scroll to position [421, 0]
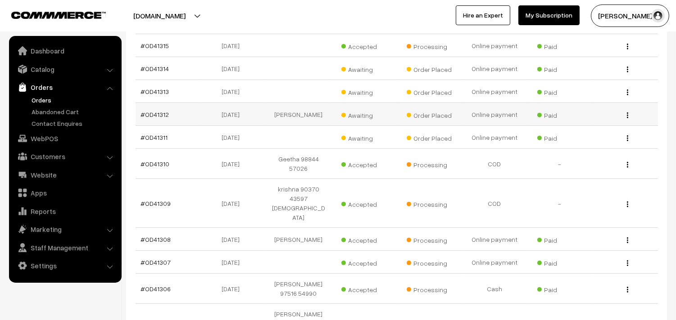
scroll to position [511, 0]
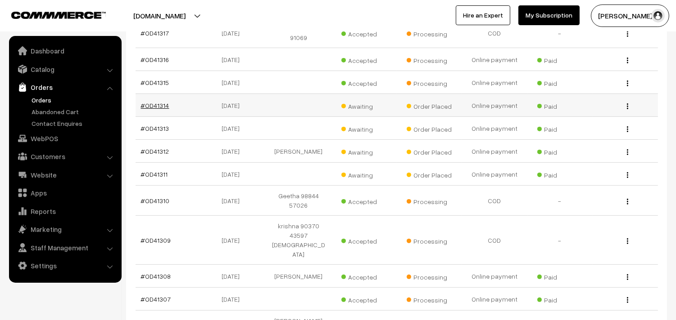
click at [155, 102] on link "#OD41314" at bounding box center [155, 106] width 28 height 8
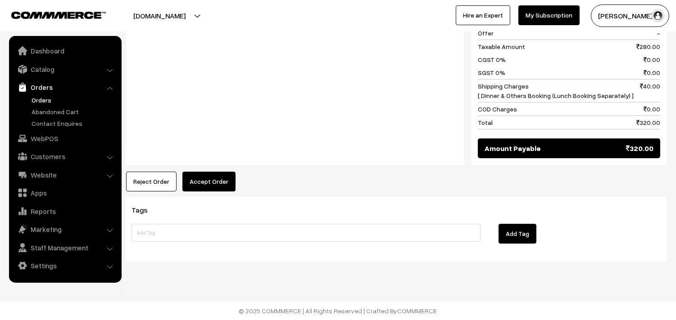
click at [219, 180] on button "Accept Order" at bounding box center [208, 182] width 53 height 20
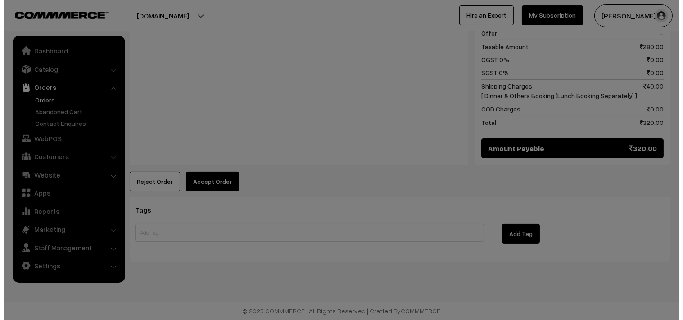
scroll to position [423, 0]
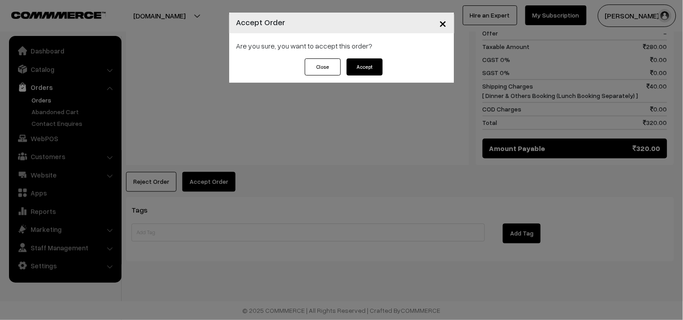
click at [357, 54] on div "Are you sure, you want to accept this order?" at bounding box center [341, 45] width 225 height 25
click at [358, 65] on button "Accept" at bounding box center [365, 67] width 36 height 17
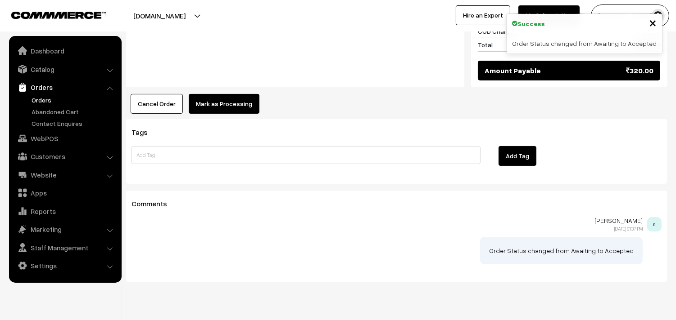
click at [225, 100] on button "Mark as Processing" at bounding box center [224, 104] width 71 height 20
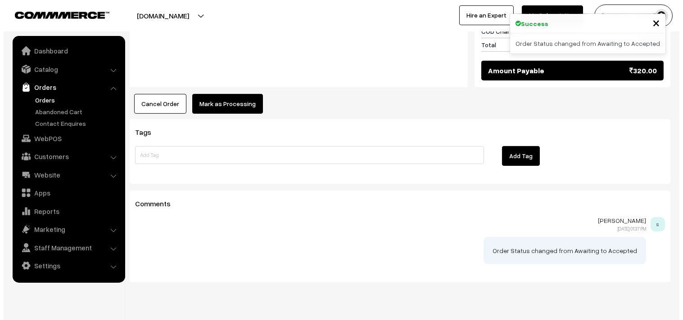
scroll to position [500, 0]
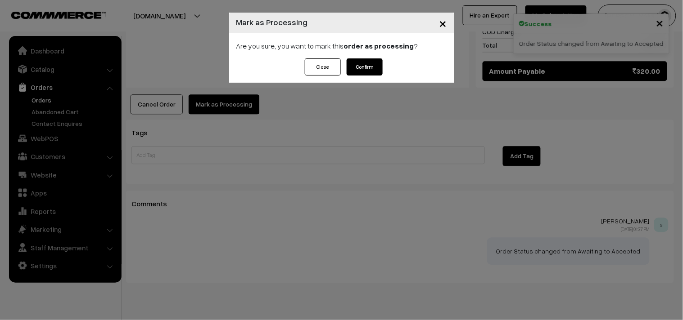
click at [347, 70] on button "Confirm" at bounding box center [365, 67] width 36 height 17
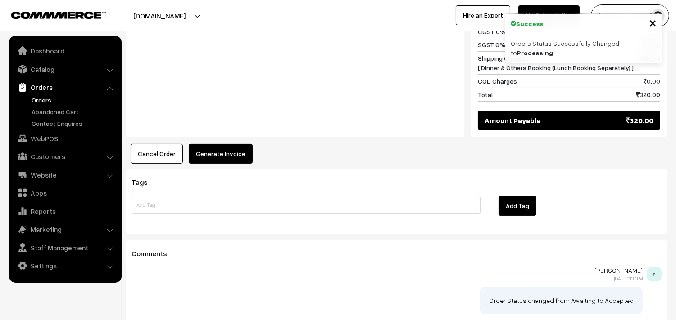
click at [225, 154] on button "Generate Invoice" at bounding box center [221, 154] width 64 height 20
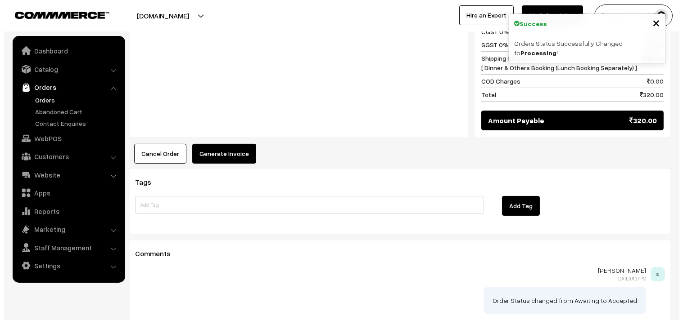
scroll to position [450, 0]
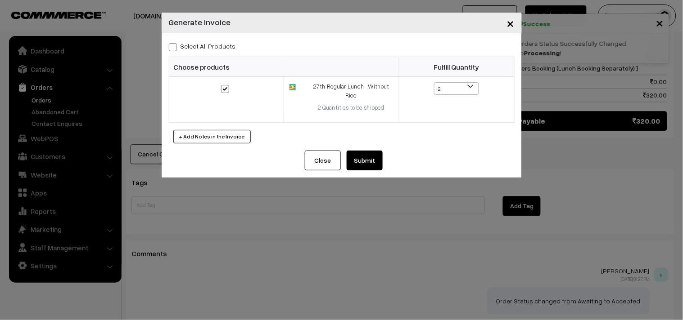
click at [362, 157] on button "Submit" at bounding box center [365, 161] width 36 height 20
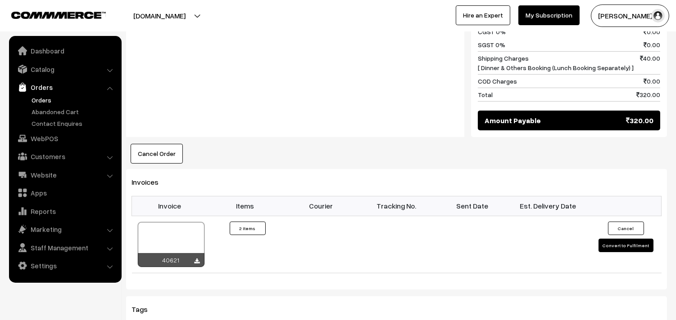
scroll to position [450, 0]
click at [191, 228] on div at bounding box center [171, 244] width 67 height 45
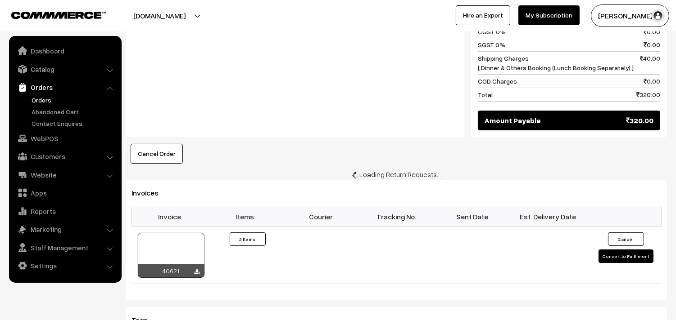
scroll to position [450, 0]
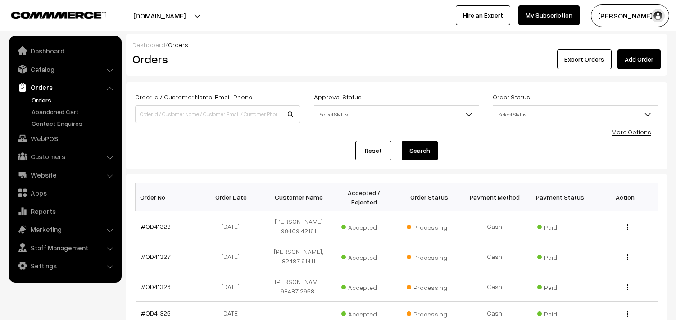
scroll to position [511, 0]
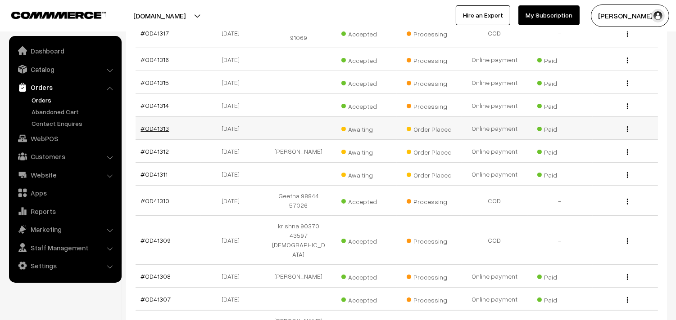
click at [149, 125] on link "#OD41313" at bounding box center [155, 129] width 28 height 8
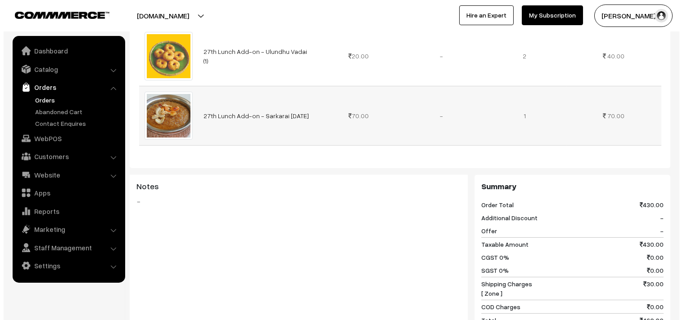
scroll to position [500, 0]
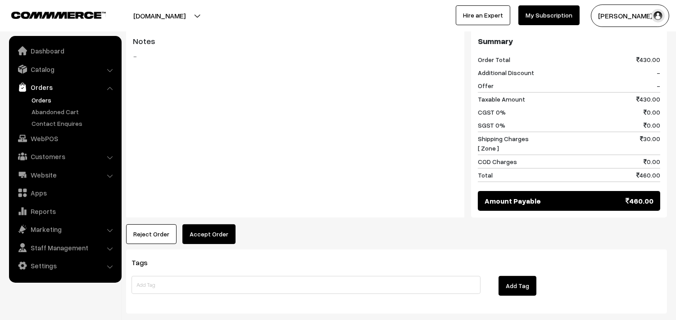
click at [215, 230] on button "Accept Order" at bounding box center [208, 235] width 53 height 20
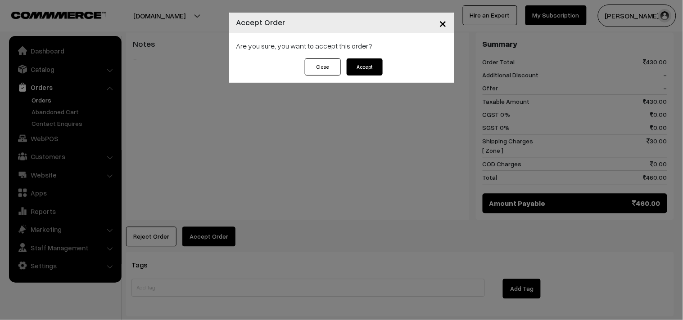
click at [368, 74] on button "Accept" at bounding box center [365, 67] width 36 height 17
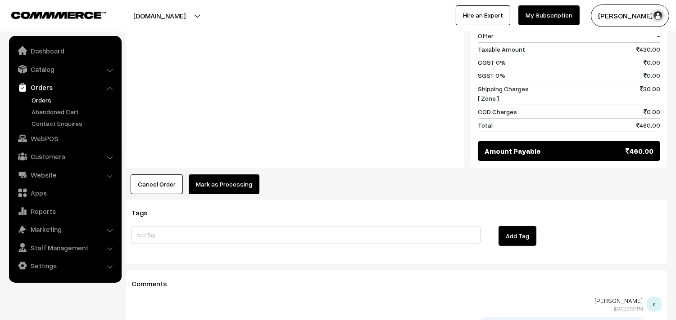
click at [221, 183] on button "Mark as Processing" at bounding box center [224, 185] width 71 height 20
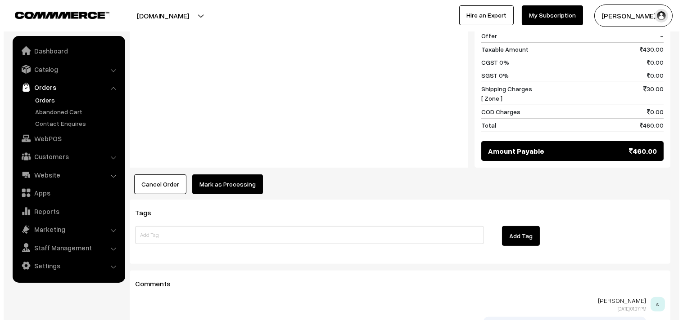
scroll to position [552, 0]
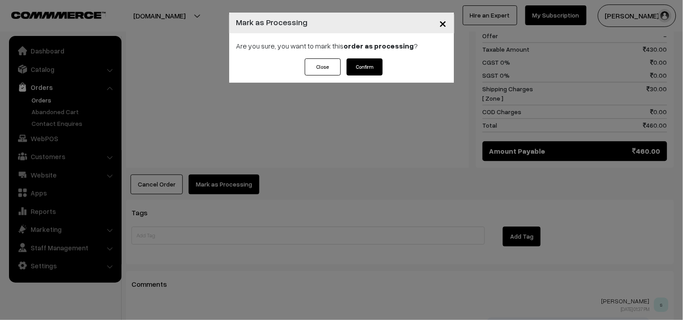
click at [371, 75] on button "Confirm" at bounding box center [365, 67] width 36 height 17
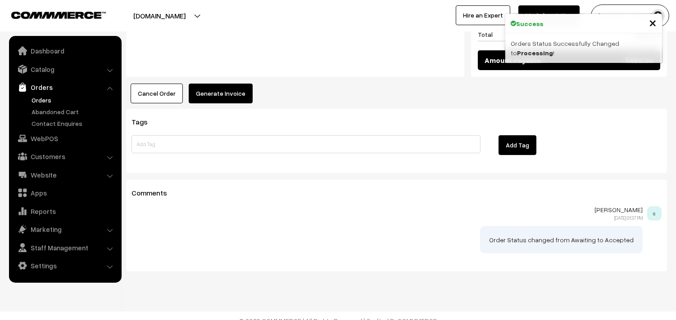
click at [225, 84] on button "Generate Invoice" at bounding box center [221, 94] width 64 height 20
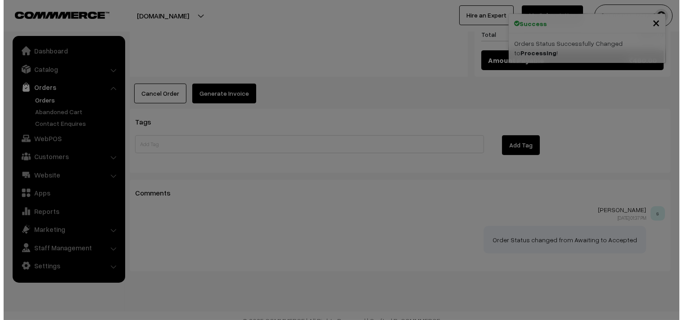
scroll to position [644, 0]
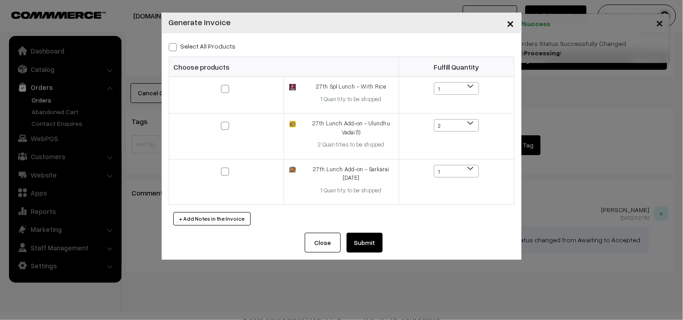
click at [212, 44] on label "Select All Products" at bounding box center [202, 45] width 67 height 9
click at [175, 44] on input "Select All Products" at bounding box center [172, 46] width 6 height 6
checkbox input "true"
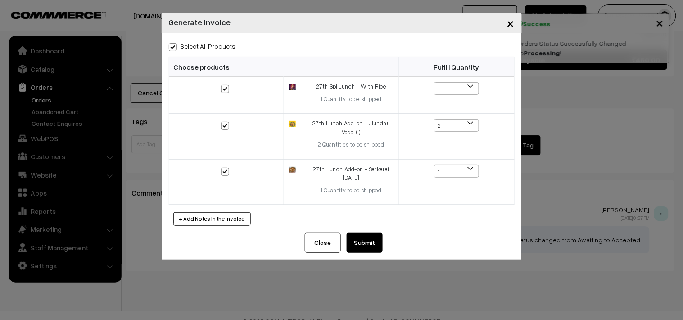
checkbox input "true"
click at [377, 241] on button "Submit" at bounding box center [365, 243] width 36 height 20
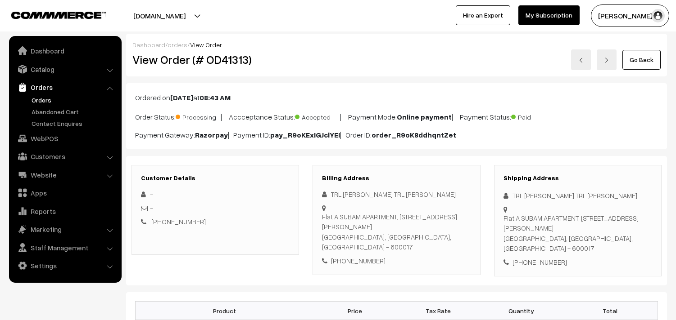
scroll to position [641, 0]
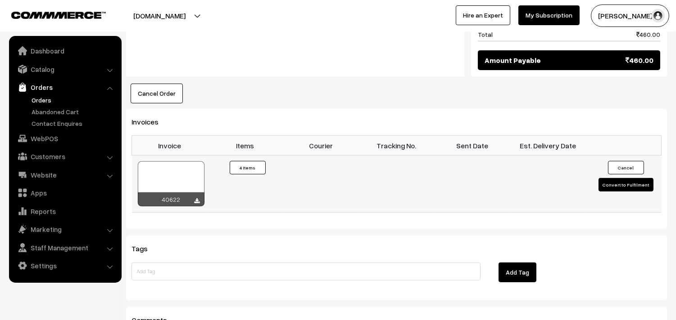
click at [176, 169] on div at bounding box center [171, 184] width 67 height 45
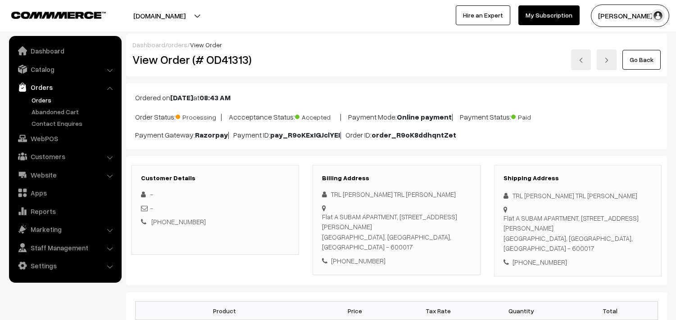
scroll to position [500, 0]
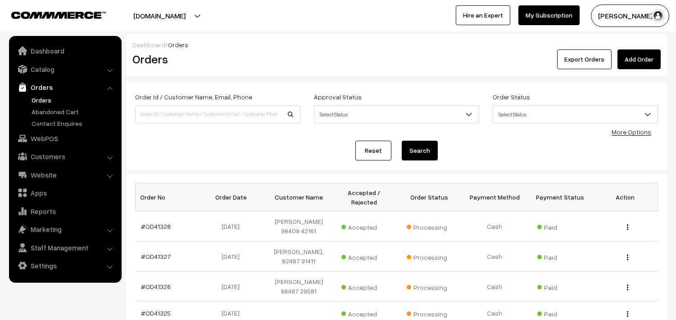
scroll to position [511, 0]
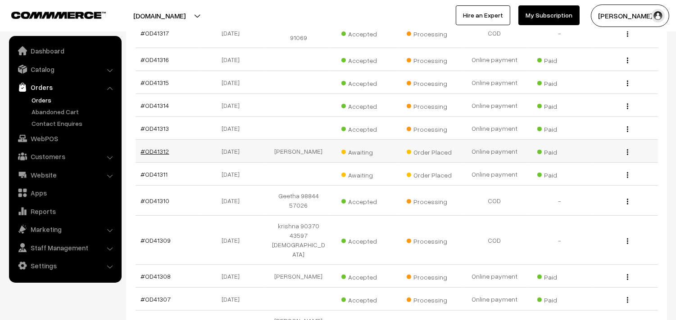
click at [162, 148] on link "#OD41312" at bounding box center [155, 152] width 28 height 8
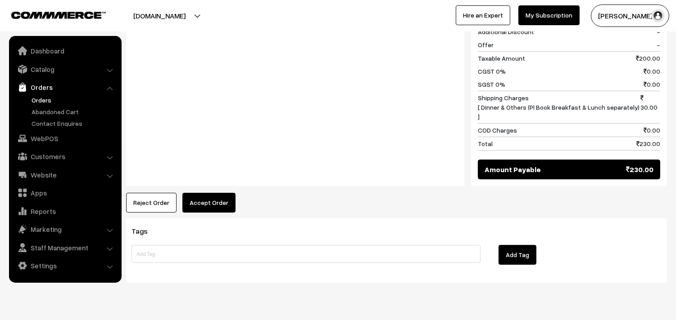
click at [205, 193] on button "Accept Order" at bounding box center [208, 203] width 53 height 20
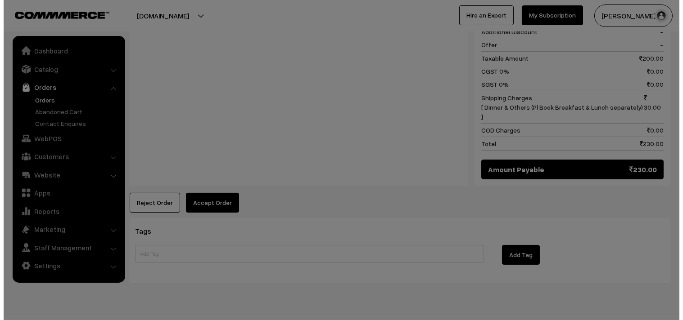
scroll to position [411, 0]
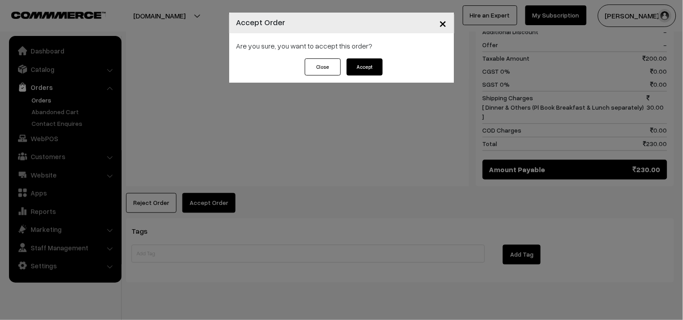
drag, startPoint x: 366, startPoint y: 69, endPoint x: 360, endPoint y: 69, distance: 5.9
click at [365, 69] on button "Accept" at bounding box center [365, 67] width 36 height 17
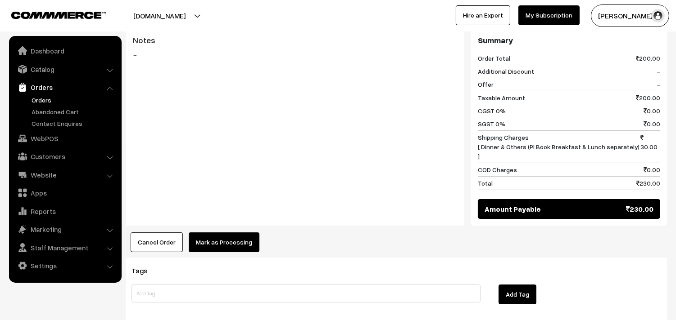
scroll to position [400, 0]
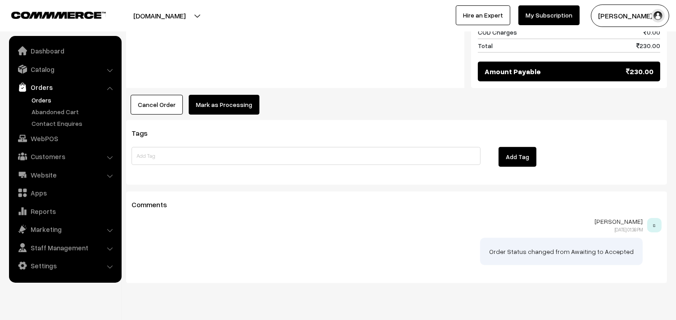
click at [227, 95] on button "Mark as Processing" at bounding box center [224, 105] width 71 height 20
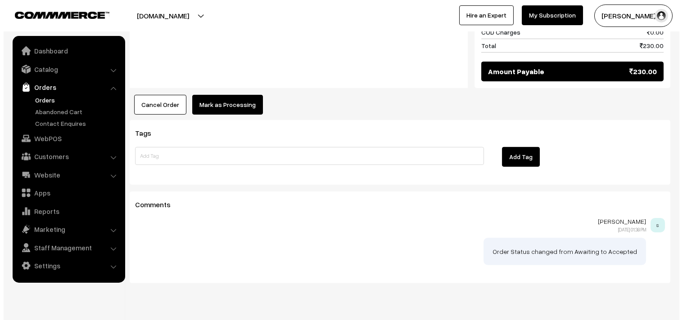
scroll to position [509, 0]
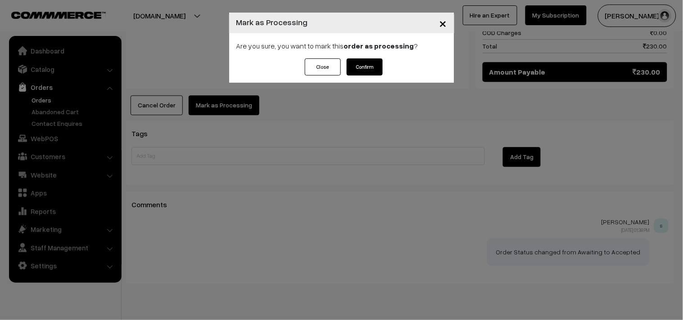
click at [365, 64] on button "Confirm" at bounding box center [365, 67] width 36 height 17
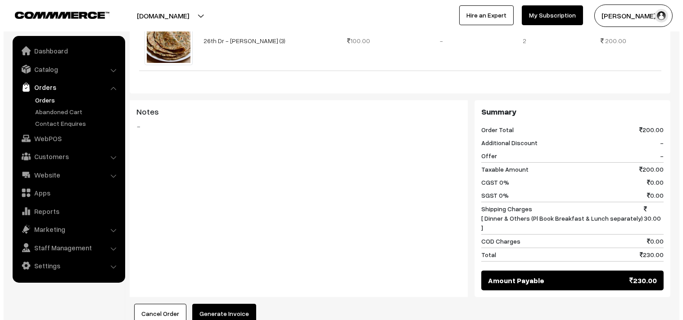
scroll to position [300, 0]
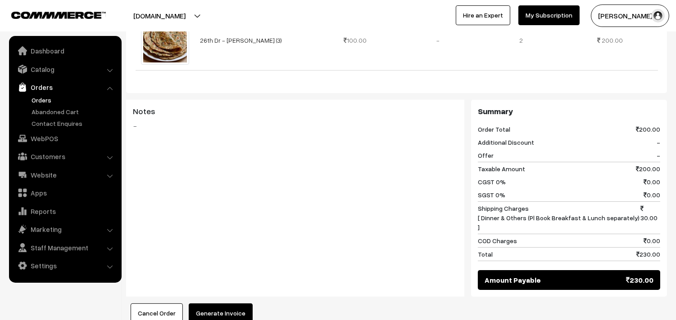
click at [229, 304] on button "Generate Invoice" at bounding box center [221, 314] width 64 height 20
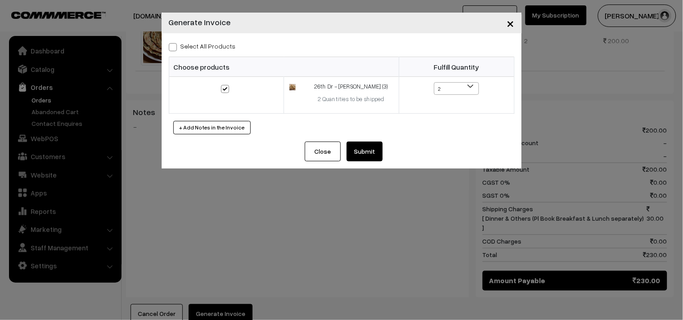
click at [365, 154] on button "Submit" at bounding box center [365, 152] width 36 height 20
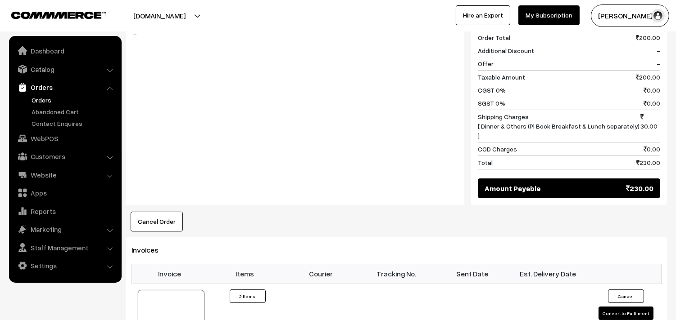
scroll to position [600, 0]
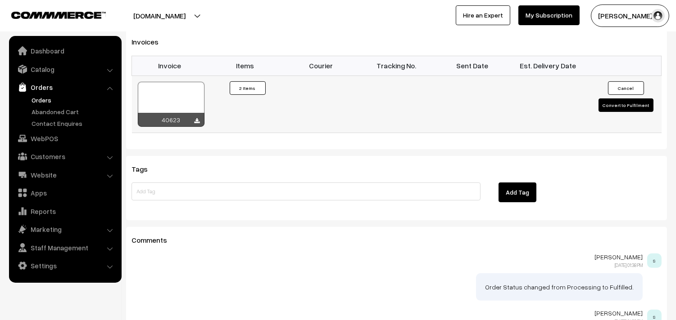
click at [183, 84] on div at bounding box center [171, 104] width 67 height 45
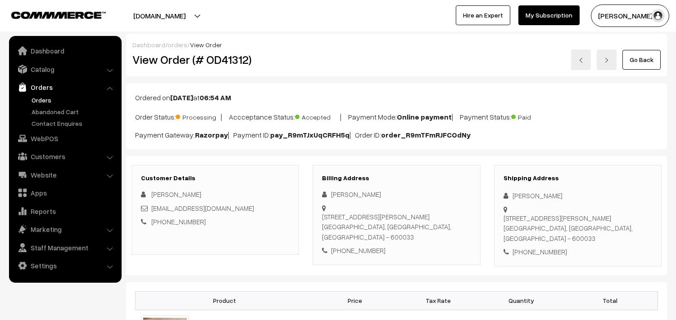
scroll to position [459, 0]
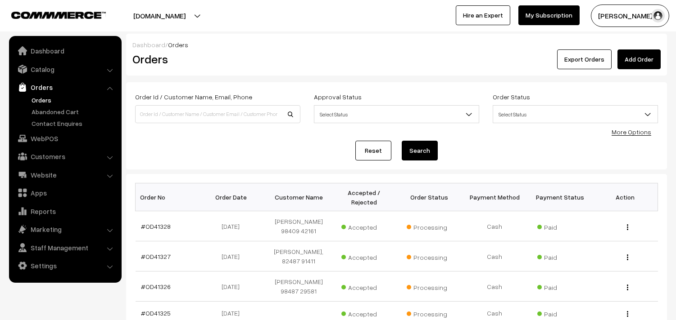
scroll to position [511, 0]
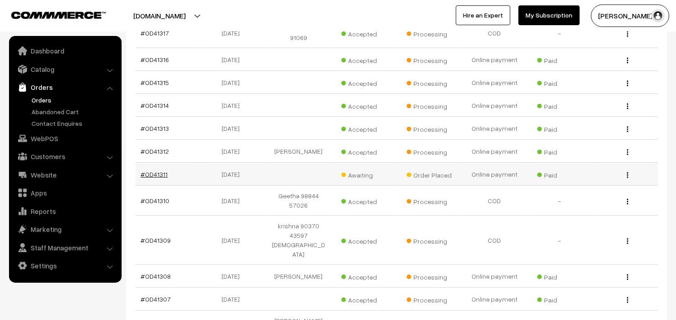
click at [154, 171] on link "#OD41311" at bounding box center [154, 175] width 27 height 8
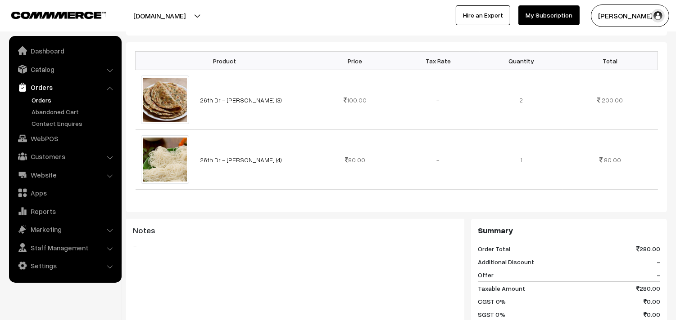
scroll to position [250, 0]
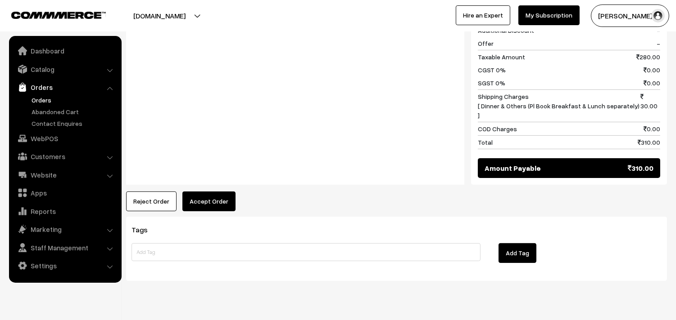
click at [208, 192] on button "Accept Order" at bounding box center [208, 202] width 53 height 20
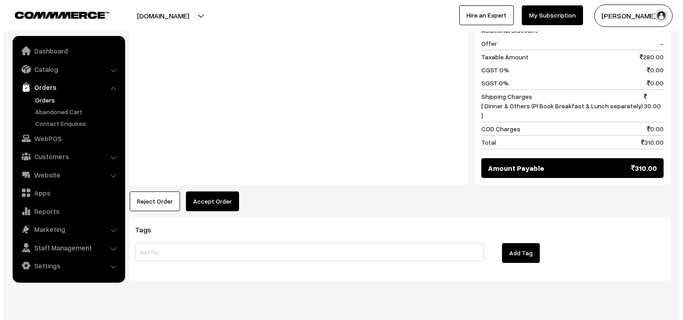
scroll to position [483, 0]
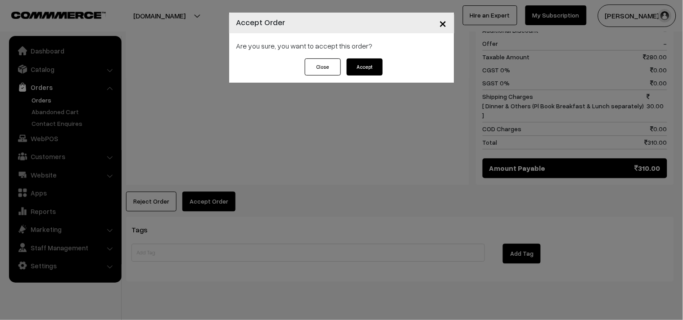
click at [363, 68] on button "Accept" at bounding box center [365, 67] width 36 height 17
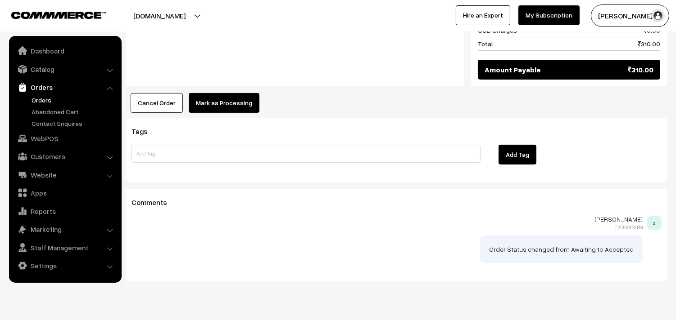
click at [242, 93] on button "Mark as Processing" at bounding box center [224, 103] width 71 height 20
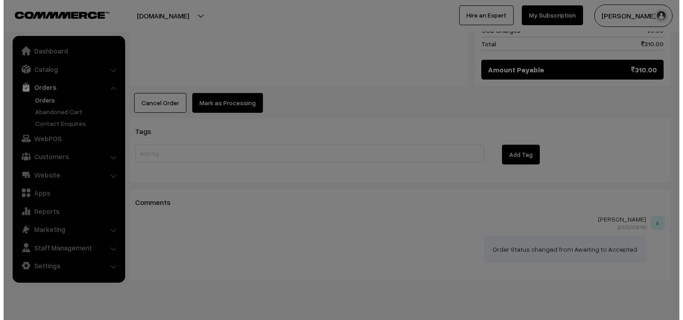
scroll to position [582, 0]
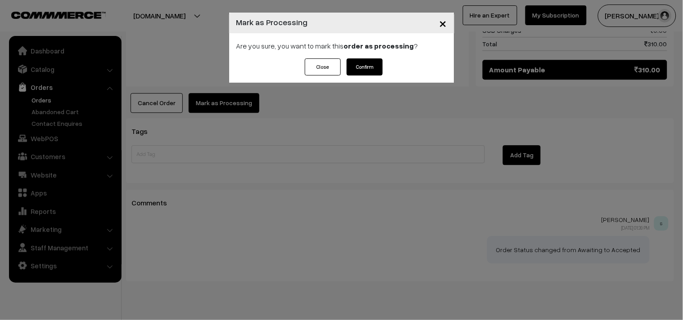
click at [356, 68] on button "Confirm" at bounding box center [365, 67] width 36 height 17
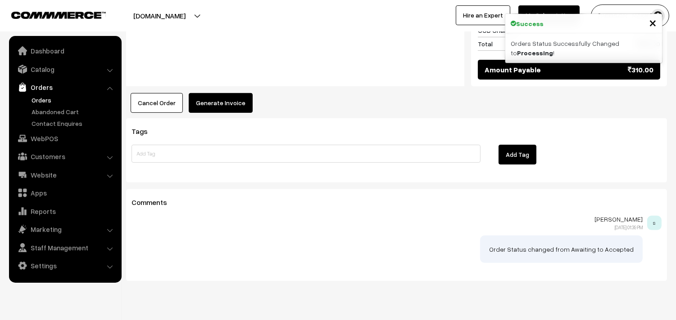
click at [223, 93] on button "Generate Invoice" at bounding box center [221, 103] width 64 height 20
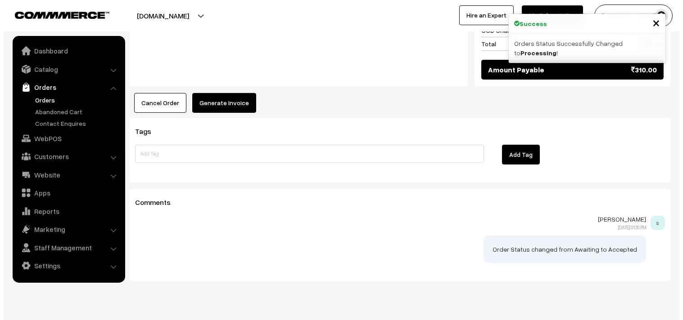
scroll to position [582, 0]
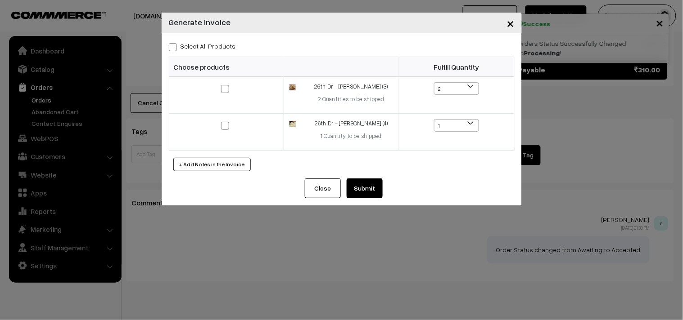
drag, startPoint x: 194, startPoint y: 48, endPoint x: 192, endPoint y: 61, distance: 13.3
click at [194, 46] on label "Select All Products" at bounding box center [202, 45] width 67 height 9
click at [175, 46] on input "Select All Products" at bounding box center [172, 46] width 6 height 6
checkbox input "true"
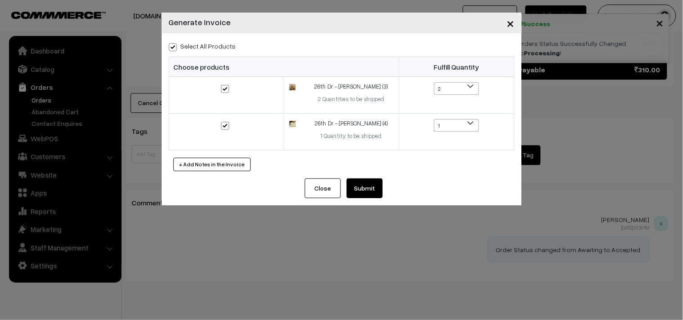
checkbox input "true"
click at [369, 195] on button "Submit" at bounding box center [365, 189] width 36 height 20
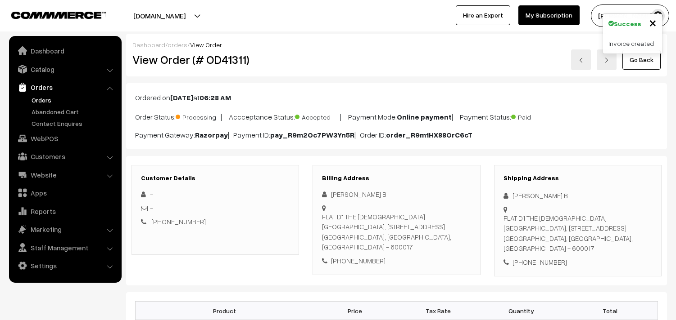
scroll to position [580, 0]
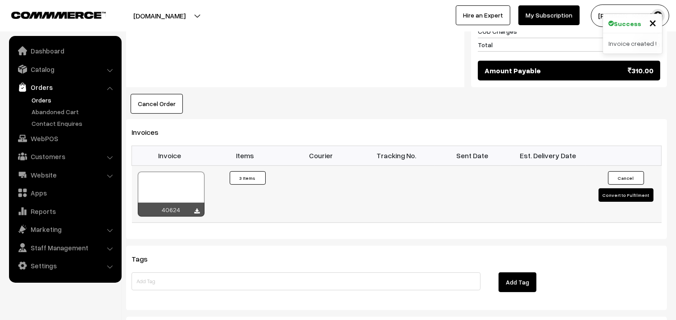
click at [171, 172] on div at bounding box center [171, 194] width 67 height 45
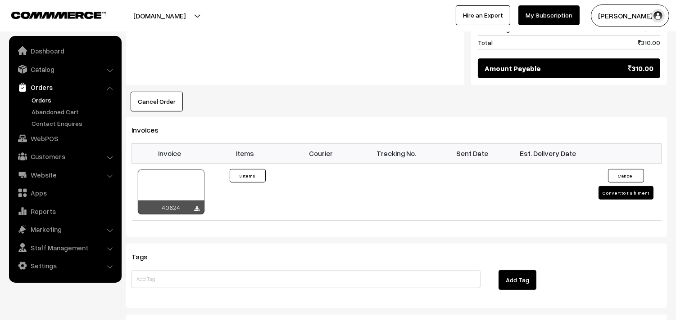
click at [43, 95] on link "Orders" at bounding box center [73, 99] width 89 height 9
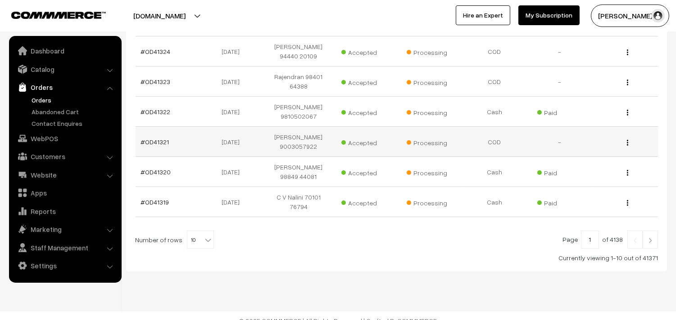
scroll to position [294, 0]
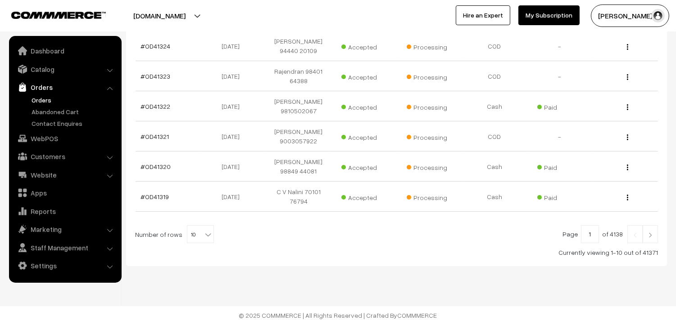
click at [187, 235] on span "10" at bounding box center [200, 235] width 26 height 18
select select "60"
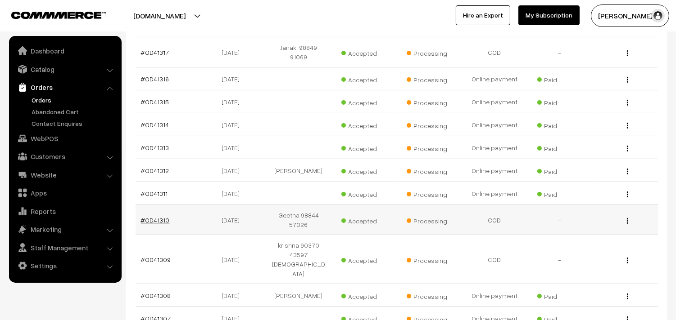
scroll to position [550, 0]
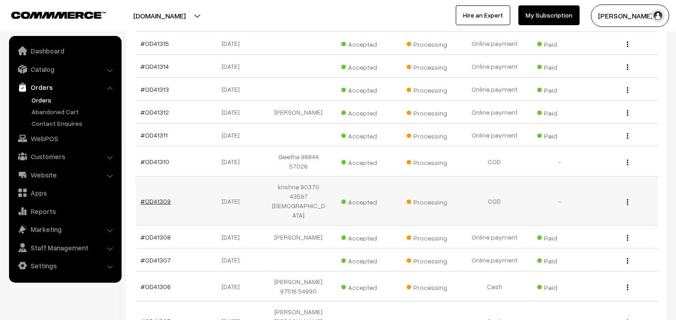
click at [164, 198] on link "#OD41309" at bounding box center [156, 202] width 30 height 8
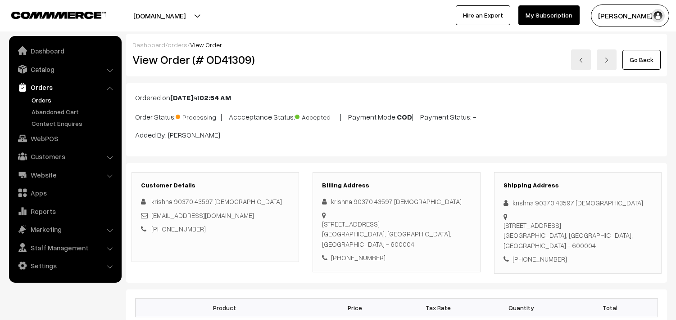
scroll to position [150, 0]
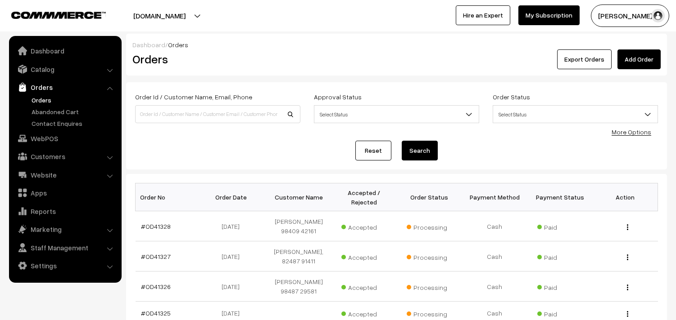
scroll to position [550, 0]
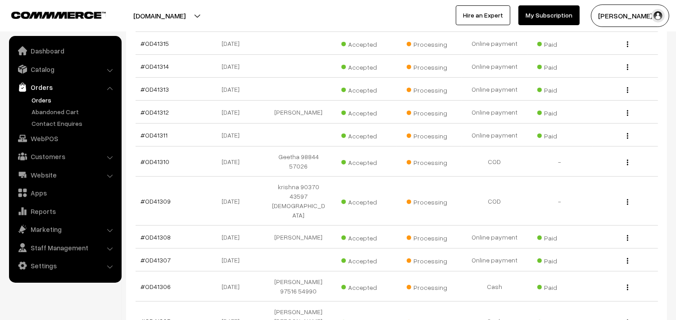
click at [35, 95] on link "Orders" at bounding box center [73, 99] width 89 height 9
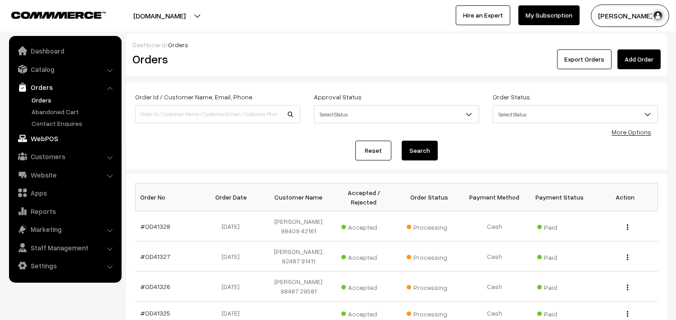
click at [46, 136] on link "WebPOS" at bounding box center [64, 139] width 107 height 16
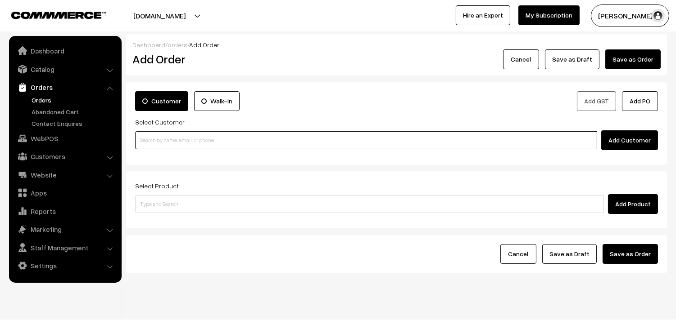
paste input "9498416654"
click at [164, 140] on input at bounding box center [366, 140] width 462 height 18
click at [164, 138] on input "9498416654" at bounding box center [366, 140] width 462 height 18
type input "9498416654"
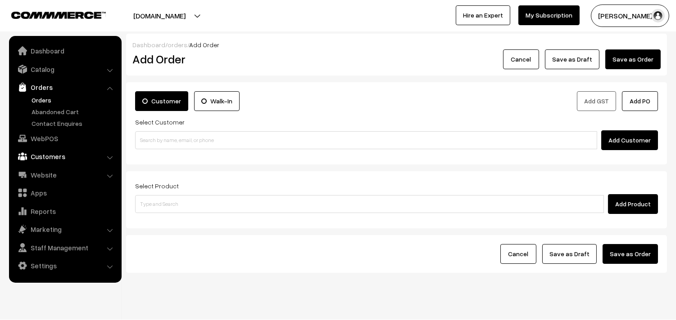
click at [53, 162] on link "Customers" at bounding box center [64, 157] width 107 height 16
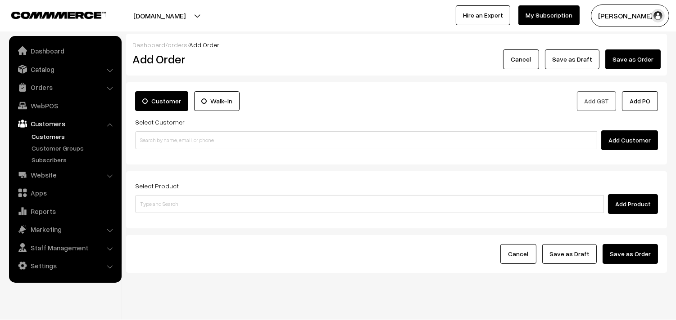
click at [47, 132] on link "Customers" at bounding box center [73, 136] width 89 height 9
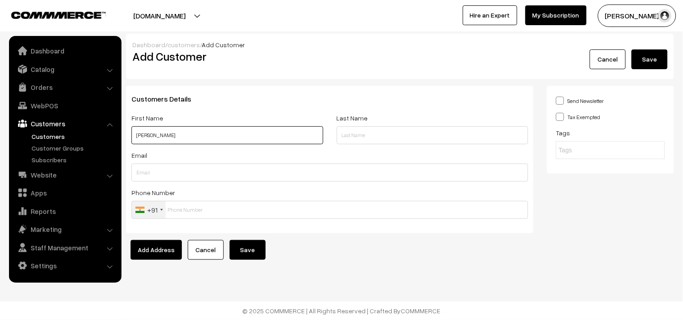
paste input "919498416654"
click at [182, 134] on input "R. S. Vijayalakshmi 919498416654" at bounding box center [227, 135] width 192 height 18
click at [199, 129] on input "[PERSON_NAME] 9498416654" at bounding box center [227, 135] width 192 height 18
type input "[PERSON_NAME] 9498416654"
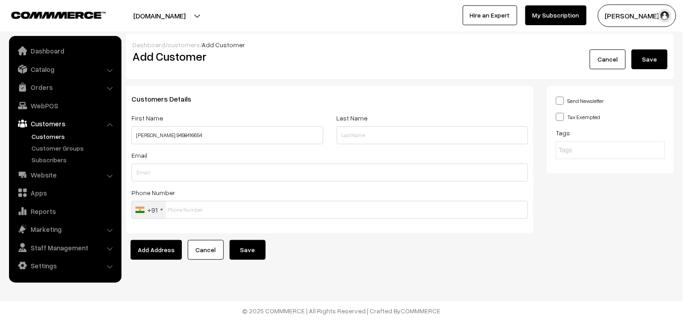
drag, startPoint x: 196, startPoint y: 221, endPoint x: 197, endPoint y: 214, distance: 6.3
click at [196, 219] on div "Customers Details First Name R. S. Vijayalakshmi 9498416654 Last Name Email Pho…" at bounding box center [329, 160] width 407 height 148
click at [197, 206] on input "text" at bounding box center [329, 210] width 396 height 18
paste input "9498416654"
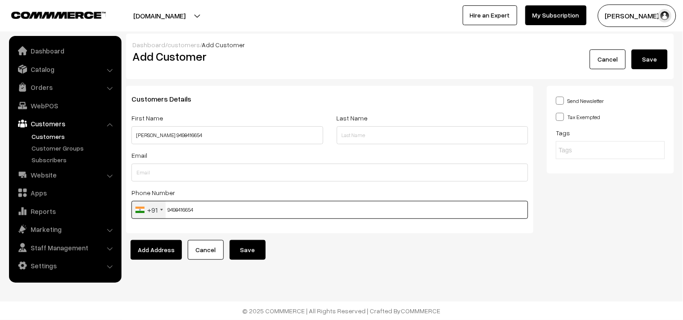
type input "9498416654"
click at [251, 253] on button "Save" at bounding box center [248, 250] width 36 height 20
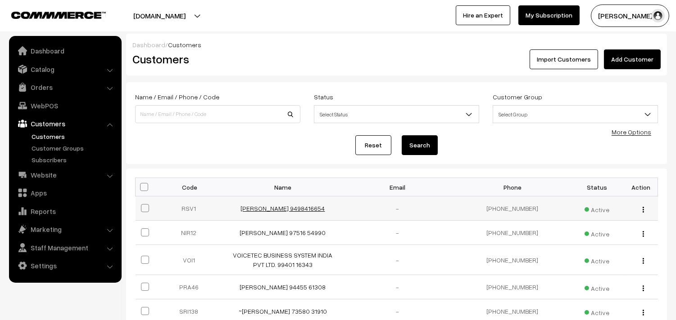
click at [272, 208] on link "[PERSON_NAME] 9498416654" at bounding box center [283, 209] width 84 height 8
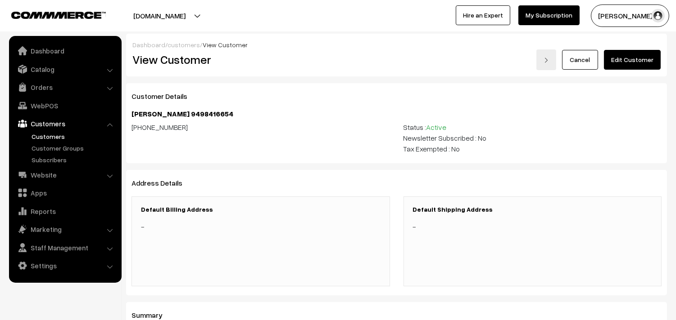
click at [185, 116] on h4 "[PERSON_NAME] 9498416654" at bounding box center [396, 114] width 530 height 9
copy div "[PERSON_NAME] 9498416654"
click at [642, 53] on link "Edit Customer" at bounding box center [632, 60] width 57 height 20
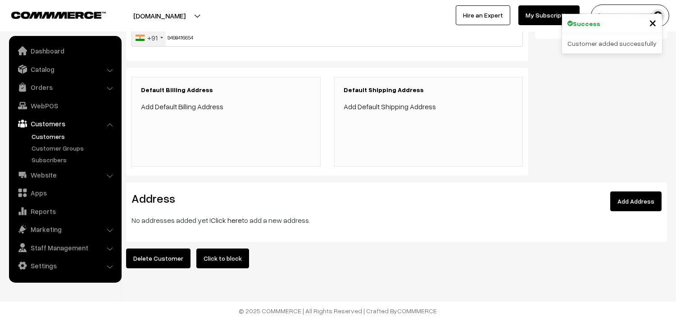
scroll to position [177, 0]
click at [228, 216] on link "Click here" at bounding box center [226, 220] width 31 height 9
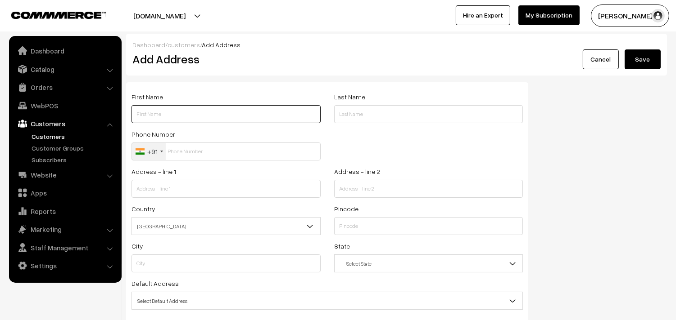
click at [182, 115] on input "text" at bounding box center [225, 114] width 189 height 18
paste input "[PERSON_NAME] 9498416654"
click at [196, 114] on input "[PERSON_NAME] 9498416654" at bounding box center [225, 114] width 189 height 18
type input "R. S. Vijayalakshmi 9498416654"
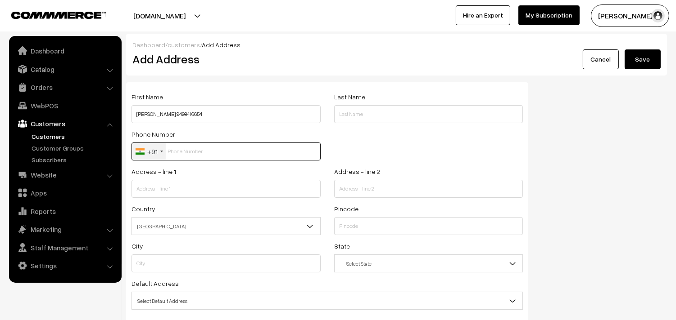
click at [196, 147] on input "text" at bounding box center [225, 152] width 189 height 18
paste input "9498416654"
type input "9498416654"
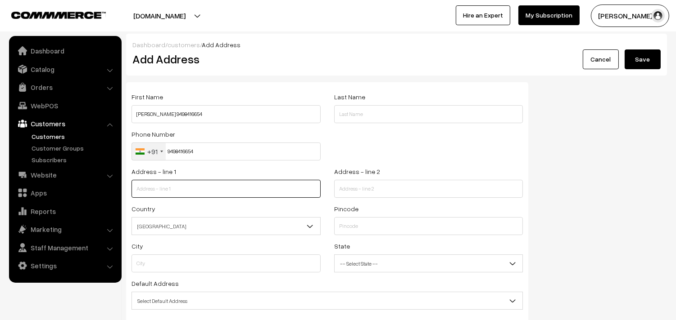
drag, startPoint x: 199, startPoint y: 192, endPoint x: 192, endPoint y: 192, distance: 6.8
click at [196, 193] on input "text" at bounding box center [225, 189] width 189 height 18
paste input "A-7,,LIG Flats, Valluvar Kottam Colony, 2/68,Pushpanagar Main Road, Chennai-600…"
drag, startPoint x: 212, startPoint y: 193, endPoint x: 316, endPoint y: 196, distance: 104.0
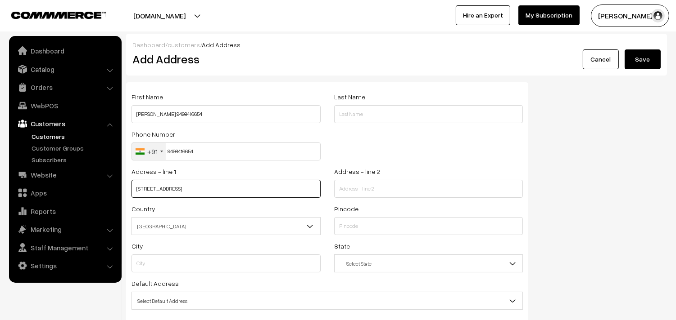
click at [316, 196] on input "A-7,,LIG Flats, Valluvar Kottam Colony, 2/68,Pushpanagar Main Road, Chennai-600…" at bounding box center [225, 189] width 189 height 18
type input "A-7,,LIG Flats, Valluvar Kottam Colony"
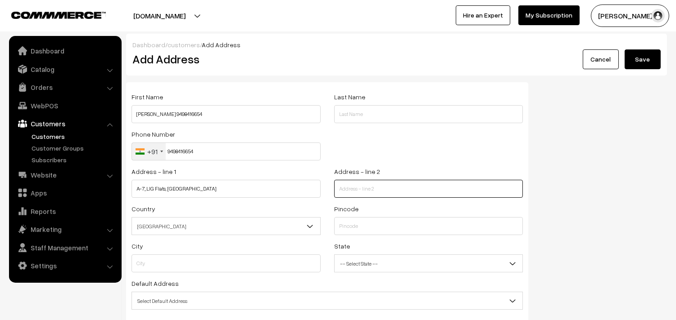
click at [399, 185] on input "text" at bounding box center [428, 189] width 189 height 18
paste input ", 2/68,Pushpanagar Main Road, Chennai-600 034"
type input ", 2/68,Pushpanagar Main Road, Chennai-600 034"
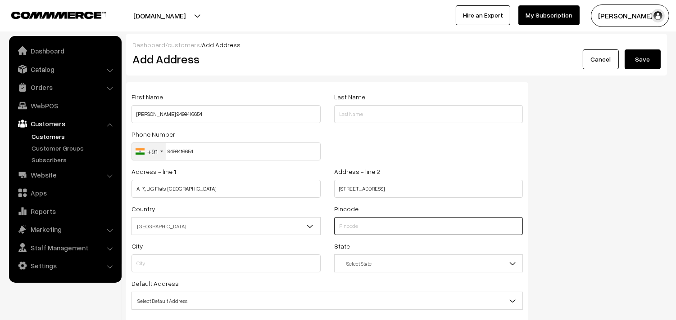
click at [358, 233] on input "text" at bounding box center [428, 226] width 189 height 18
type input "6000034"
type input "Chennai"
select select "Tamil Nadu"
click at [349, 225] on input "6000034" at bounding box center [428, 226] width 189 height 18
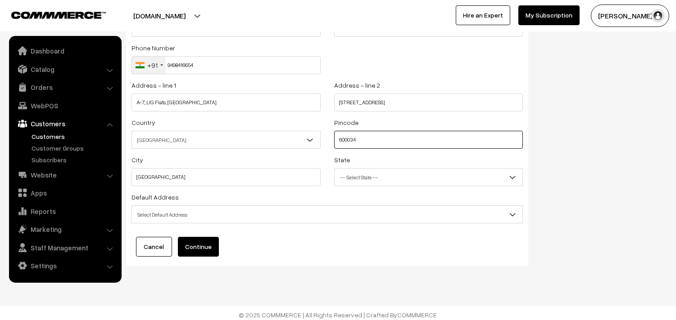
scroll to position [91, 0]
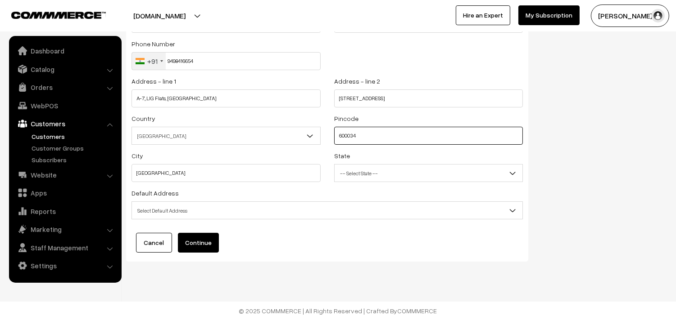
type input "600034"
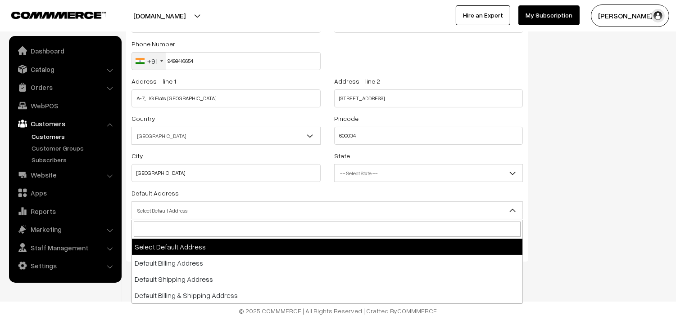
click at [178, 209] on span "Select Default Address" at bounding box center [327, 211] width 390 height 16
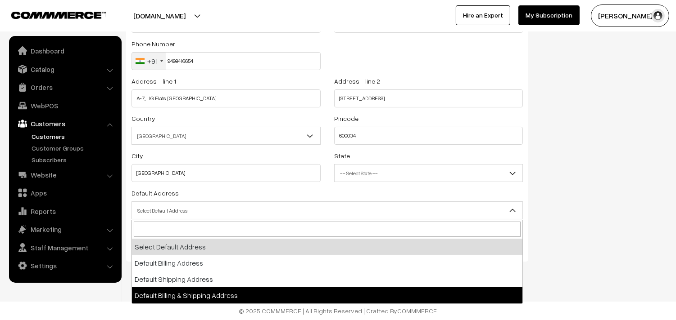
select select "3"
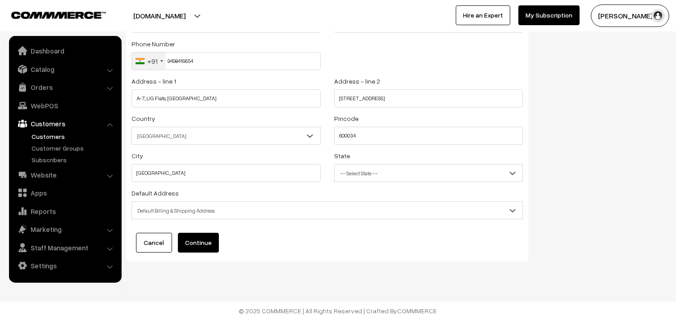
click at [190, 232] on div "First Name R. S. Vijayalakshmi 9498416654 Last Name Phone Number +91 United Sta…" at bounding box center [327, 127] width 402 height 270
click at [207, 248] on button "Continue" at bounding box center [198, 243] width 41 height 20
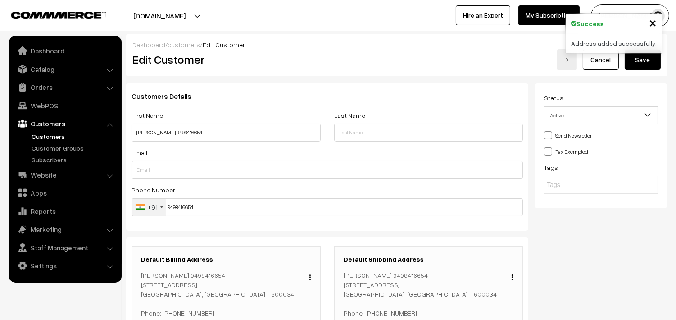
click at [653, 61] on button "Save" at bounding box center [642, 60] width 36 height 20
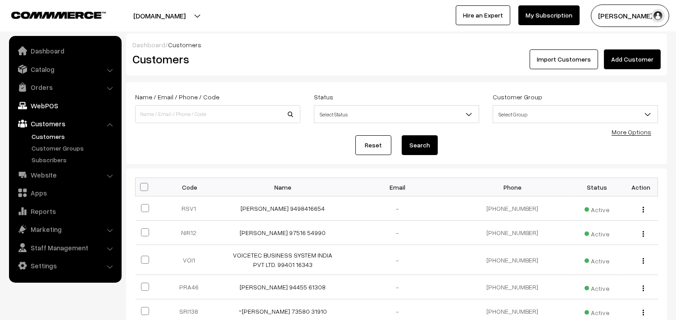
click at [56, 102] on link "WebPOS" at bounding box center [64, 106] width 107 height 16
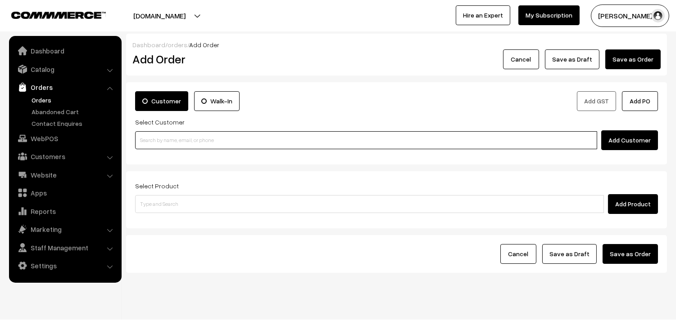
click at [161, 134] on input at bounding box center [366, 140] width 462 height 18
paste input "9498416654"
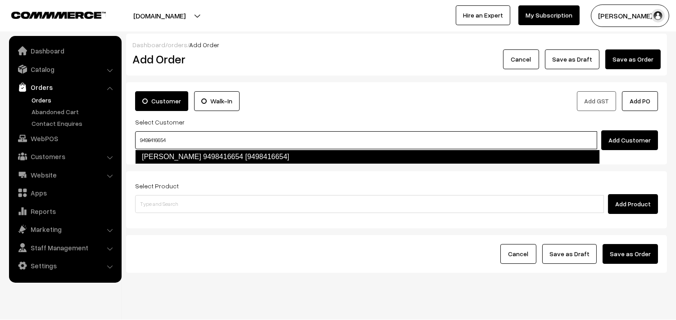
click at [166, 156] on link "R. S. Vijayalakshmi 9498416654 [9498416654]" at bounding box center [367, 157] width 464 height 14
type input "9498416654"
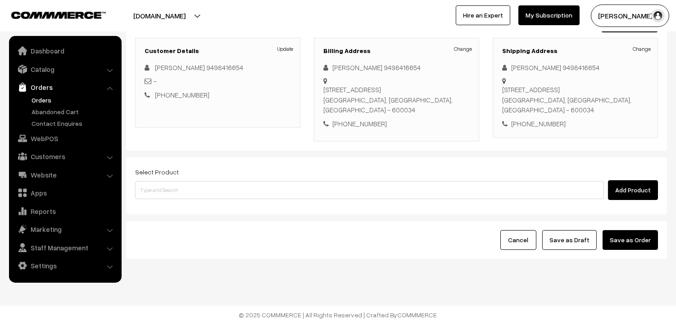
scroll to position [122, 0]
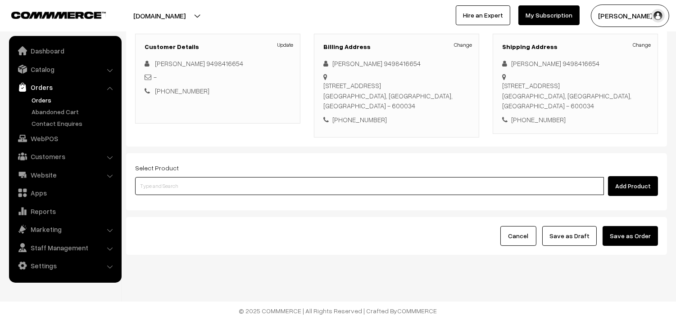
click at [227, 190] on input at bounding box center [369, 186] width 468 height 18
type input "26th Dr - Methi Chapapthi (3)"
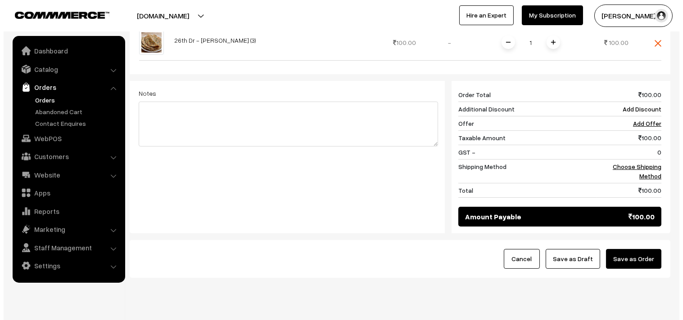
scroll to position [342, 0]
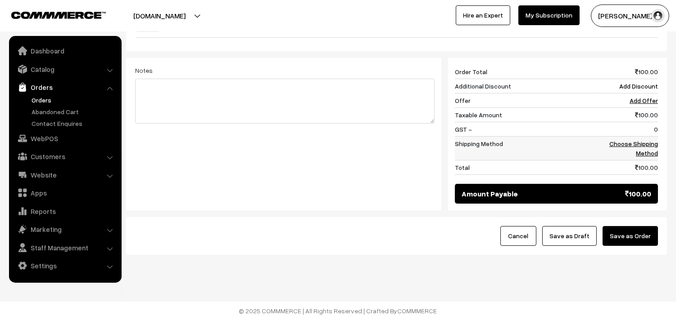
click at [651, 149] on link "Choose Shipping Method" at bounding box center [633, 148] width 49 height 17
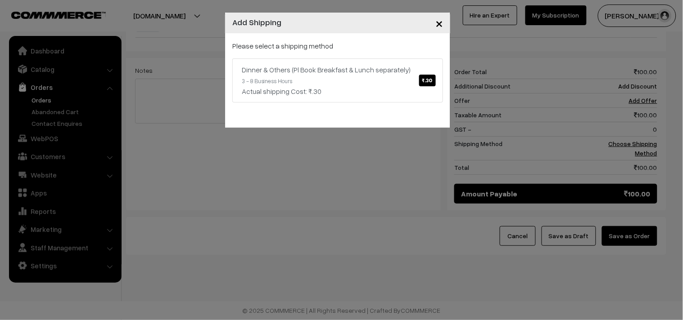
click at [450, 107] on div "× Add Shipping Please select a shipping method Dinner & Others (Pl Book Breakfa…" at bounding box center [341, 160] width 683 height 320
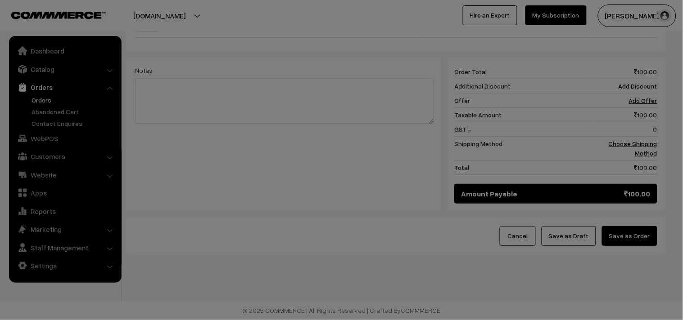
drag, startPoint x: 412, startPoint y: 90, endPoint x: 431, endPoint y: 109, distance: 27.4
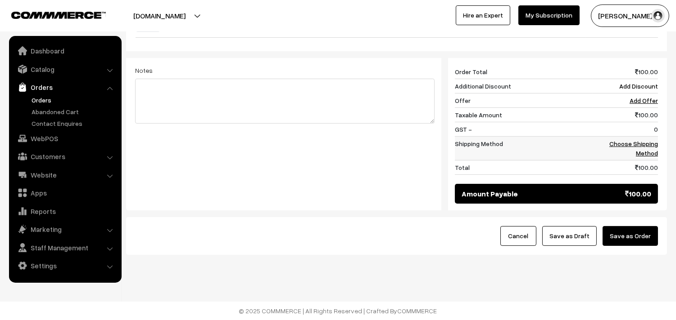
click at [641, 141] on link "Choose Shipping Method" at bounding box center [633, 148] width 49 height 17
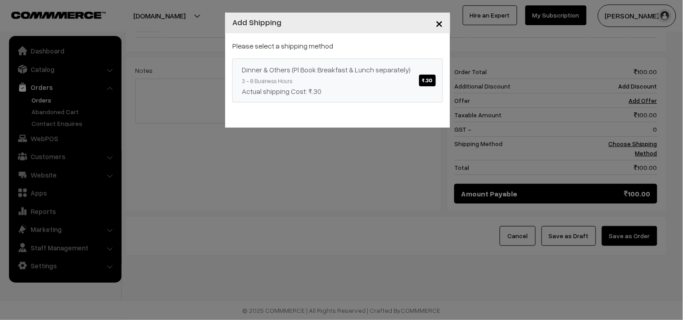
click at [426, 64] on div "Dinner & Others (Pl Book Breakfast & Lunch separately) ₹.30" at bounding box center [338, 69] width 192 height 11
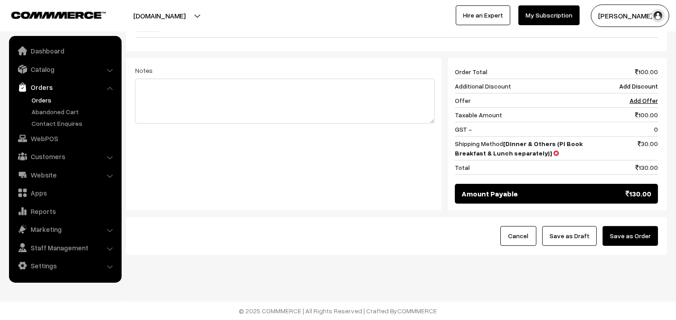
click at [652, 236] on button "Save as Order" at bounding box center [629, 236] width 55 height 20
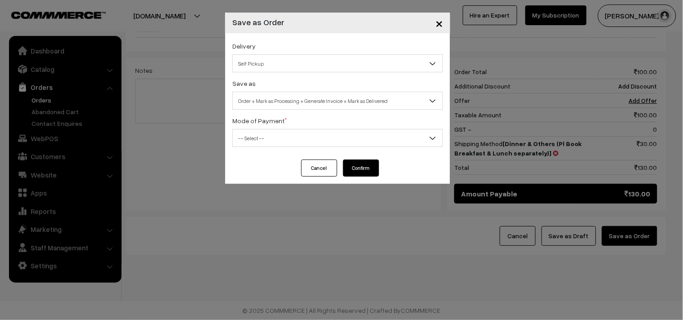
click at [276, 102] on span "Order + Mark as Processing + Generate Invoice + Mark as Delivered" at bounding box center [338, 101] width 210 height 16
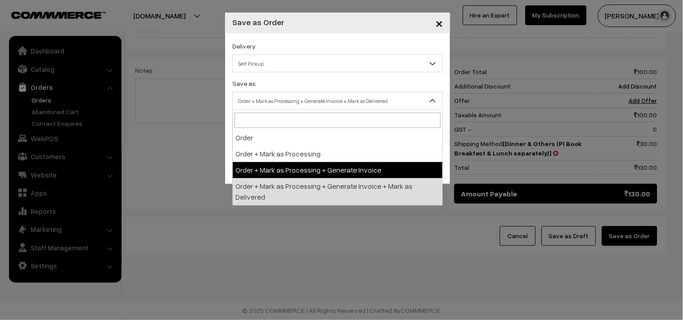
select select "3"
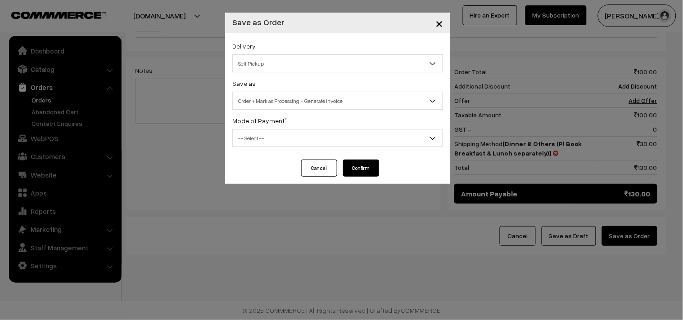
click at [249, 148] on div "Delivery Self Pickup Dinner & Others (Pl Book Breakfast & Lunch separately) (₹3…" at bounding box center [337, 96] width 225 height 126
click at [248, 131] on span "-- Select --" at bounding box center [338, 139] width 210 height 16
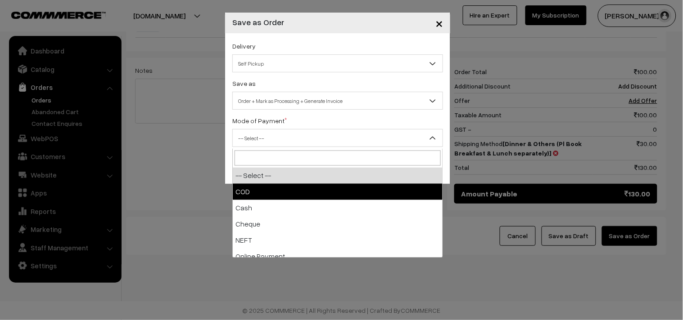
select select "1"
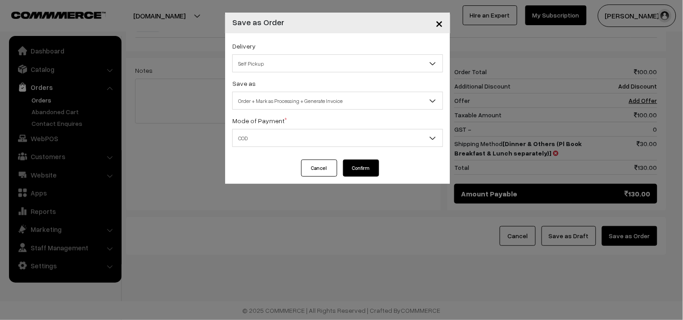
click at [356, 169] on button "Confirm" at bounding box center [361, 168] width 36 height 17
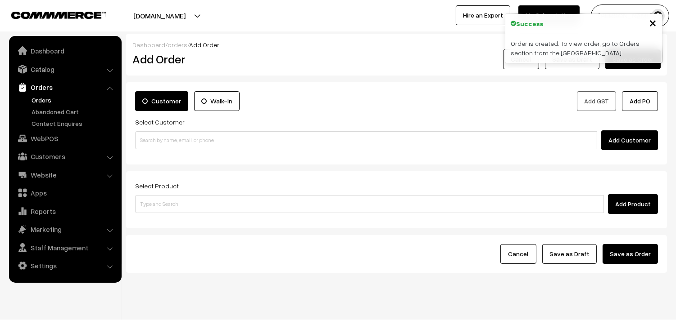
click at [46, 97] on link "Orders" at bounding box center [73, 99] width 89 height 9
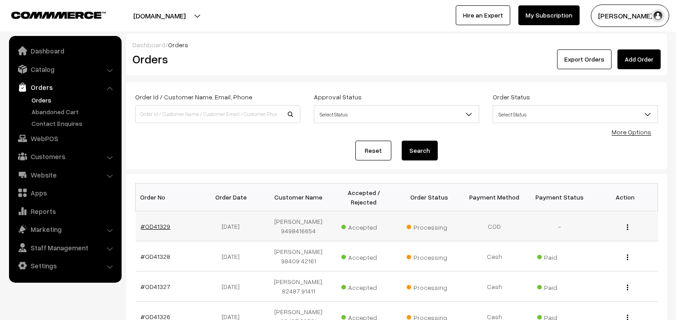
click at [151, 226] on link "#OD41329" at bounding box center [156, 227] width 30 height 8
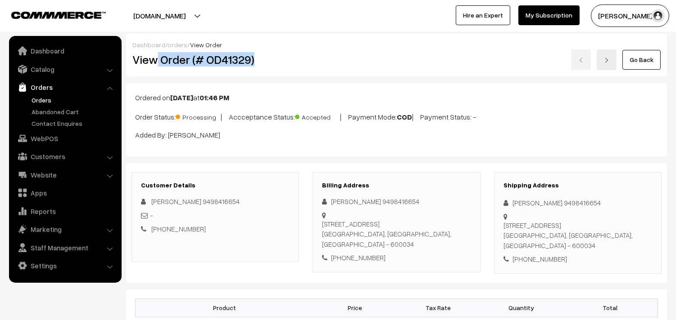
drag, startPoint x: 176, startPoint y: 66, endPoint x: 294, endPoint y: 69, distance: 118.4
click at [294, 69] on div "View Order (# OD41329)" at bounding box center [216, 60] width 180 height 21
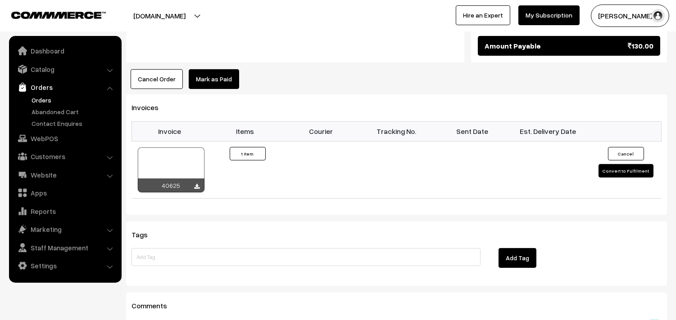
scroll to position [550, 0]
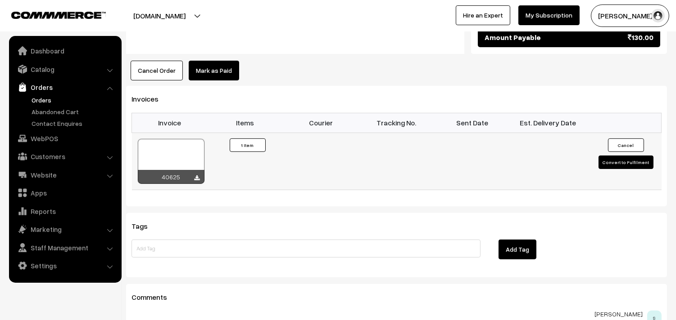
click at [176, 158] on div at bounding box center [171, 161] width 67 height 45
click at [47, 100] on link "Orders" at bounding box center [73, 99] width 89 height 9
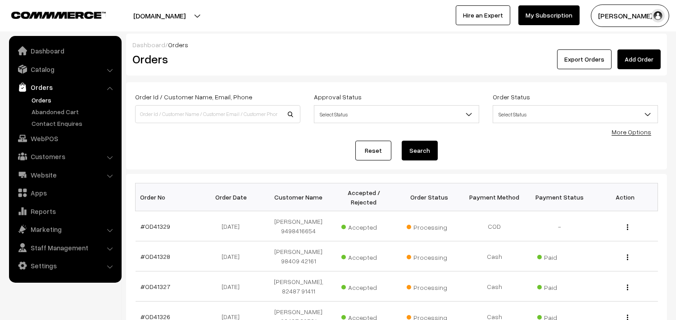
click at [42, 96] on link "Orders" at bounding box center [73, 99] width 89 height 9
click at [63, 74] on link "Catalog" at bounding box center [64, 69] width 107 height 16
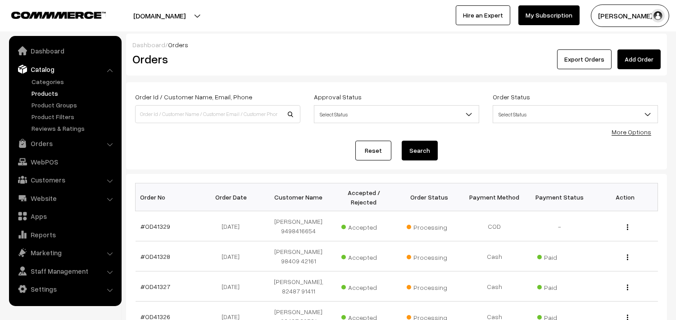
click at [59, 93] on link "Products" at bounding box center [73, 93] width 89 height 9
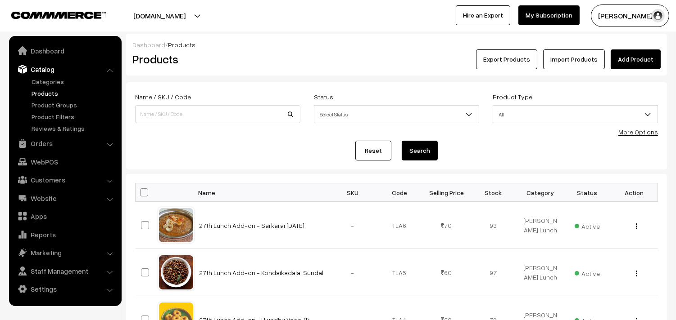
click at [645, 130] on link "More Options" at bounding box center [638, 132] width 40 height 8
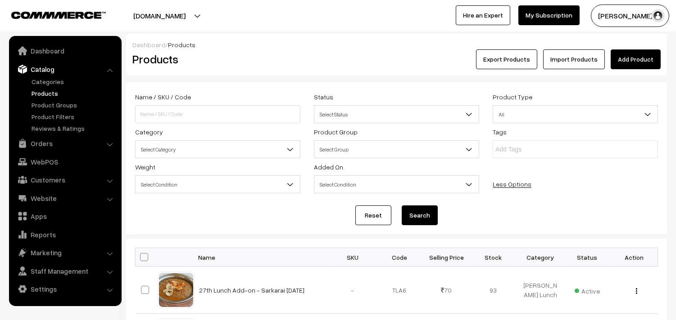
click at [199, 160] on div "Name / SKU / Code Status Select Status Active Inactive Select Status Product Ty…" at bounding box center [396, 143] width 536 height 105
click at [199, 151] on span "Select Category" at bounding box center [217, 150] width 164 height 16
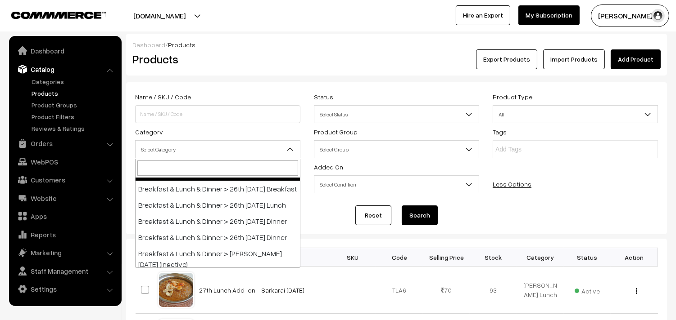
scroll to position [100, 0]
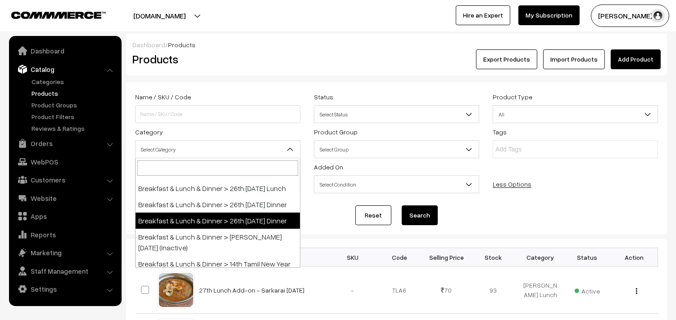
select select "96"
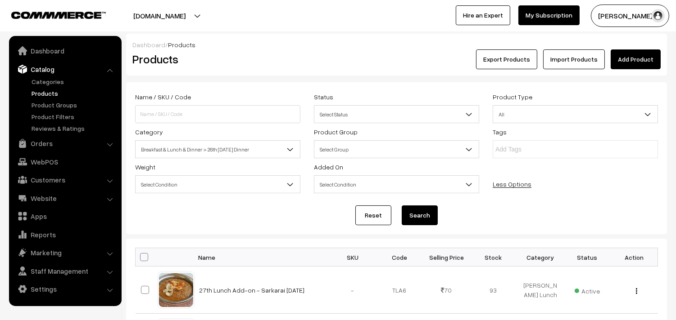
click at [413, 218] on button "Search" at bounding box center [419, 216] width 36 height 20
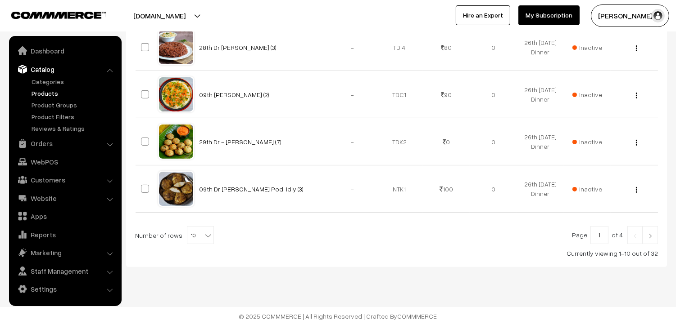
scroll to position [533, 0]
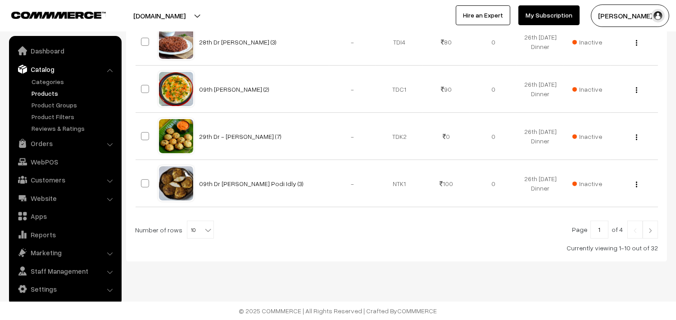
click at [196, 222] on span "10" at bounding box center [200, 230] width 26 height 18
select select "100"
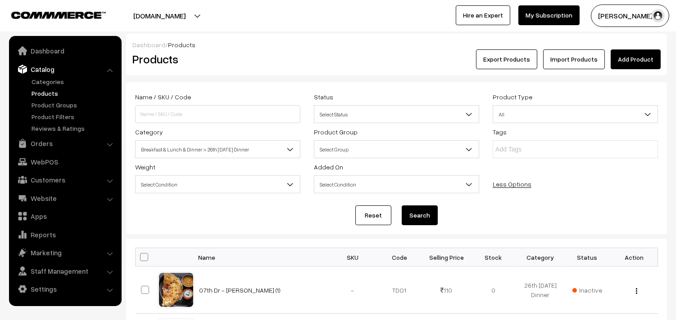
click at [145, 255] on span at bounding box center [144, 257] width 8 height 8
click at [141, 255] on input "checkbox" at bounding box center [138, 257] width 6 height 6
checkbox input "true"
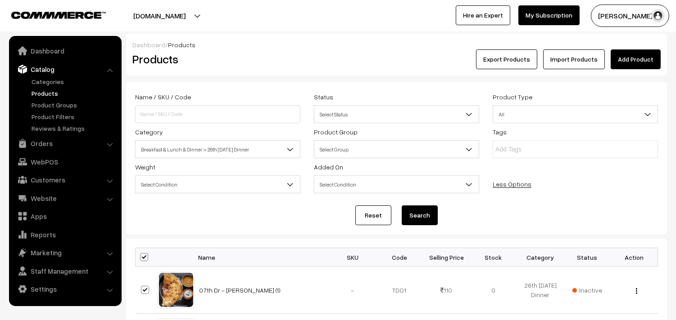
checkbox input "true"
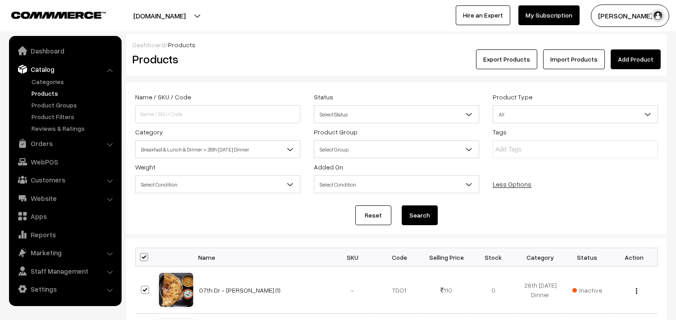
checkbox input "true"
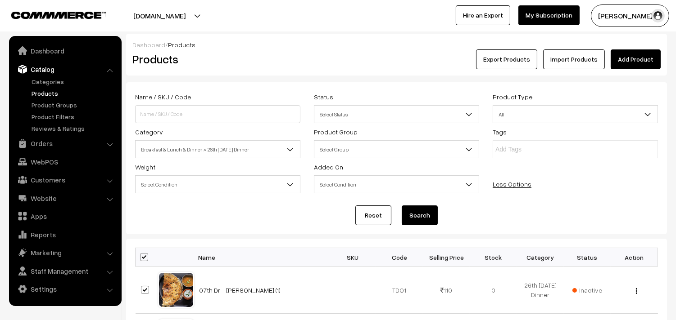
checkbox input "true"
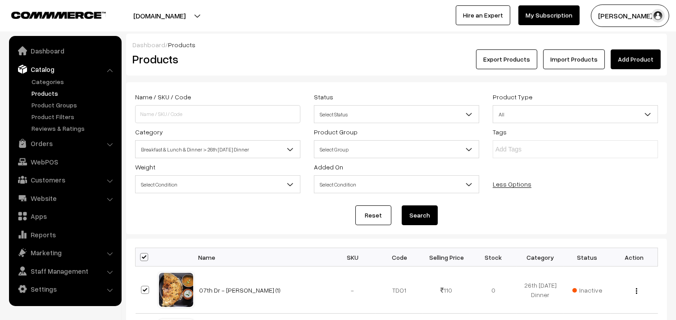
checkbox input "true"
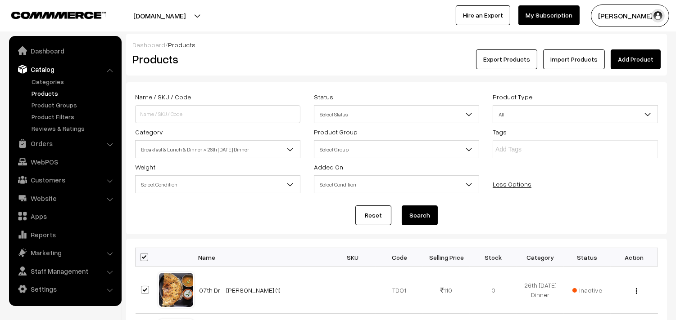
checkbox input "true"
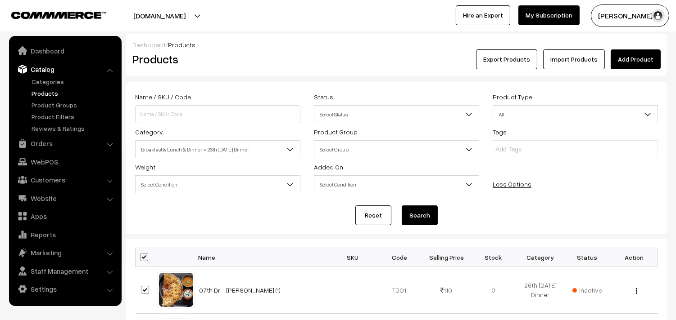
checkbox input "true"
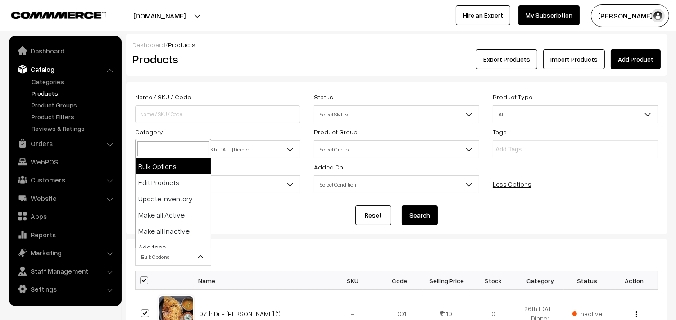
click at [153, 261] on span "Bulk Options" at bounding box center [172, 257] width 75 height 16
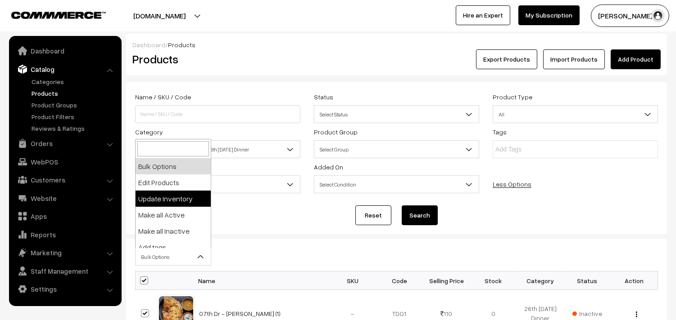
select select "editProduct"
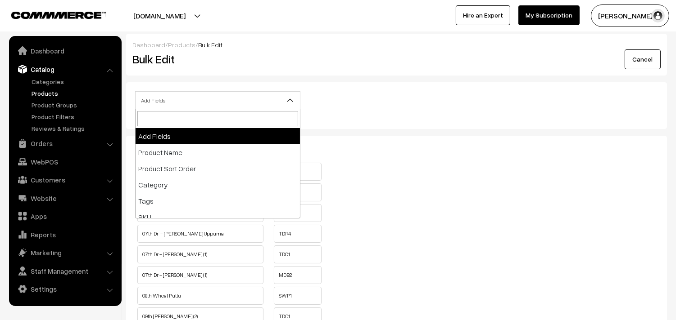
click at [167, 93] on span "Add Fields" at bounding box center [217, 101] width 164 height 16
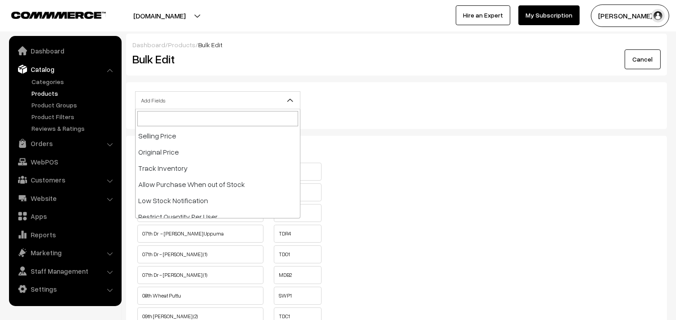
scroll to position [150, 0]
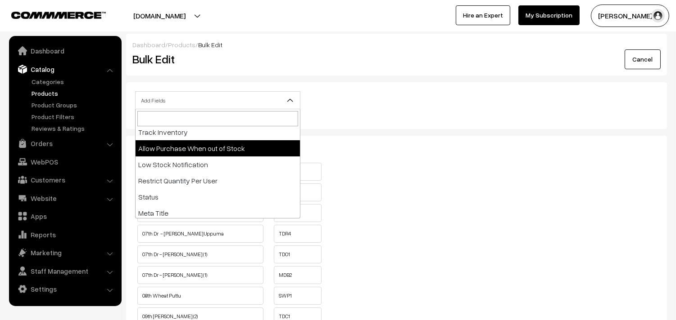
select select "allow-purchase"
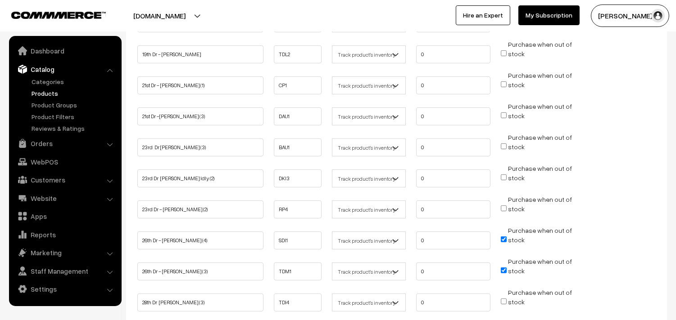
scroll to position [700, 0]
click at [501, 145] on input "Purchase when out of stock" at bounding box center [503, 148] width 6 height 6
checkbox input "false"
click at [502, 180] on li "Purchase when out of stock" at bounding box center [537, 176] width 78 height 23
click at [504, 176] on input "Purchase when out of stock" at bounding box center [503, 179] width 6 height 6
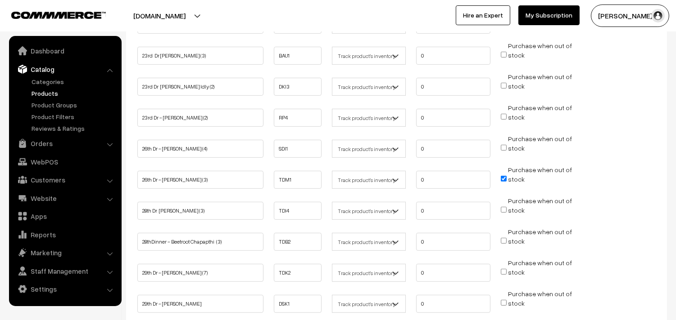
checkbox input "false"
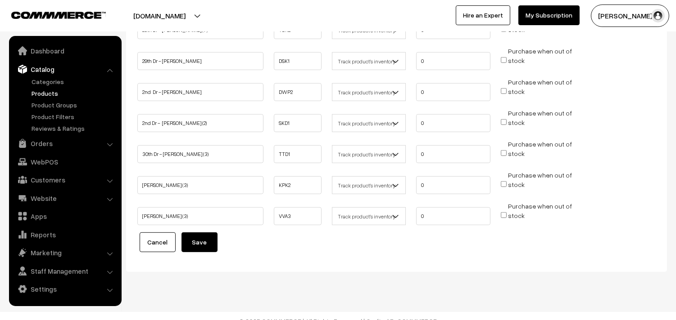
scroll to position [946, 0]
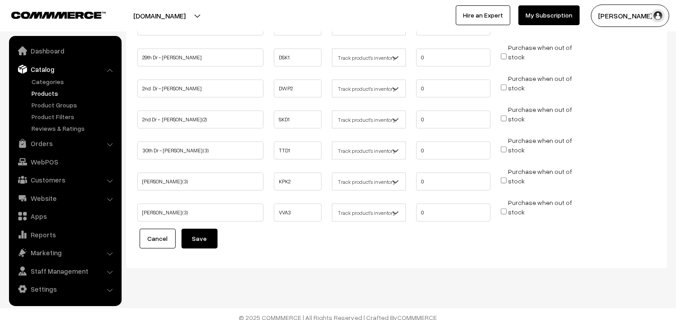
click at [203, 236] on button "Save" at bounding box center [199, 239] width 36 height 20
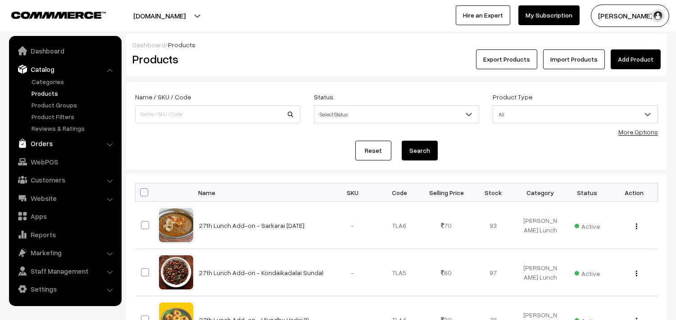
click at [47, 142] on link "Orders" at bounding box center [64, 143] width 107 height 16
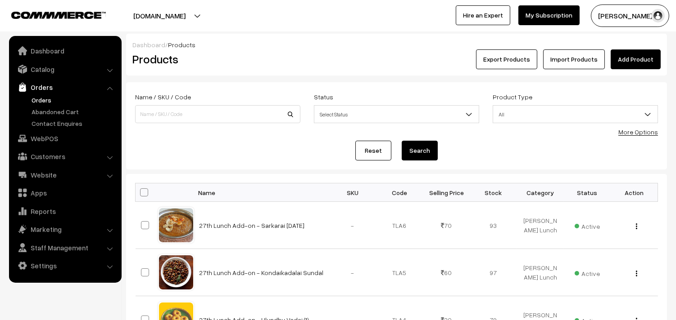
click at [48, 97] on link "Orders" at bounding box center [73, 99] width 89 height 9
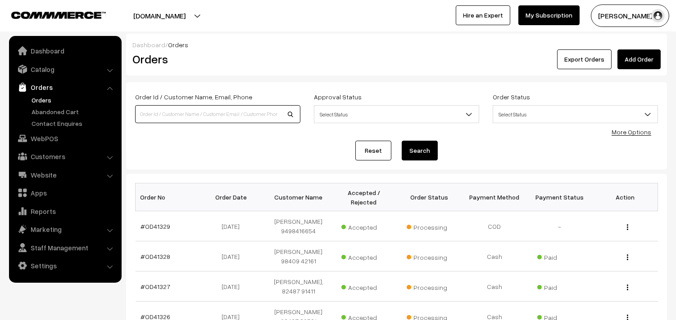
click at [185, 118] on input at bounding box center [217, 114] width 165 height 18
paste input "OD41250"
click at [159, 116] on input "OD41250" at bounding box center [217, 114] width 165 height 18
type input "OD41250"
click at [401, 141] on button "Search" at bounding box center [419, 151] width 36 height 20
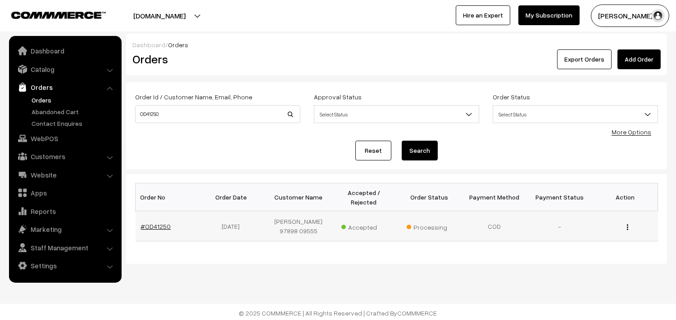
click at [153, 230] on link "#OD41250" at bounding box center [156, 227] width 30 height 8
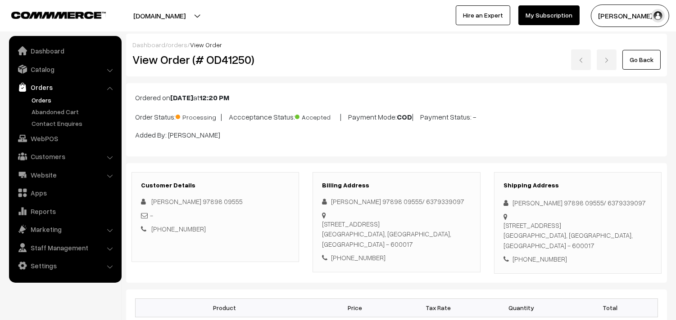
click at [43, 100] on link "Orders" at bounding box center [73, 99] width 89 height 9
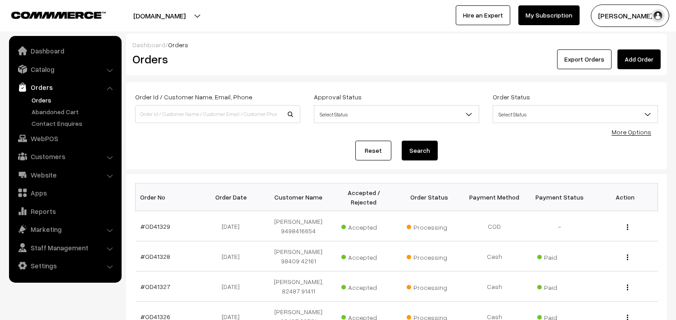
click at [47, 102] on link "Orders" at bounding box center [73, 99] width 89 height 9
click at [44, 141] on link "WebPOS" at bounding box center [64, 139] width 107 height 16
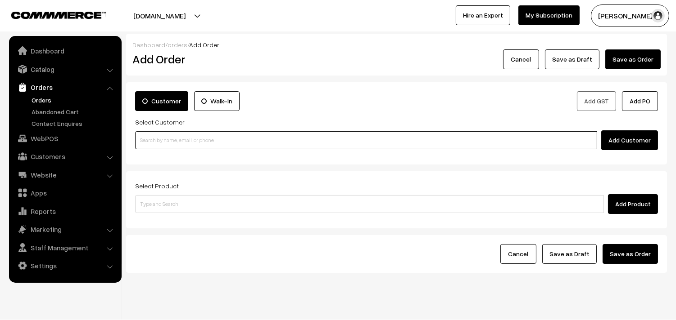
click at [168, 137] on input at bounding box center [366, 140] width 462 height 18
paste input "97915 11615"
click at [152, 136] on input "97915 11615" at bounding box center [366, 140] width 462 height 18
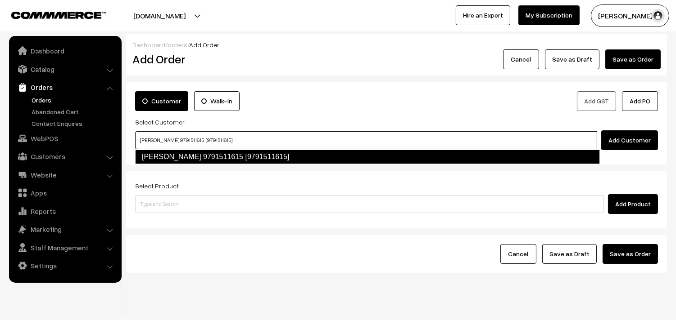
type input "Srihari 9791511615 [9791511615]"
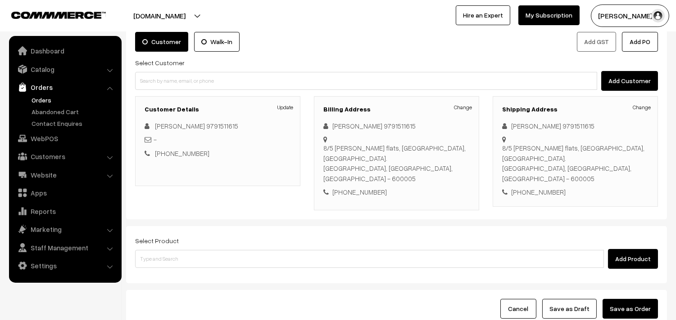
scroll to position [122, 0]
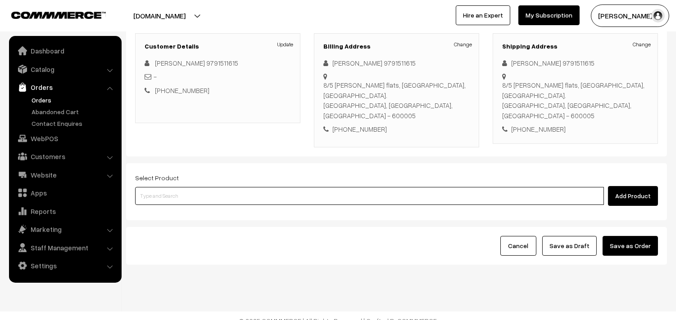
click at [236, 190] on input at bounding box center [369, 196] width 468 height 18
click at [282, 192] on input at bounding box center [369, 196] width 468 height 18
type input "poor"
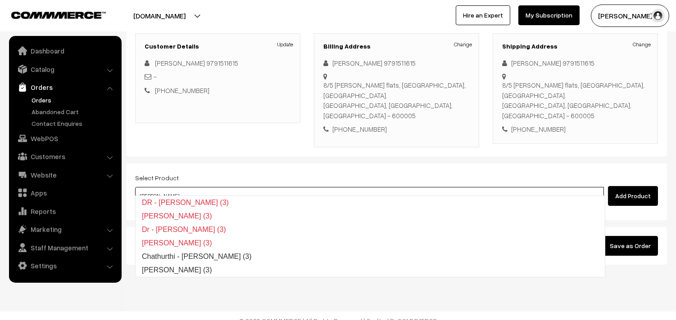
type input "Poorna Kozhukattai (3)"
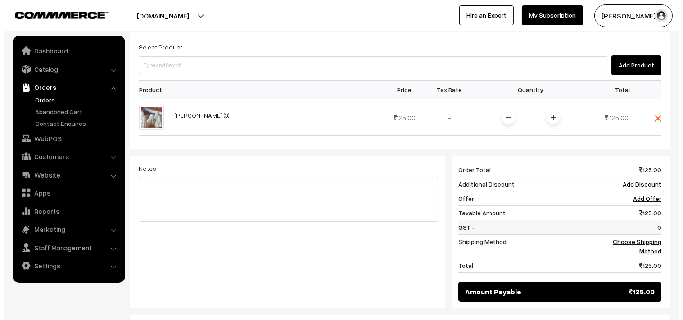
scroll to position [342, 0]
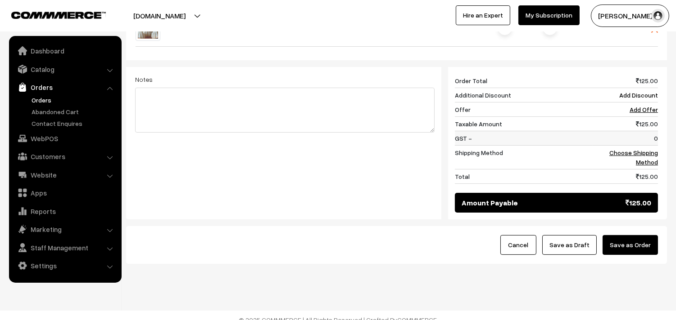
click at [654, 131] on td "0" at bounding box center [625, 138] width 65 height 14
click at [647, 149] on link "Choose Shipping Method" at bounding box center [633, 157] width 49 height 17
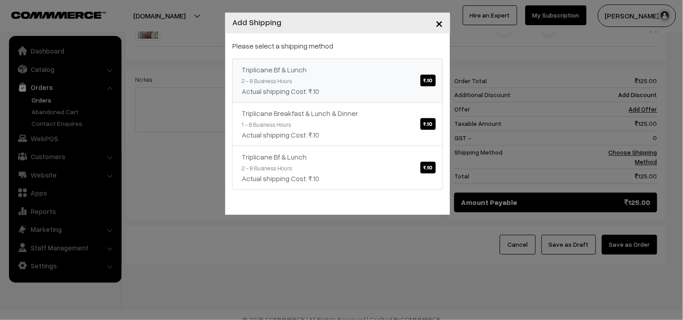
click at [387, 80] on link "Triplicane Bf & Lunch ₹.10 2 - 8 Business Hours Actual shipping Cost: ₹.10" at bounding box center [337, 81] width 211 height 44
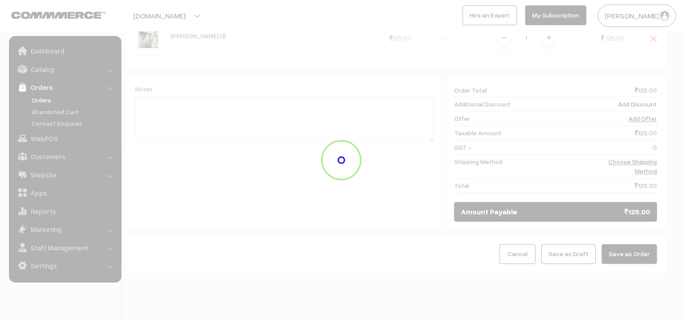
scroll to position [323, 0]
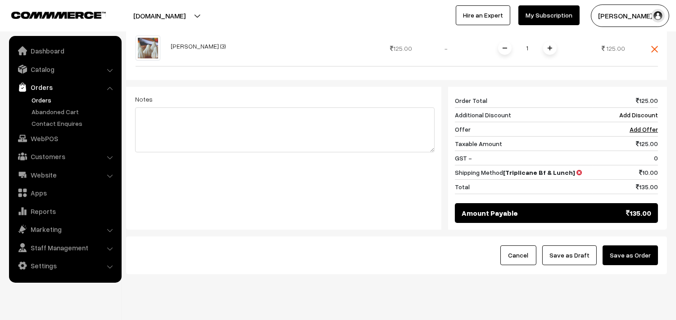
click at [637, 246] on button "Save as Order" at bounding box center [629, 256] width 55 height 20
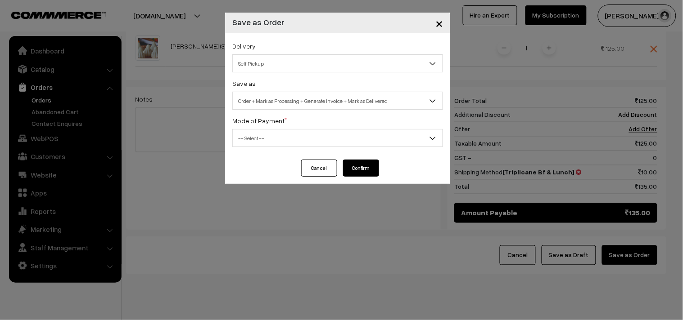
click at [309, 173] on button "Cancel" at bounding box center [319, 168] width 36 height 17
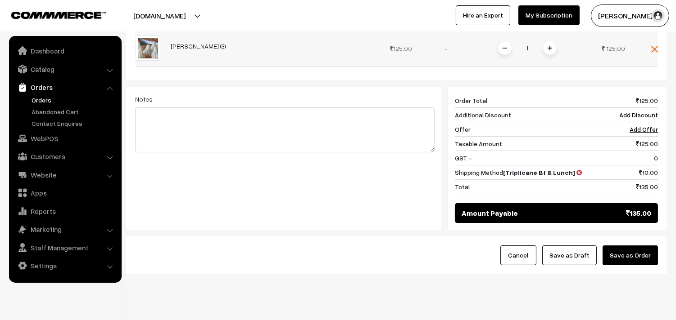
click at [550, 41] on span at bounding box center [550, 48] width 14 height 14
click at [629, 254] on button "Save as Order" at bounding box center [629, 256] width 55 height 20
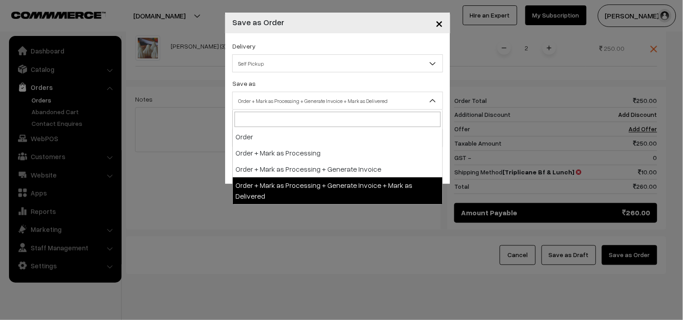
click at [335, 99] on span "Order + Mark as Processing + Generate Invoice + Mark as Delivered" at bounding box center [338, 101] width 210 height 16
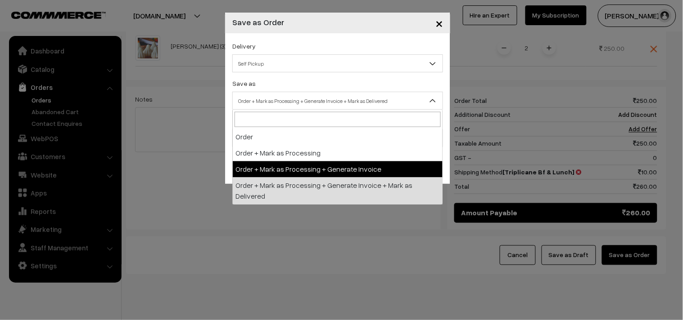
select select "3"
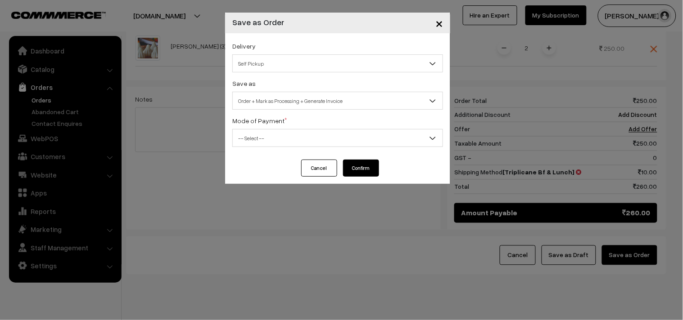
click at [287, 139] on span "-- Select --" at bounding box center [338, 139] width 210 height 16
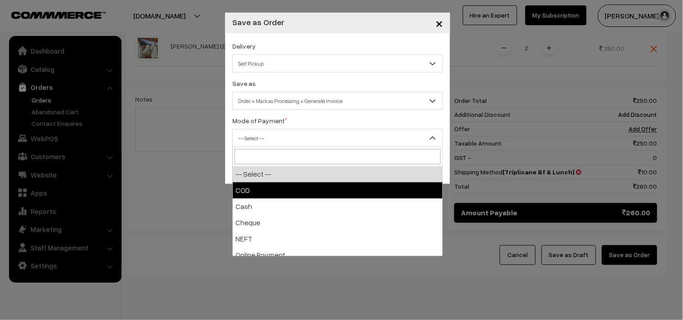
select select "1"
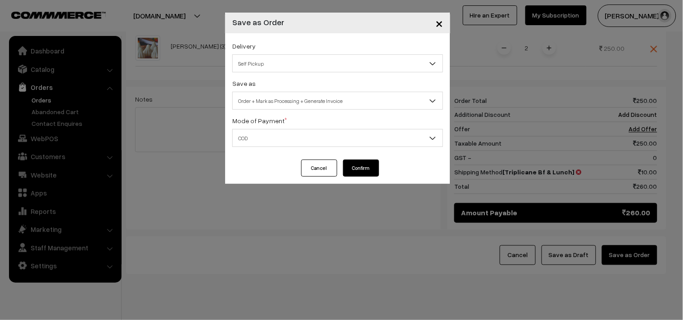
click at [359, 170] on button "Confirm" at bounding box center [361, 168] width 36 height 17
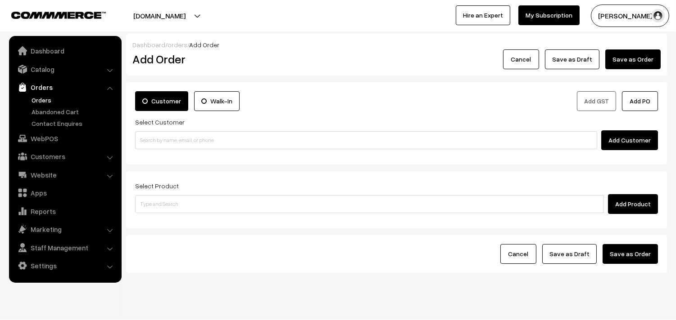
click at [46, 97] on link "Orders" at bounding box center [73, 99] width 89 height 9
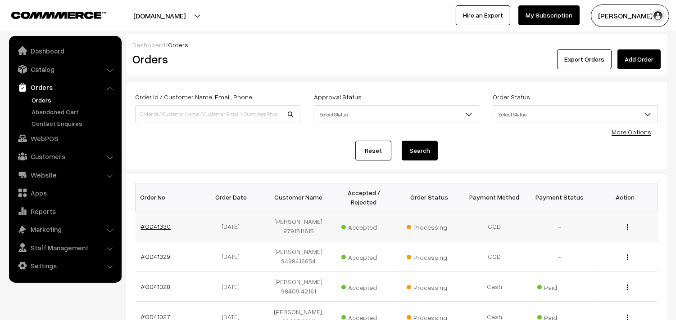
click at [157, 223] on link "#OD41330" at bounding box center [156, 227] width 30 height 8
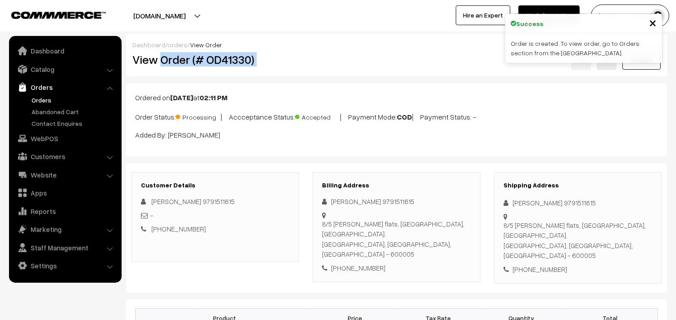
drag, startPoint x: 163, startPoint y: 59, endPoint x: 323, endPoint y: 56, distance: 160.2
click at [323, 56] on div "View Order (# OD41330) Go Back" at bounding box center [396, 60] width 541 height 21
copy div "Order (# OD41330)"
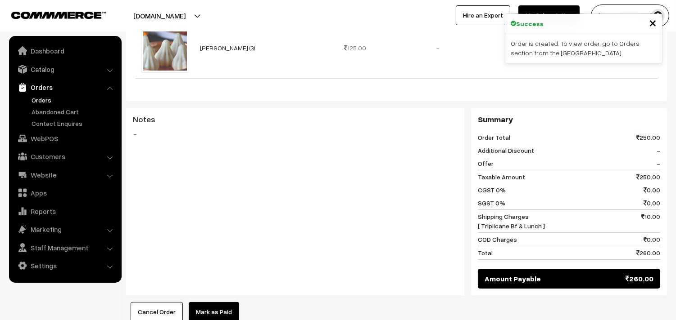
scroll to position [400, 0]
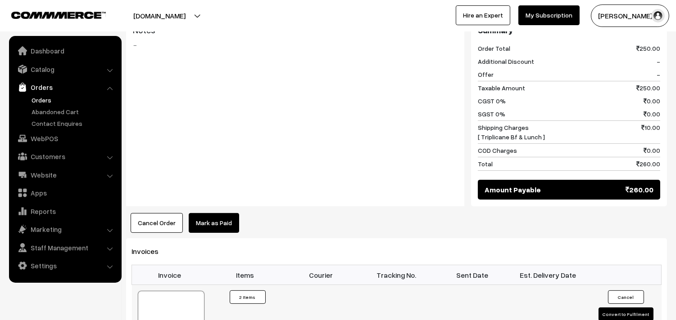
click at [173, 291] on div at bounding box center [171, 313] width 67 height 45
click at [52, 132] on link "WebPOS" at bounding box center [64, 139] width 107 height 16
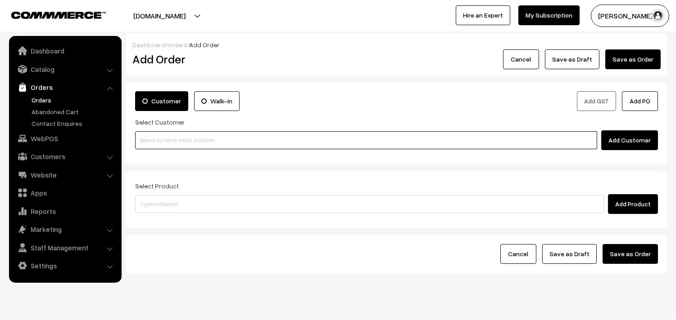
click at [164, 131] on input at bounding box center [366, 140] width 462 height 18
paste input "27th Regular Lunch -Without Rice"
type input "27th Regular Lunch -Without Rice"
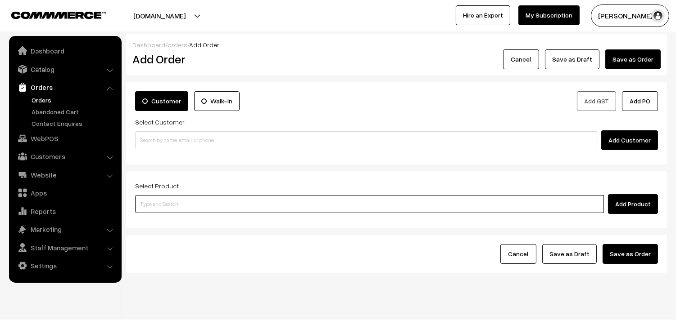
click at [198, 198] on input at bounding box center [369, 204] width 468 height 18
paste input "27th Regular Lunch -Without Rice"
type input "27th Regular Lunch -Without Rice"
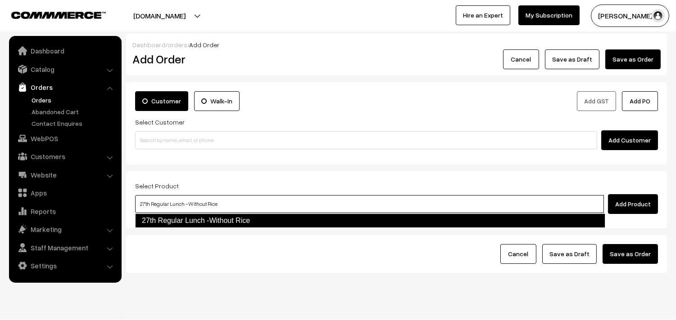
click at [175, 217] on link "27th Regular Lunch -Without Rice" at bounding box center [370, 221] width 470 height 14
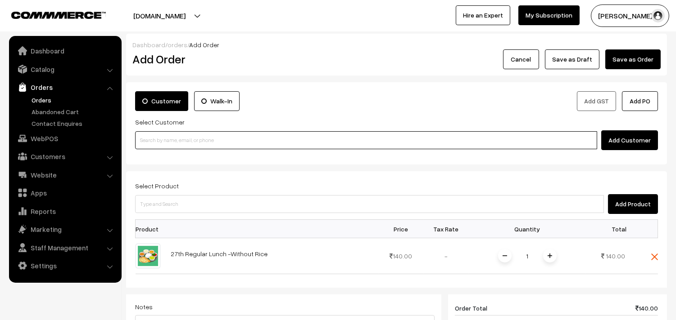
click at [171, 143] on input at bounding box center [366, 140] width 462 height 18
paste input "87544 96949"
click at [159, 136] on input "87544 96949" at bounding box center [366, 140] width 462 height 18
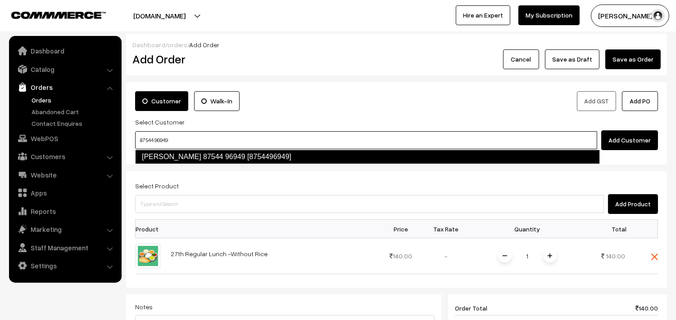
click at [160, 159] on link "Govindaraghavan 87544 96949 [8754496949]" at bounding box center [367, 157] width 464 height 14
type input "87544 96949"
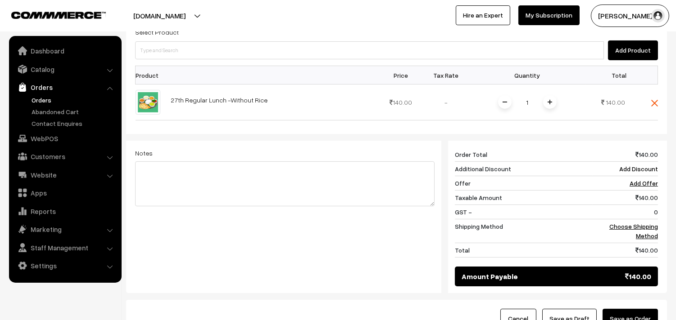
scroll to position [342, 0]
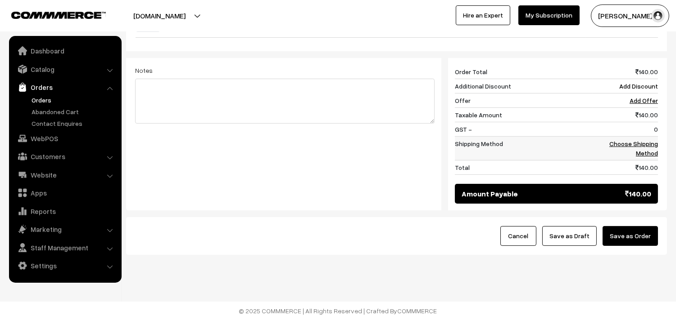
click at [649, 151] on link "Choose Shipping Method" at bounding box center [633, 148] width 49 height 17
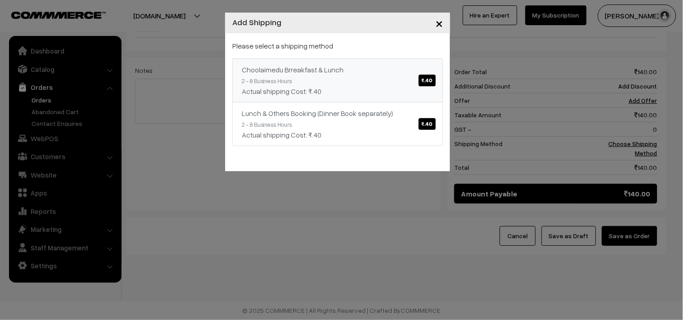
click at [361, 79] on link "Choolaimedu Brreakfast & Lunch ₹.40 2 - 8 Business Hours Actual shipping Cost: …" at bounding box center [337, 81] width 211 height 44
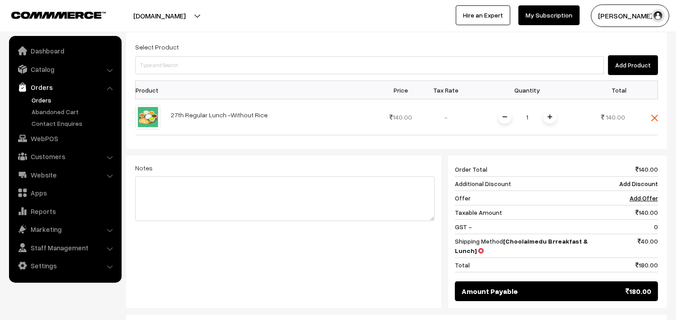
scroll to position [242, 0]
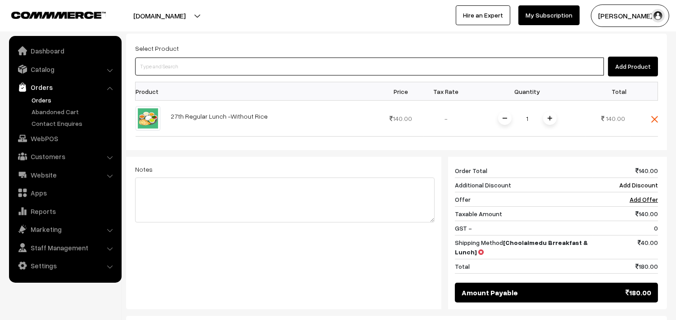
click at [195, 69] on input at bounding box center [369, 67] width 468 height 18
paste input "27th Lunch Add-on - Ulundhu Vadai (1)"
type input "27th Lunch Add-on - Ulundhu Vadai (1)"
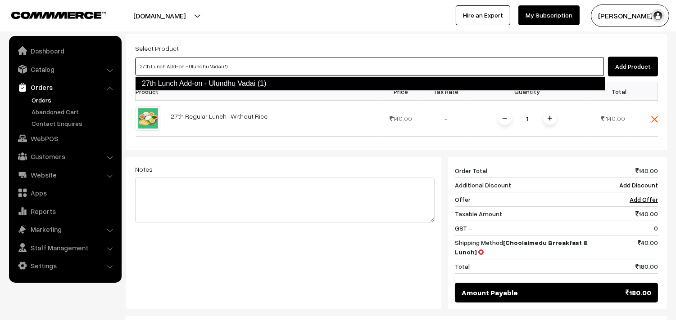
click at [190, 83] on link "27th Lunch Add-on - Ulundhu Vadai (1)" at bounding box center [370, 84] width 470 height 14
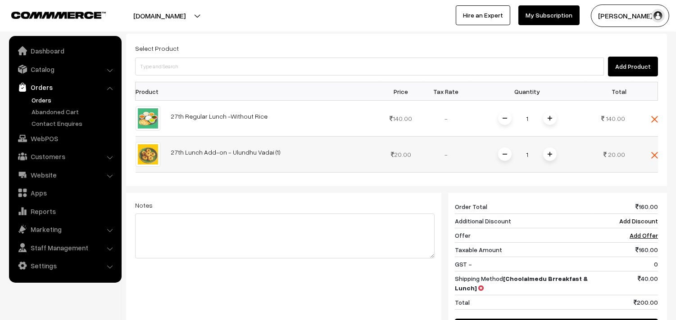
click at [550, 150] on span at bounding box center [550, 155] width 14 height 14
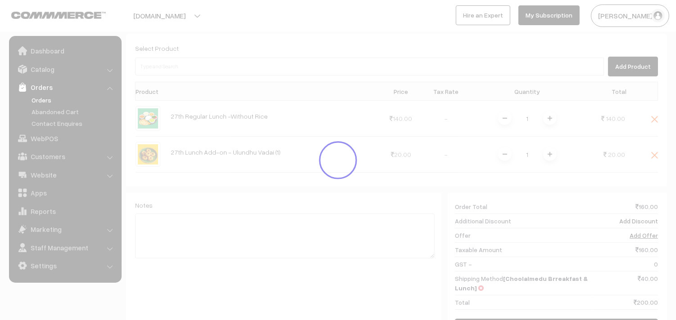
click at [549, 153] on div "Dashboard / orders / Add Order Add Order Cancel Save as Draft Save as Order Sav…" at bounding box center [396, 91] width 541 height 598
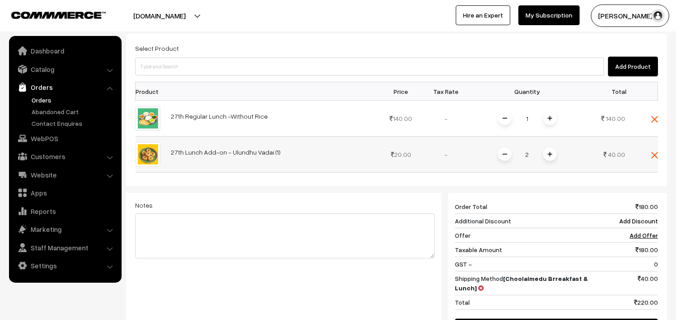
click at [554, 153] on span at bounding box center [550, 155] width 14 height 14
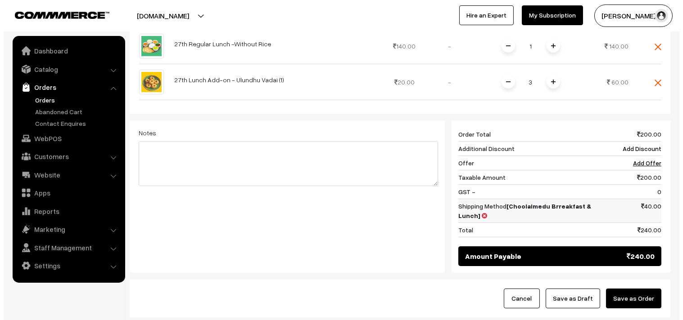
scroll to position [342, 0]
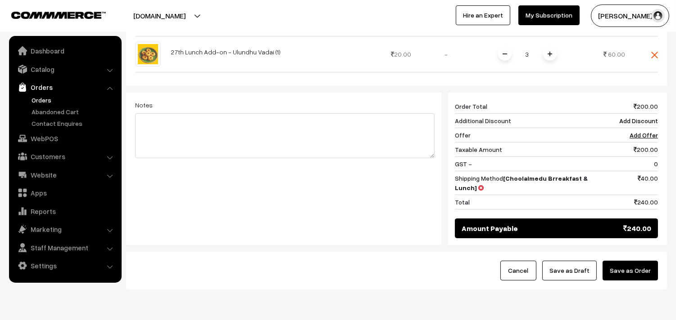
click at [633, 271] on button "Save as Order" at bounding box center [629, 271] width 55 height 20
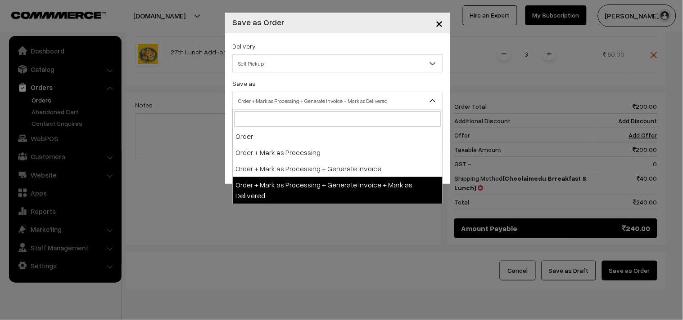
click at [381, 99] on span "Order + Mark as Processing + Generate Invoice + Mark as Delivered" at bounding box center [338, 101] width 210 height 16
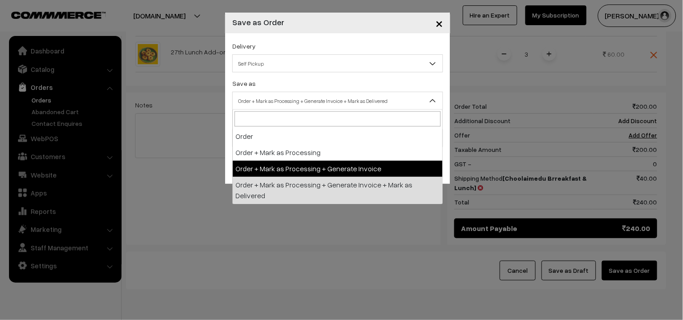
select select "3"
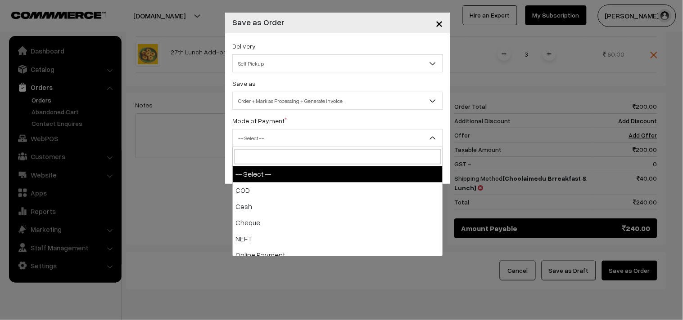
click at [286, 140] on span "-- Select --" at bounding box center [338, 139] width 210 height 16
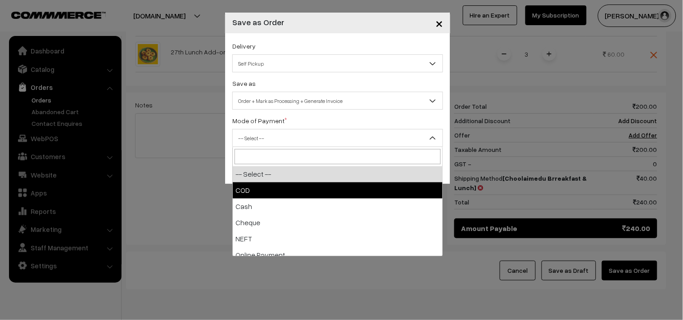
select select "1"
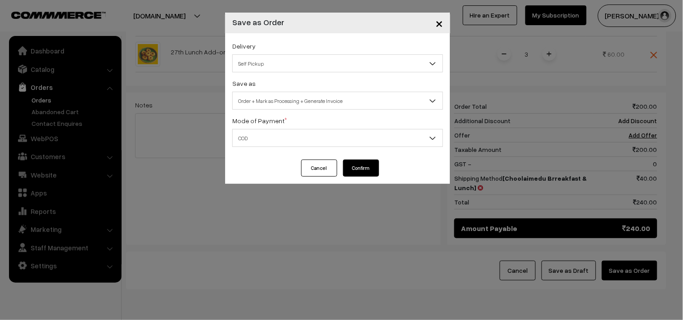
click at [356, 159] on div "Delivery Self Pickup Choolaimedu Brreakfast & Lunch (₹40) (2 - 8 Business Hours…" at bounding box center [337, 96] width 225 height 126
click at [357, 169] on button "Confirm" at bounding box center [361, 168] width 36 height 17
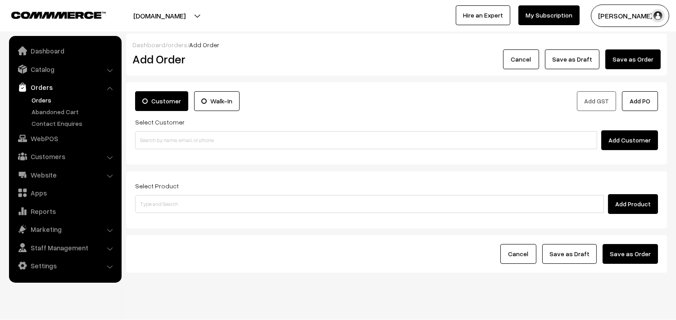
click at [41, 98] on link "Orders" at bounding box center [73, 99] width 89 height 9
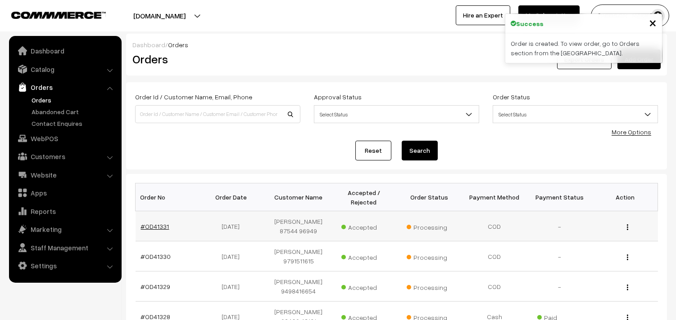
click at [159, 225] on link "#OD41331" at bounding box center [155, 227] width 28 height 8
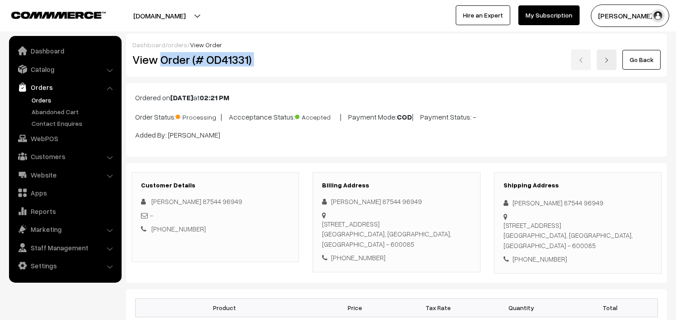
drag, startPoint x: 159, startPoint y: 63, endPoint x: 309, endPoint y: 66, distance: 149.4
click at [309, 66] on div "View Order (# OD41331) Go Back" at bounding box center [396, 60] width 541 height 21
copy div "Order (# OD41331)"
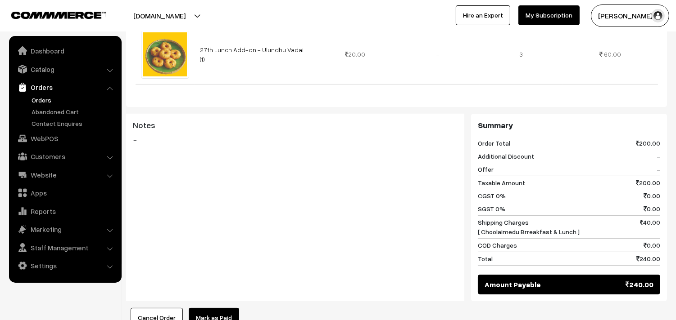
scroll to position [500, 0]
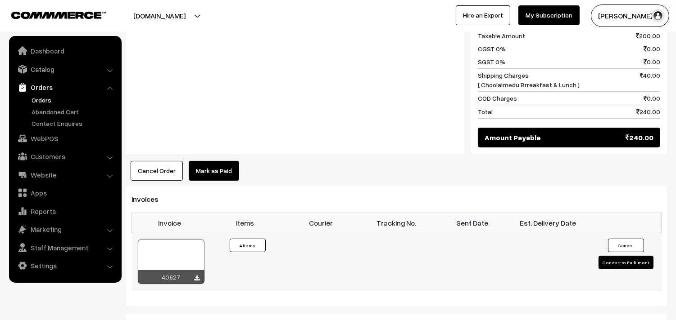
click at [172, 248] on div at bounding box center [171, 261] width 67 height 45
drag, startPoint x: 44, startPoint y: 139, endPoint x: 43, endPoint y: 133, distance: 5.9
click at [44, 140] on link "WebPOS" at bounding box center [64, 139] width 107 height 16
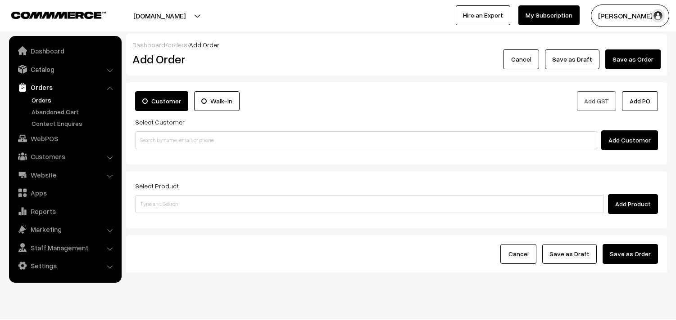
click at [185, 135] on input at bounding box center [366, 140] width 462 height 18
click at [163, 140] on input "94441 04587" at bounding box center [366, 140] width 462 height 18
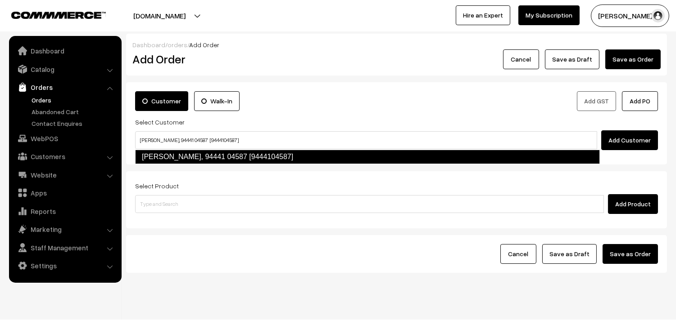
type input "[PERSON_NAME], 94441 04587 [9444104587]"
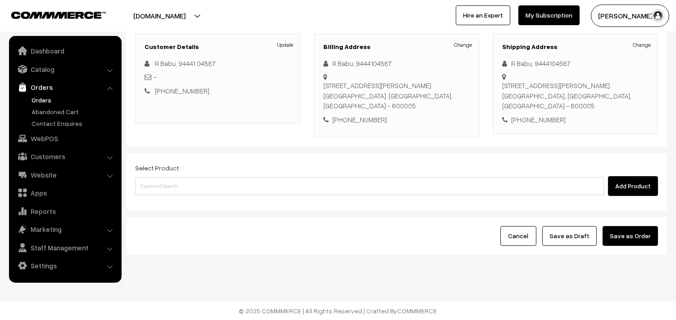
scroll to position [133, 0]
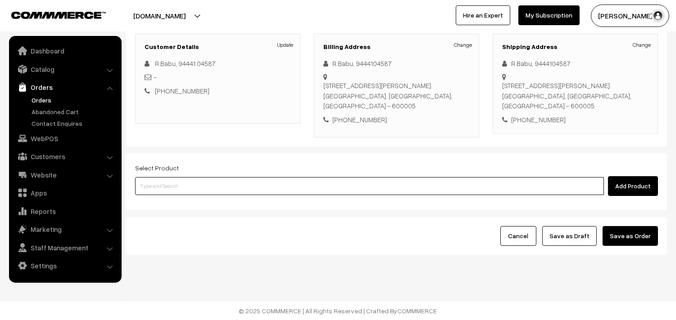
click at [303, 192] on input at bounding box center [369, 186] width 468 height 18
click at [257, 185] on input at bounding box center [369, 186] width 468 height 18
click at [254, 184] on input at bounding box center [369, 186] width 468 height 18
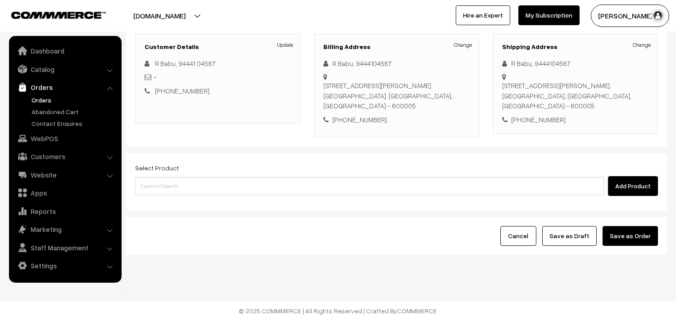
click at [253, 175] on div "Select Product Add Product" at bounding box center [396, 179] width 523 height 34
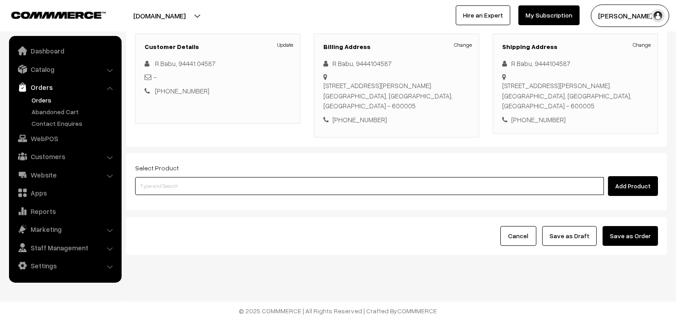
click at [251, 187] on input at bounding box center [369, 186] width 468 height 18
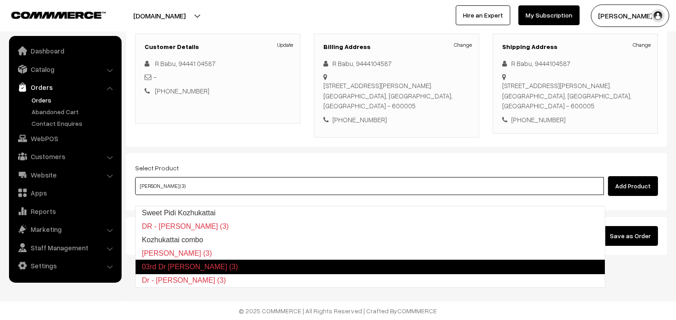
type input "Kozhukattai combo"
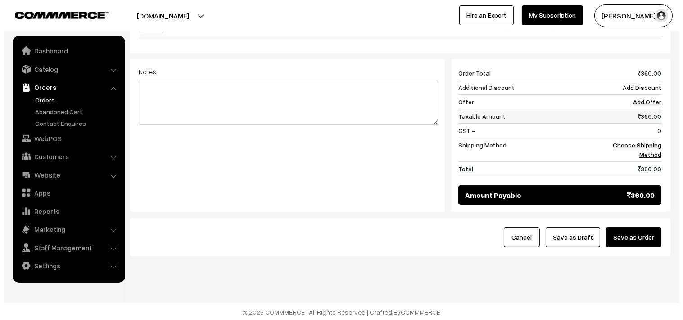
scroll to position [302, 0]
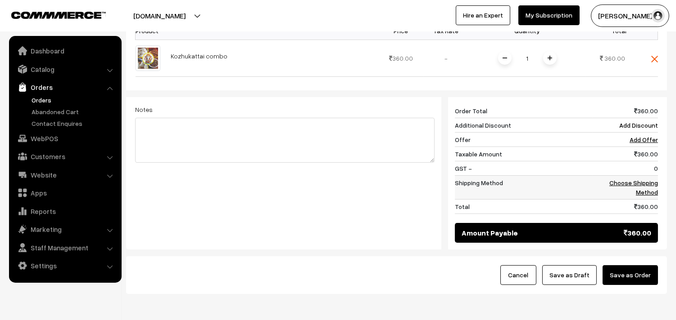
drag, startPoint x: 649, startPoint y: 198, endPoint x: 642, endPoint y: 185, distance: 14.5
click at [647, 194] on td "Choose Shipping Method" at bounding box center [625, 188] width 65 height 24
click at [640, 196] on link "Choose Shipping Method" at bounding box center [633, 187] width 49 height 17
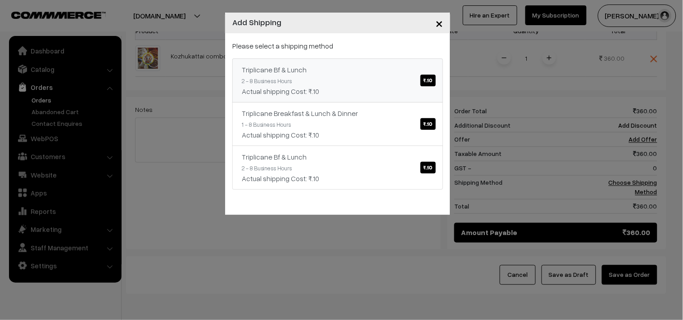
click at [376, 56] on div "Please select a shipping method Triplicane Bf & Lunch ₹.10 2 - 8 Business Hours…" at bounding box center [337, 115] width 211 height 149
click at [378, 71] on div "Triplicane Bf & Lunch ₹.10" at bounding box center [338, 69] width 192 height 11
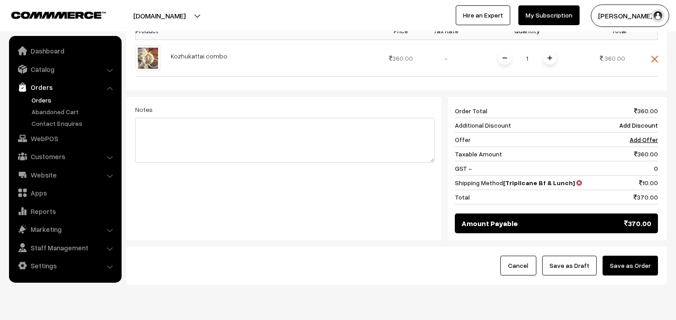
drag, startPoint x: 644, startPoint y: 280, endPoint x: 641, endPoint y: 269, distance: 11.6
click at [643, 276] on button "Save as Order" at bounding box center [629, 266] width 55 height 20
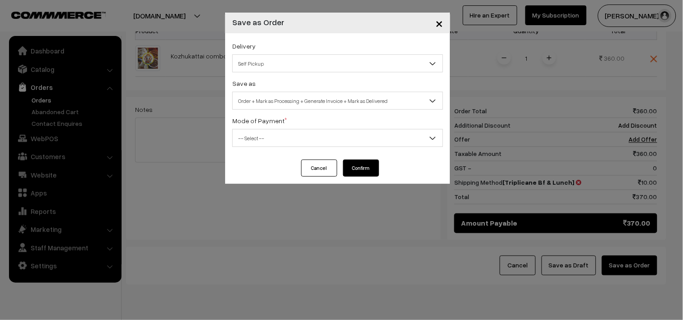
click at [319, 99] on span "Order + Mark as Processing + Generate Invoice + Mark as Delivered" at bounding box center [338, 101] width 210 height 16
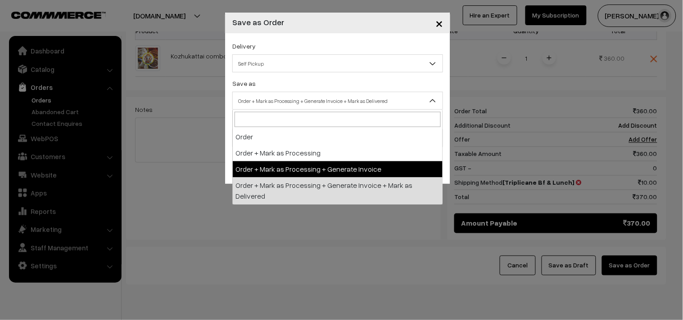
select select "3"
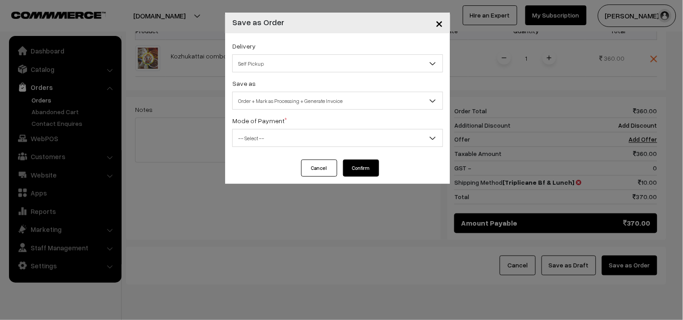
click at [279, 135] on span "-- Select --" at bounding box center [338, 139] width 210 height 16
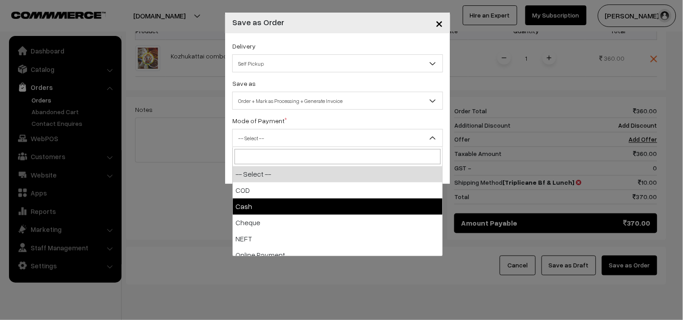
select select "2"
checkbox input "true"
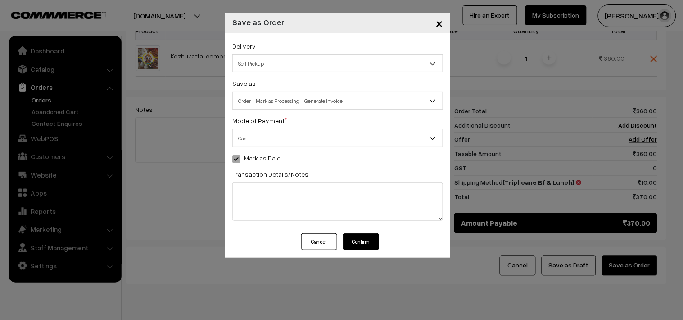
click at [368, 248] on button "Confirm" at bounding box center [361, 242] width 36 height 17
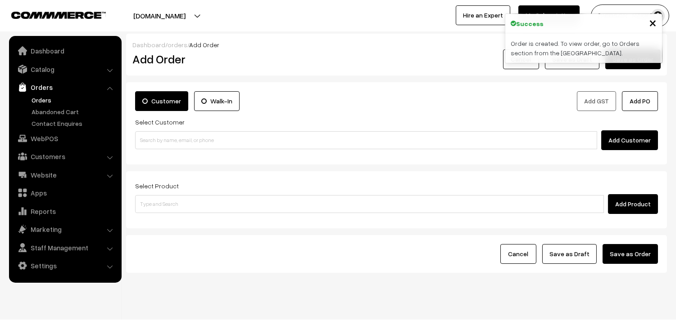
click at [45, 100] on link "Orders" at bounding box center [73, 99] width 89 height 9
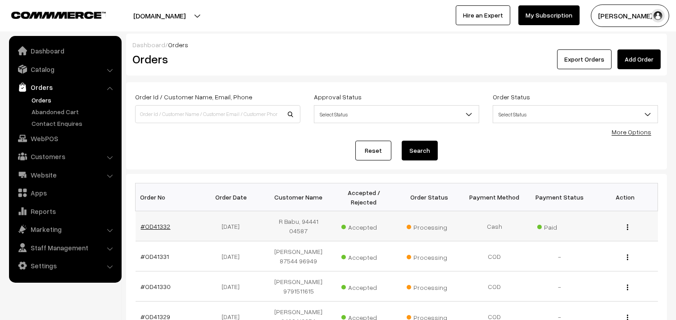
click at [153, 223] on link "#OD41332" at bounding box center [156, 227] width 30 height 8
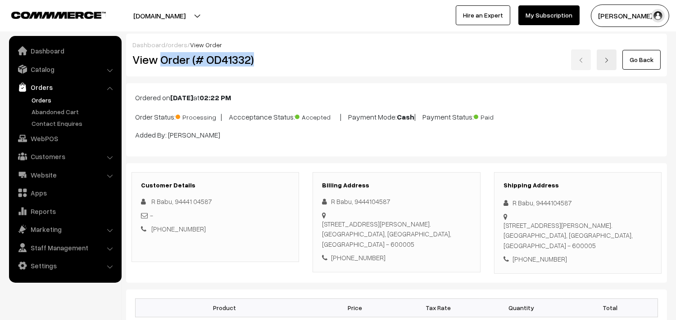
drag, startPoint x: 168, startPoint y: 60, endPoint x: 302, endPoint y: 62, distance: 134.1
click at [302, 62] on div "View Order (# OD41332)" at bounding box center [216, 60] width 180 height 21
copy h2 "Order (# OD41332)"
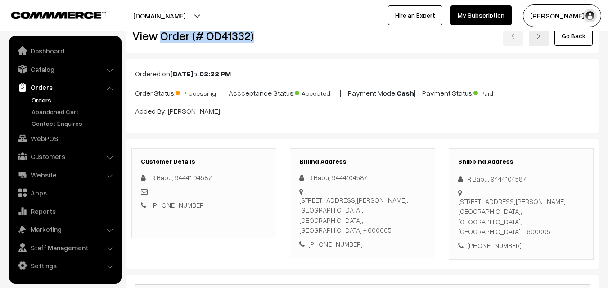
scroll to position [0, 0]
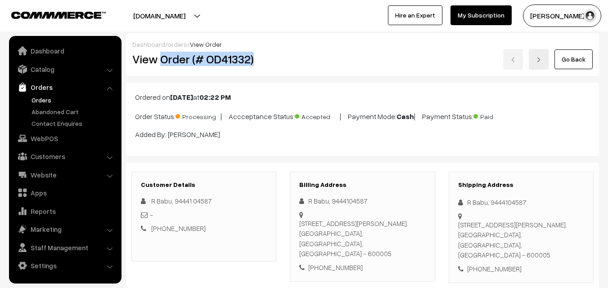
copy h2 "Order (# OD41332)"
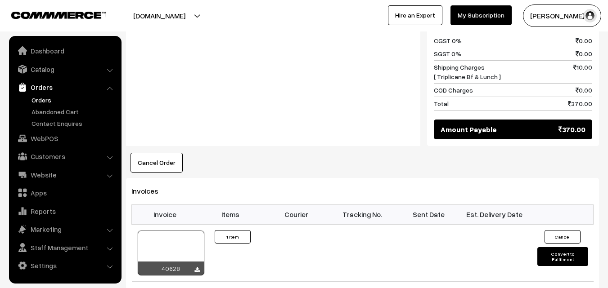
scroll to position [495, 0]
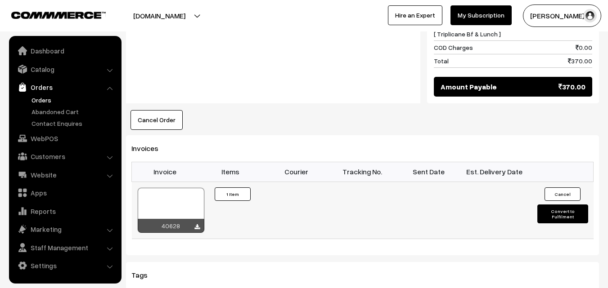
click at [194, 198] on div at bounding box center [171, 210] width 67 height 45
click at [55, 139] on link "WebPOS" at bounding box center [64, 139] width 107 height 16
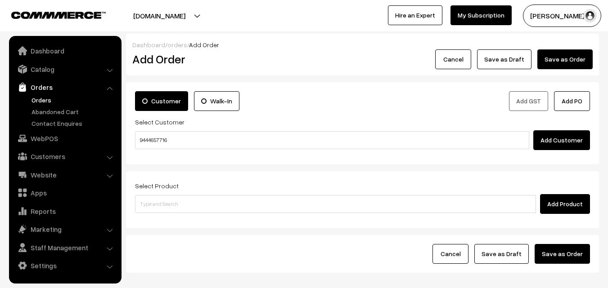
click at [158, 138] on input "9444657716" at bounding box center [332, 140] width 394 height 18
type input "Sriniasan 94446 57716 [9444657716]"
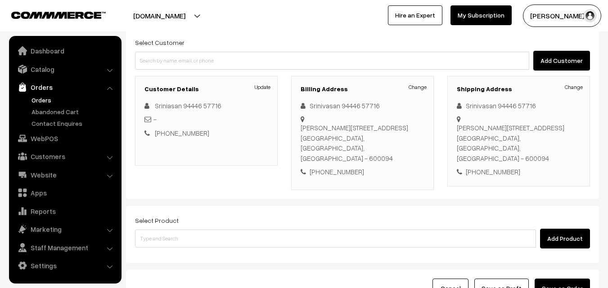
scroll to position [154, 0]
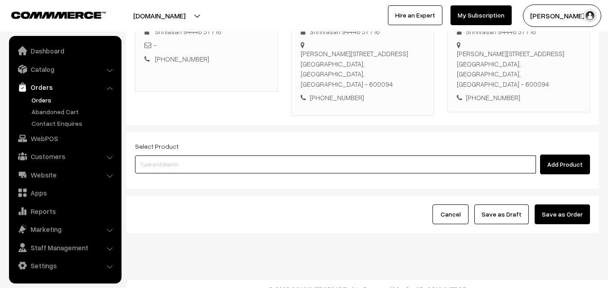
click at [304, 156] on input at bounding box center [335, 165] width 401 height 18
click at [165, 156] on input at bounding box center [335, 165] width 401 height 18
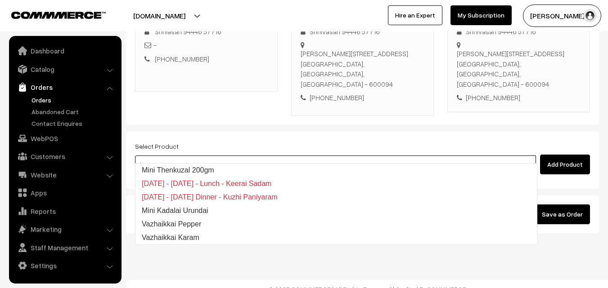
type input "kuzh"
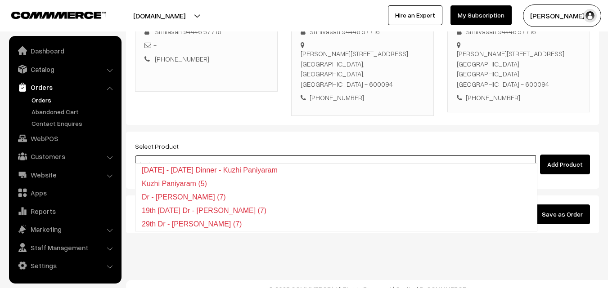
type input "kuzh"
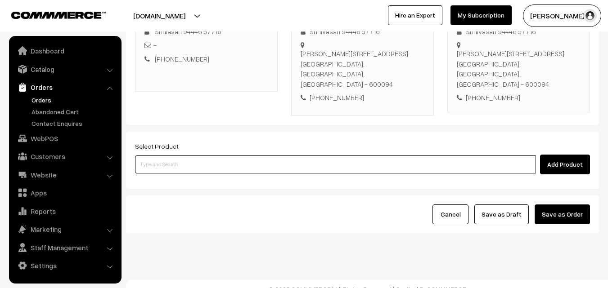
click at [205, 160] on input at bounding box center [335, 165] width 401 height 18
type input "k"
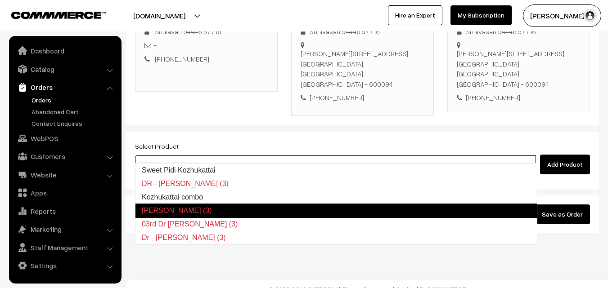
type input "Kozhukattai combo"
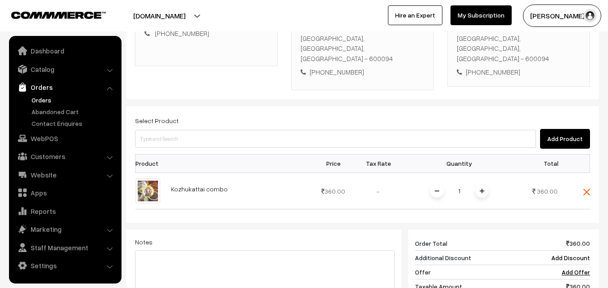
scroll to position [289, 0]
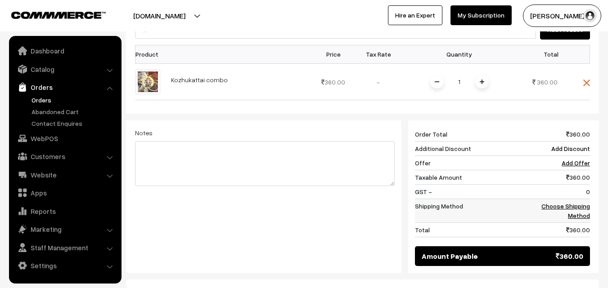
click at [578, 203] on link "Choose Shipping Method" at bounding box center [565, 211] width 49 height 17
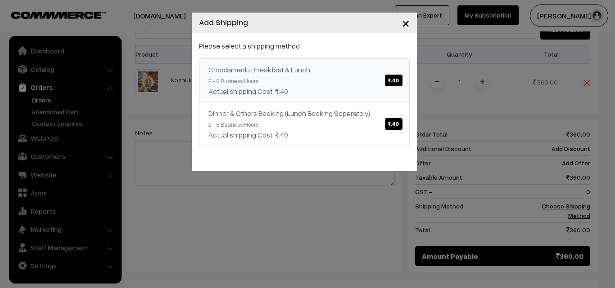
click at [332, 84] on link "Choolaimedu Brreakfast & Lunch ₹.40 2 - 8 Business Hours Actual shipping Cost: …" at bounding box center [304, 81] width 211 height 44
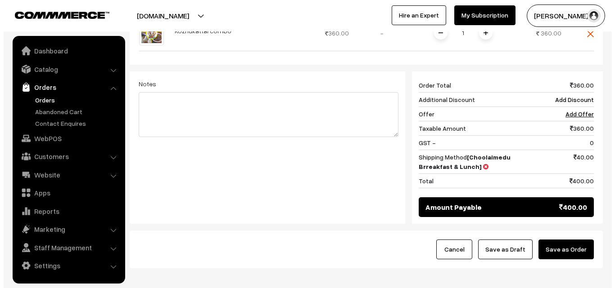
scroll to position [374, 0]
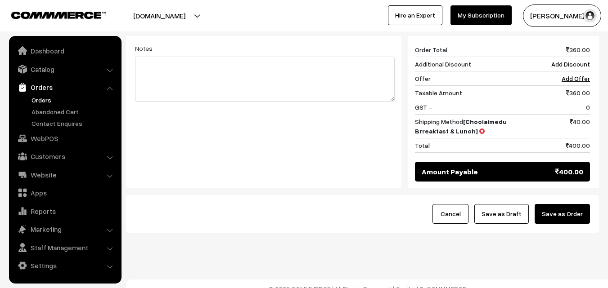
click at [568, 204] on button "Save as Order" at bounding box center [562, 214] width 55 height 20
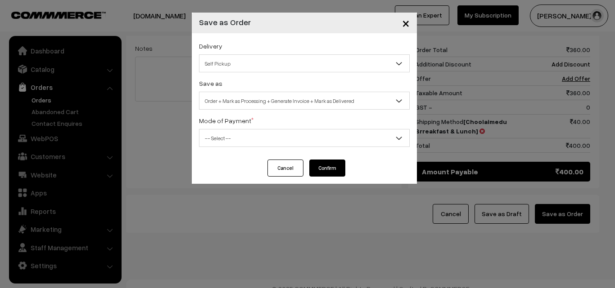
click at [303, 90] on div "Save as Order Order + Mark as Processing Order + Mark as Processing + Generate …" at bounding box center [304, 94] width 211 height 32
click at [290, 102] on span "Order + Mark as Processing + Generate Invoice + Mark as Delivered" at bounding box center [304, 101] width 210 height 16
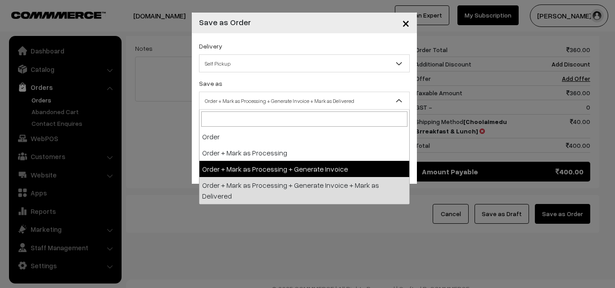
drag, startPoint x: 272, startPoint y: 172, endPoint x: 242, endPoint y: 152, distance: 36.3
select select "3"
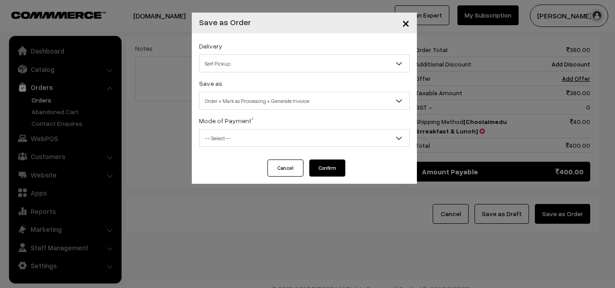
click at [240, 141] on span "-- Select --" at bounding box center [304, 139] width 210 height 16
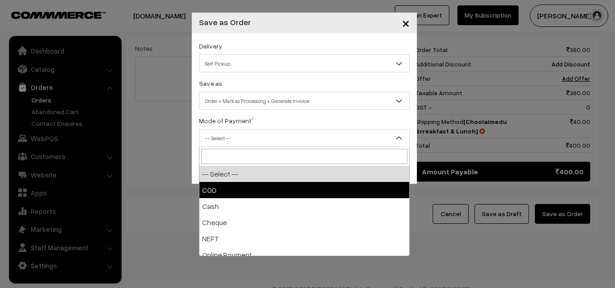
drag, startPoint x: 218, startPoint y: 193, endPoint x: 221, endPoint y: 184, distance: 9.8
select select "1"
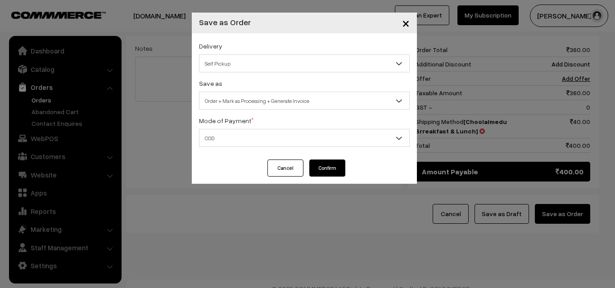
click at [335, 166] on button "Confirm" at bounding box center [327, 168] width 36 height 17
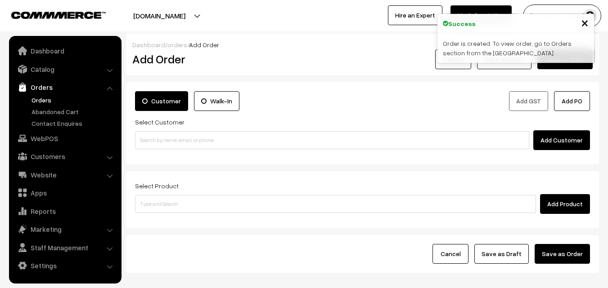
click at [50, 99] on link "Orders" at bounding box center [73, 99] width 89 height 9
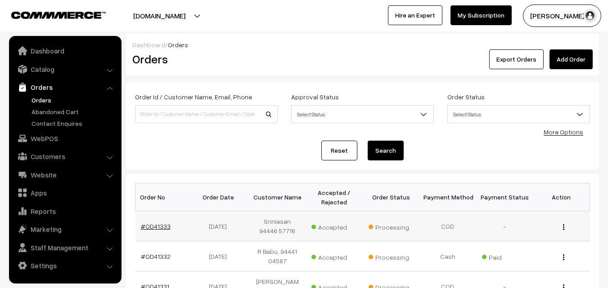
click at [149, 223] on link "#OD41333" at bounding box center [156, 227] width 30 height 8
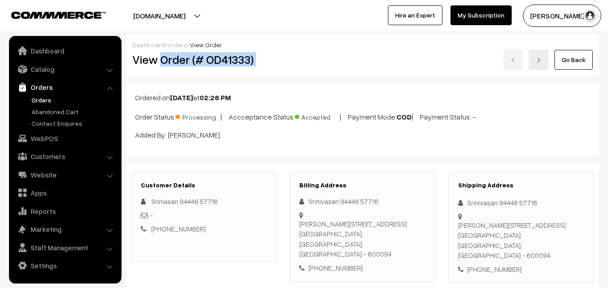
drag, startPoint x: 198, startPoint y: 63, endPoint x: 298, endPoint y: 61, distance: 99.9
click at [298, 61] on div "View Order (# OD41333) Go Back" at bounding box center [363, 60] width 474 height 21
copy div "Order (# OD41333)"
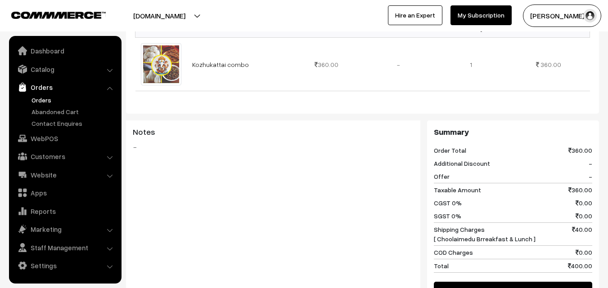
scroll to position [450, 0]
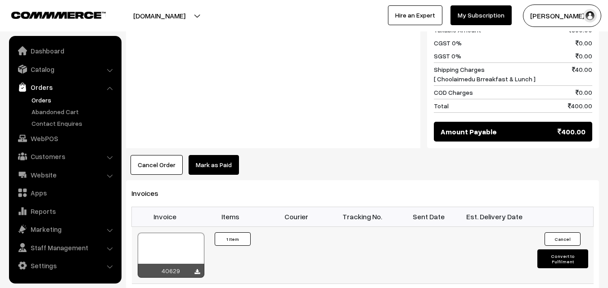
click at [178, 248] on div at bounding box center [171, 255] width 67 height 45
click at [36, 134] on link "WebPOS" at bounding box center [64, 139] width 107 height 16
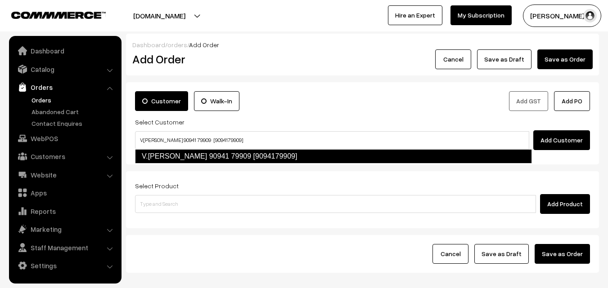
type input "V.[PERSON_NAME] 90941 79909 [9094179909]"
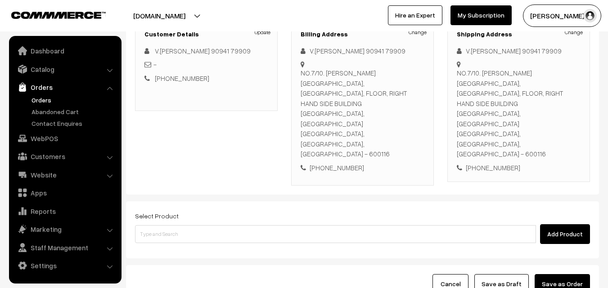
scroll to position [164, 0]
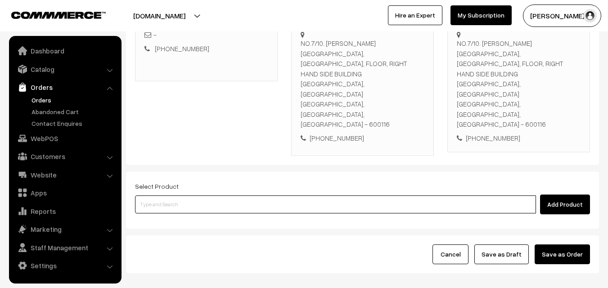
click at [201, 196] on input at bounding box center [335, 205] width 401 height 18
type input "a"
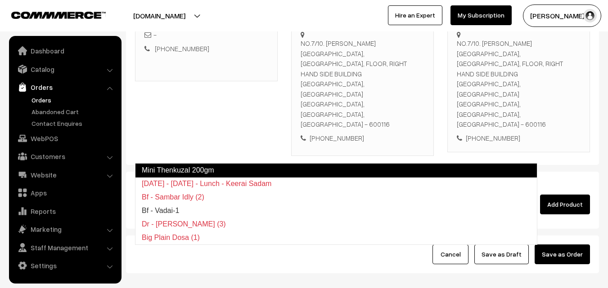
click at [171, 169] on link "Mini Thenkuzal 200gm" at bounding box center [336, 170] width 402 height 14
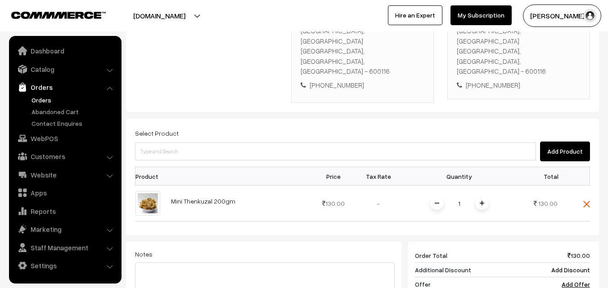
scroll to position [299, 0]
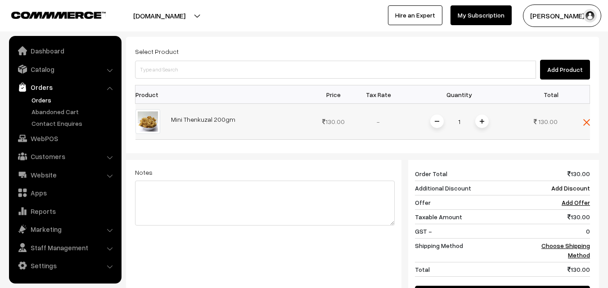
click at [483, 115] on span at bounding box center [482, 122] width 14 height 14
click at [583, 242] on link "Choose Shipping Method" at bounding box center [565, 250] width 49 height 17
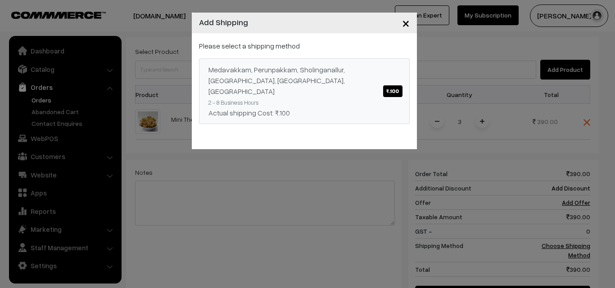
click at [374, 73] on div "Medavakkam, Perunpakkam, Sholinganallur, seliyur, Kirattur, Perambur ₹.100" at bounding box center [304, 80] width 192 height 32
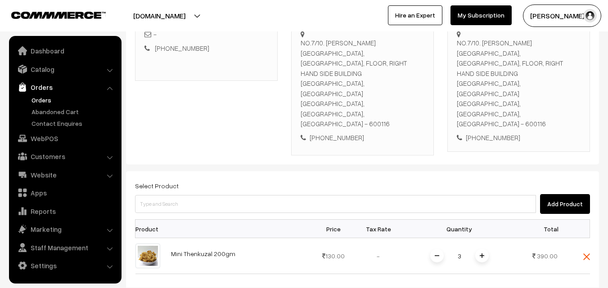
scroll to position [164, 0]
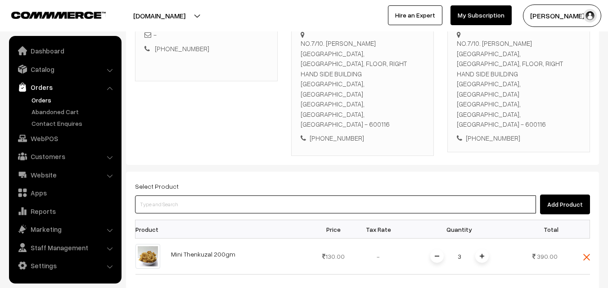
click at [323, 196] on input at bounding box center [335, 205] width 401 height 18
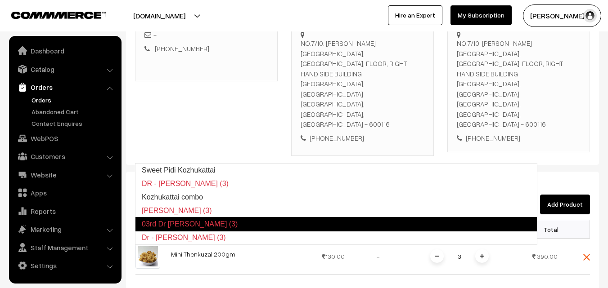
type input "Kozhukattai combo"
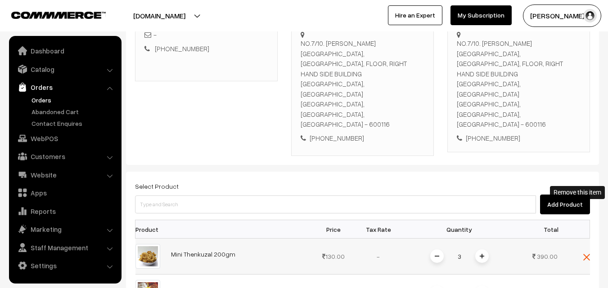
click at [586, 254] on img at bounding box center [586, 257] width 7 height 7
click at [482, 255] on img at bounding box center [482, 257] width 5 height 5
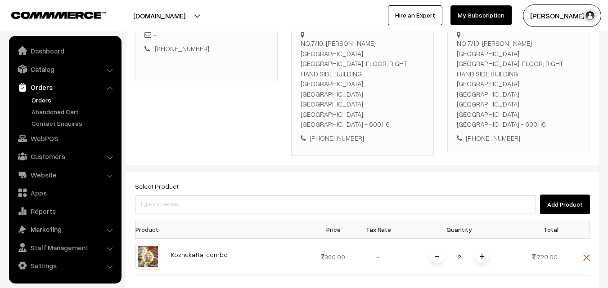
click at [482, 255] on img at bounding box center [482, 257] width 5 height 5
click at [39, 101] on link "Orders" at bounding box center [73, 99] width 89 height 9
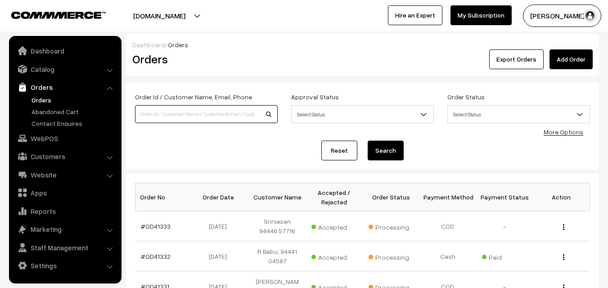
click at [175, 117] on input at bounding box center [206, 114] width 143 height 18
paste input "96297 94859"
click at [152, 112] on input "96297 94859" at bounding box center [206, 114] width 143 height 18
type input "9629794859"
click at [368, 141] on button "Search" at bounding box center [386, 151] width 36 height 20
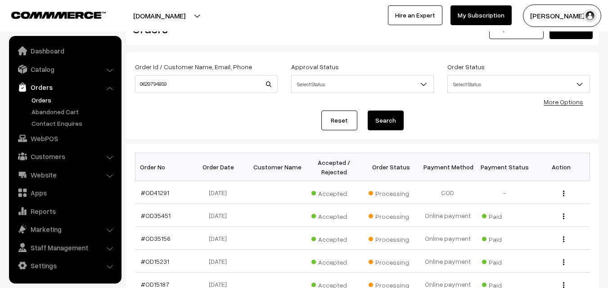
scroll to position [45, 0]
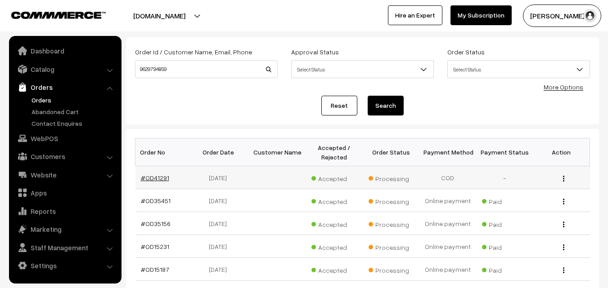
click at [154, 176] on link "#OD41291" at bounding box center [155, 178] width 28 height 8
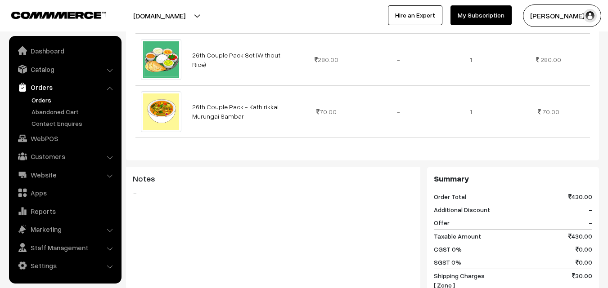
scroll to position [495, 0]
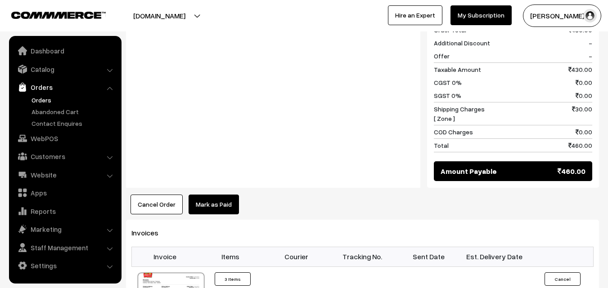
click at [47, 100] on link "Orders" at bounding box center [73, 99] width 89 height 9
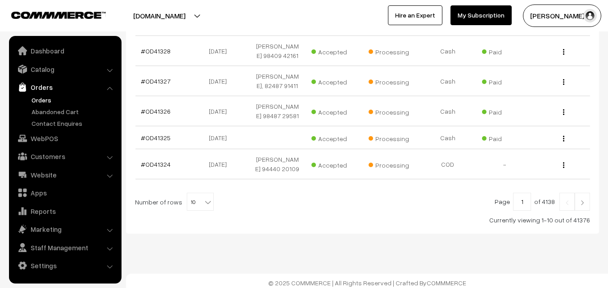
scroll to position [342, 0]
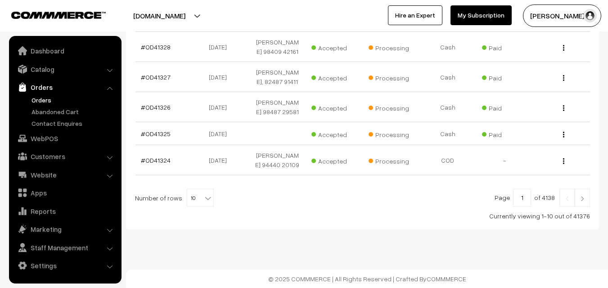
drag, startPoint x: 42, startPoint y: 104, endPoint x: 42, endPoint y: 90, distance: 14.4
click at [42, 104] on link "Orders" at bounding box center [73, 99] width 89 height 9
